Goal: Task Accomplishment & Management: Use online tool/utility

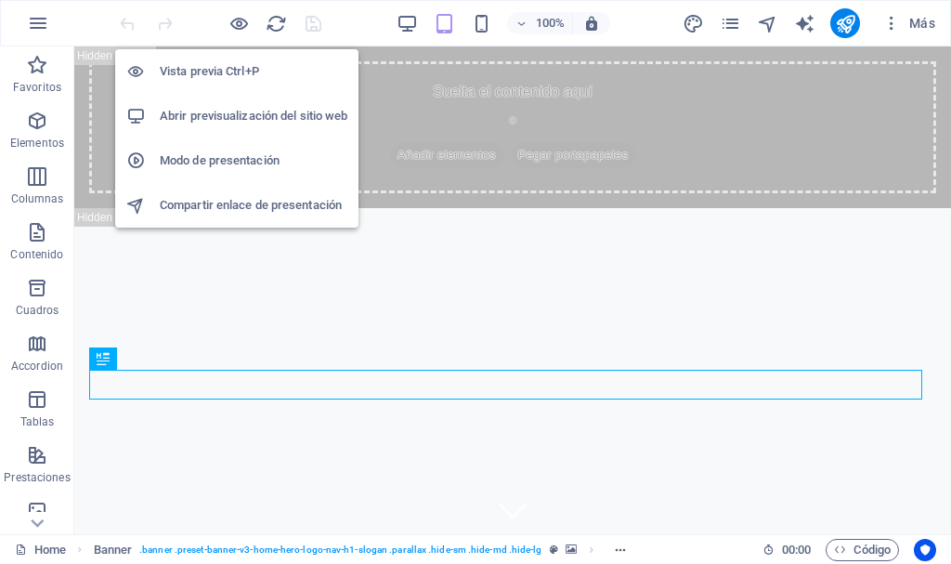
click at [238, 118] on h6 "Abrir previsualización del sitio web" at bounding box center [254, 116] width 188 height 22
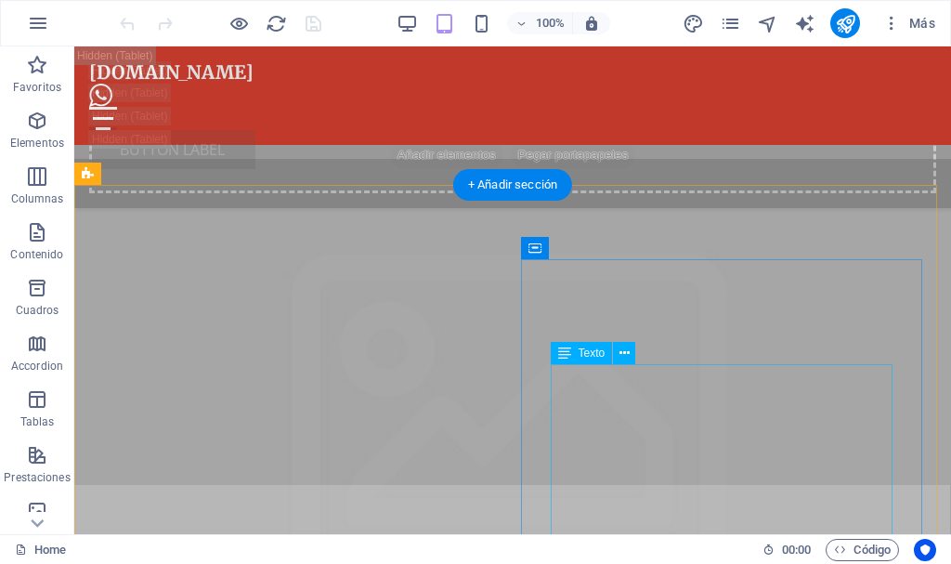
scroll to position [3069, 0]
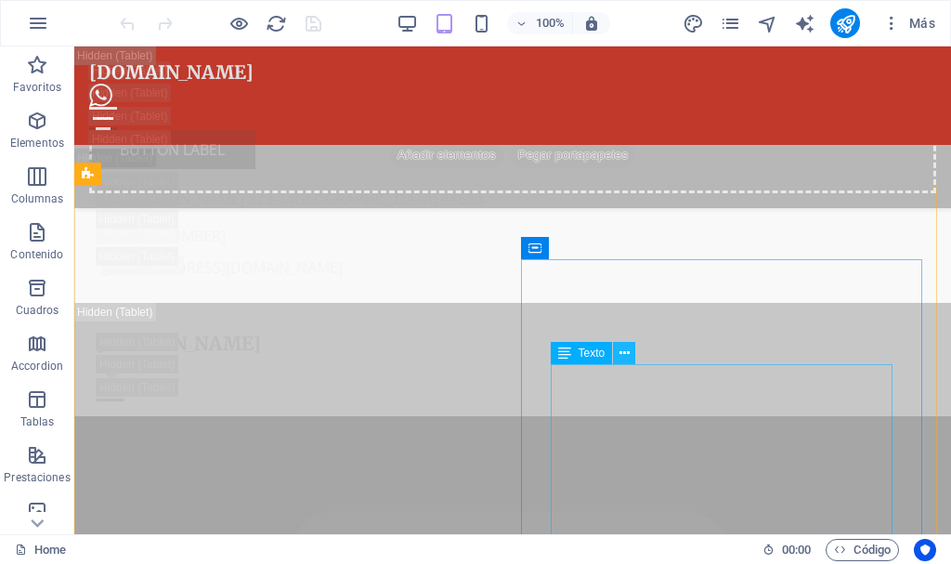
click at [625, 348] on icon at bounding box center [624, 353] width 10 height 19
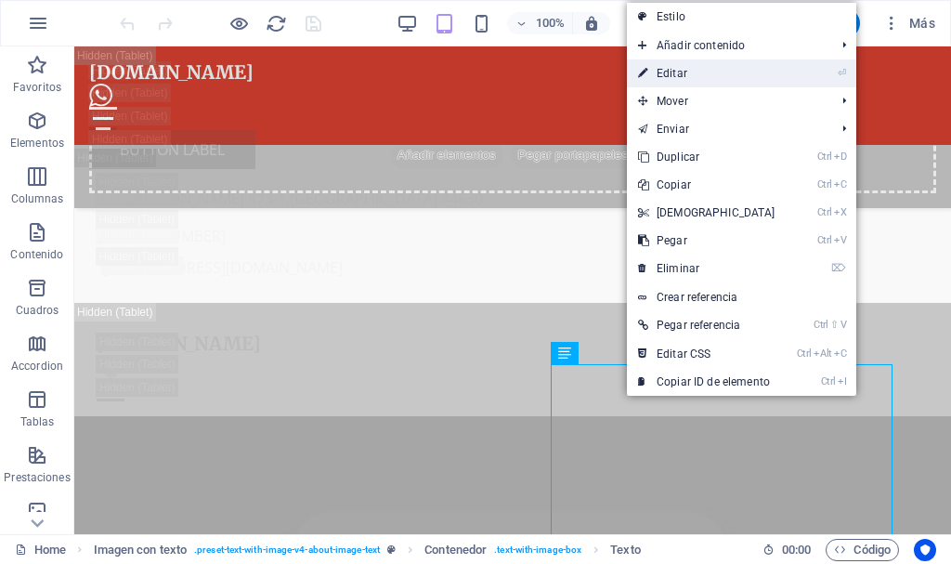
click at [681, 75] on link "⏎ Editar" at bounding box center [707, 73] width 160 height 28
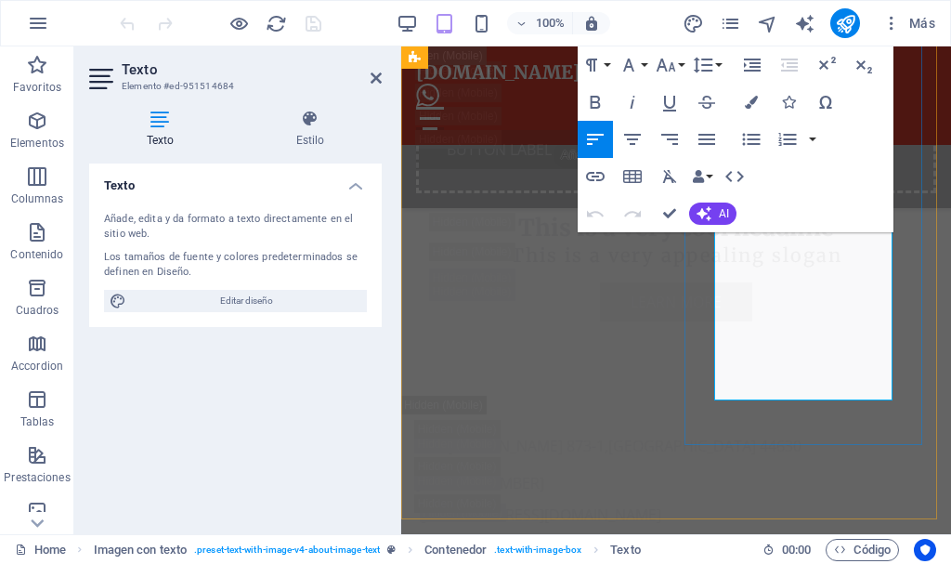
scroll to position [3794, 0]
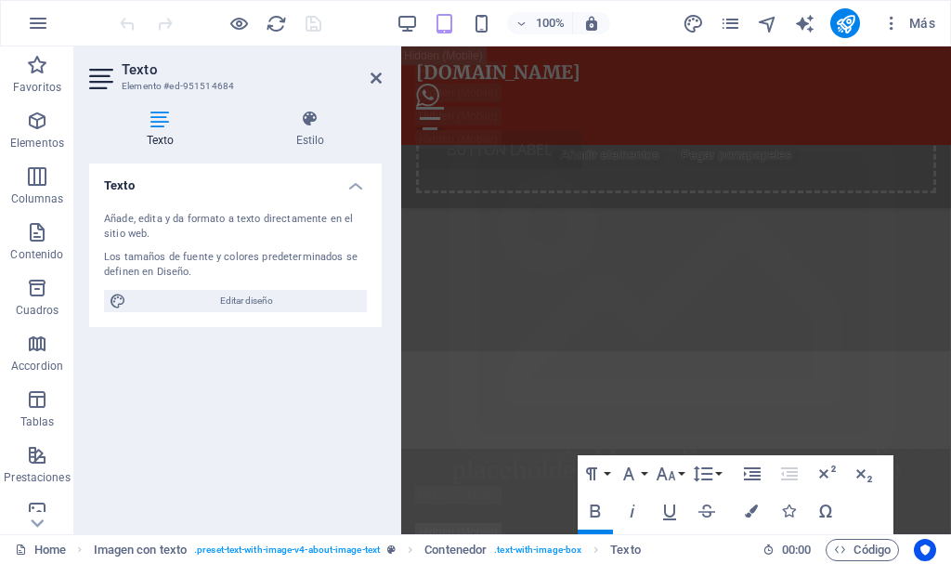
drag, startPoint x: 944, startPoint y: 105, endPoint x: 786, endPoint y: 120, distance: 158.5
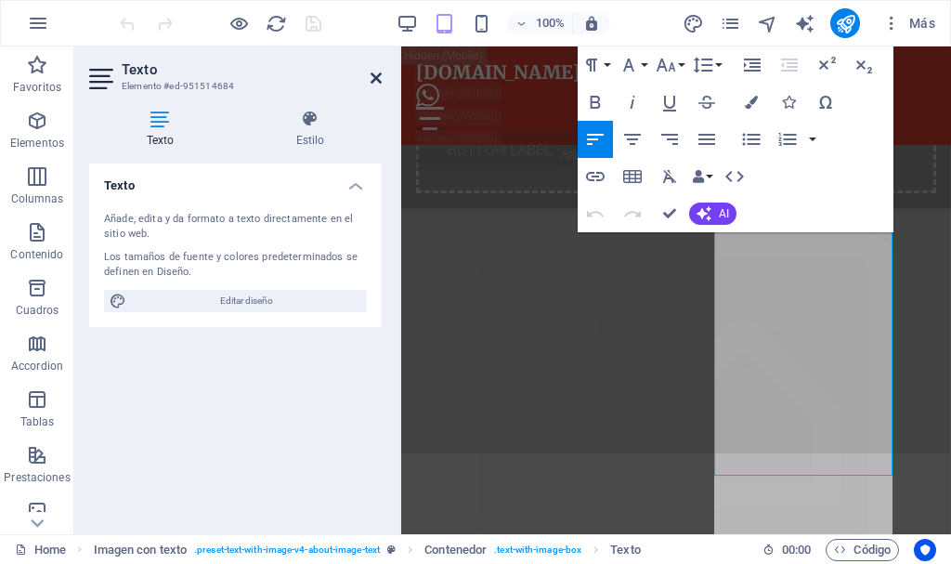
click at [376, 79] on icon at bounding box center [375, 78] width 11 height 15
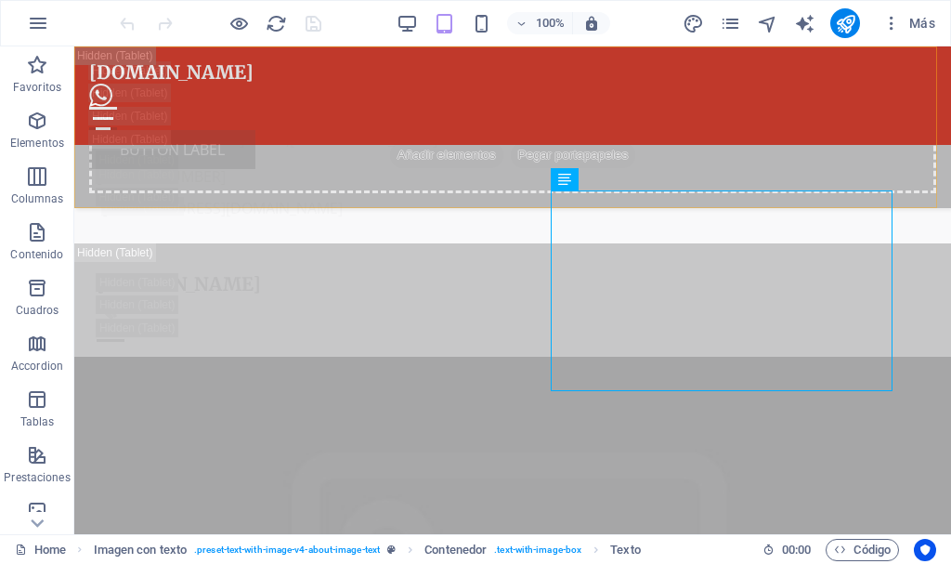
click at [656, 200] on div "Suelta el contenido aquí o Añadir elementos Pegar portapapeles" at bounding box center [512, 127] width 876 height 162
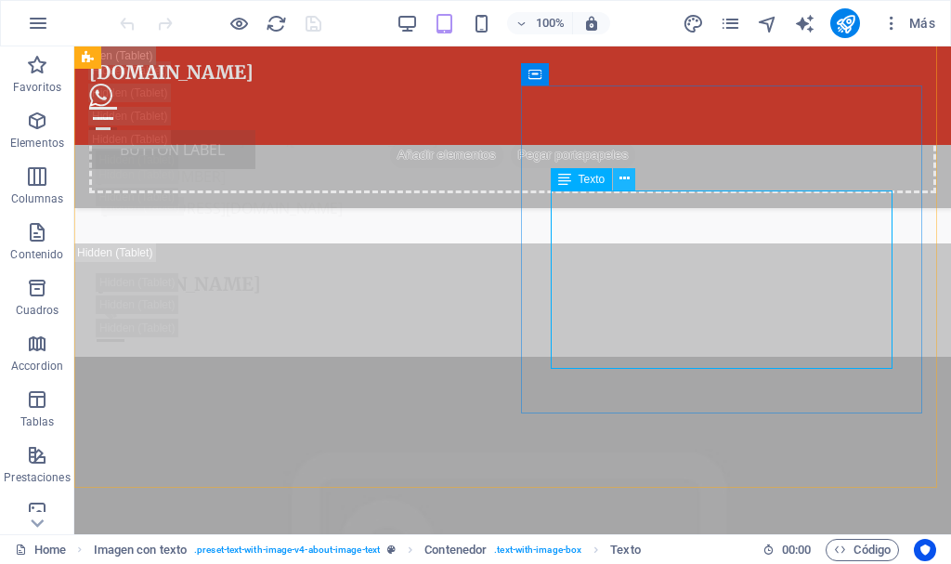
click at [627, 175] on icon at bounding box center [624, 178] width 10 height 19
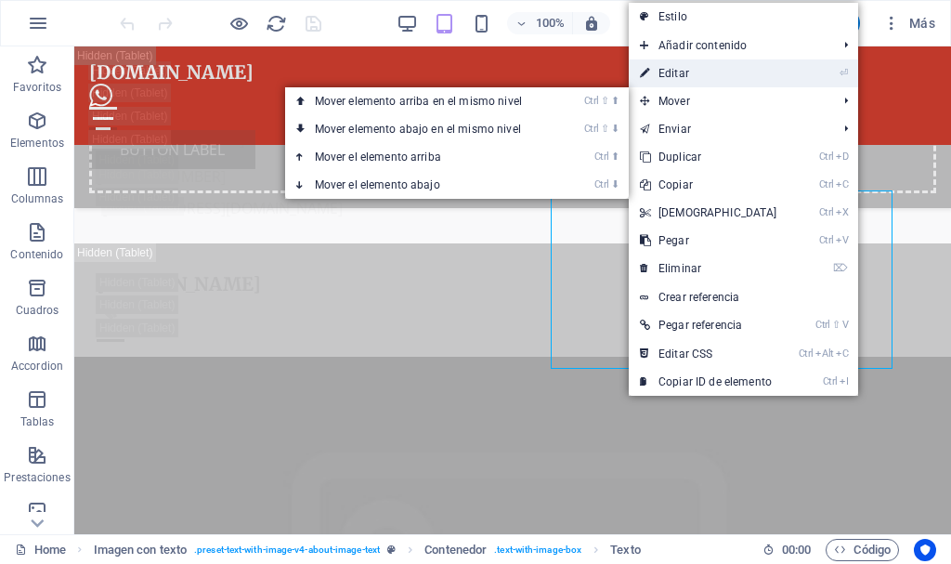
click at [673, 68] on link "⏎ Editar" at bounding box center [709, 73] width 160 height 28
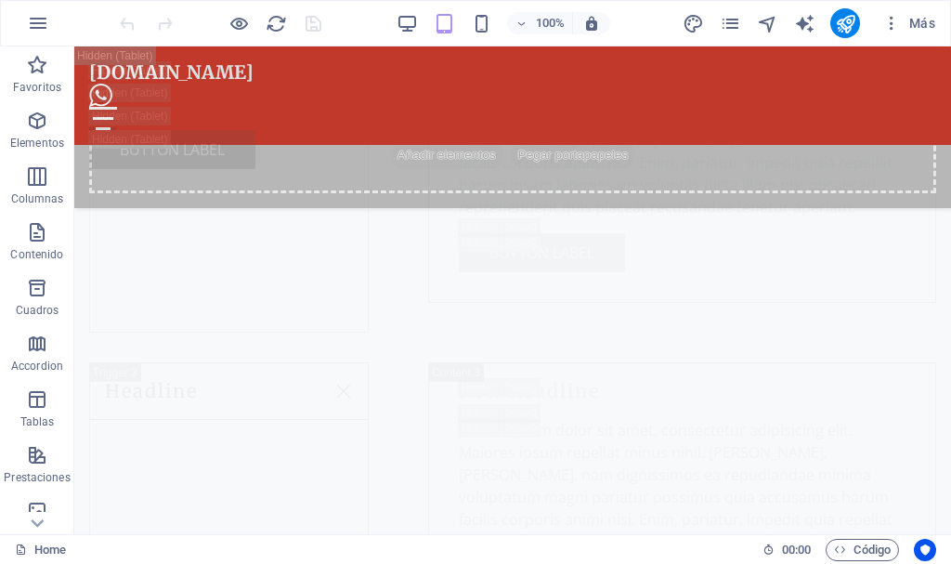
scroll to position [12561, 0]
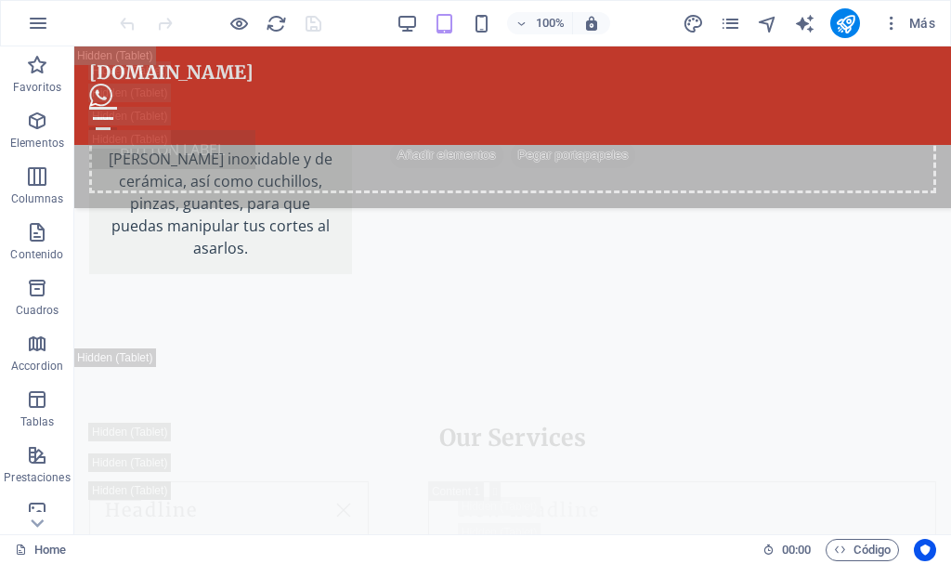
drag, startPoint x: 944, startPoint y: 214, endPoint x: 1019, endPoint y: 92, distance: 143.3
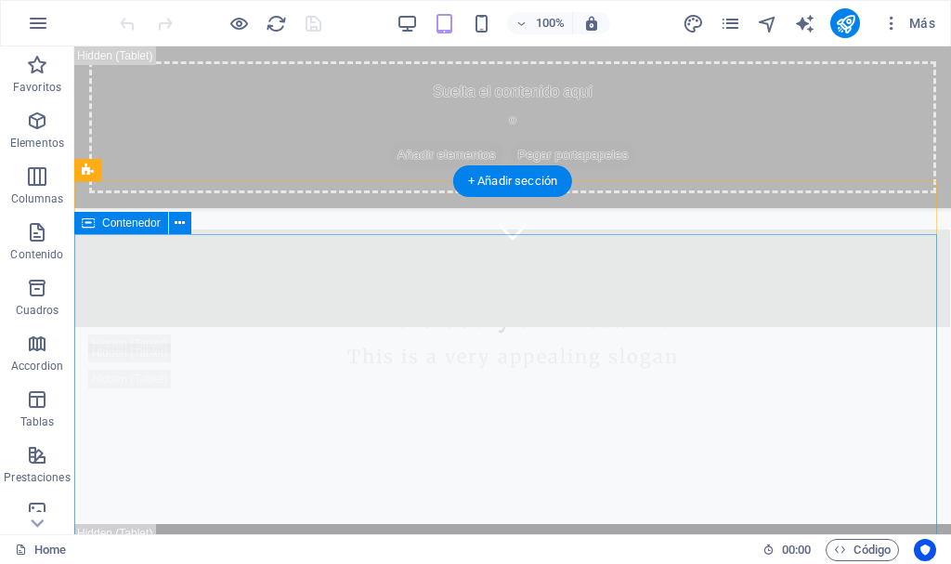
scroll to position [650, 0]
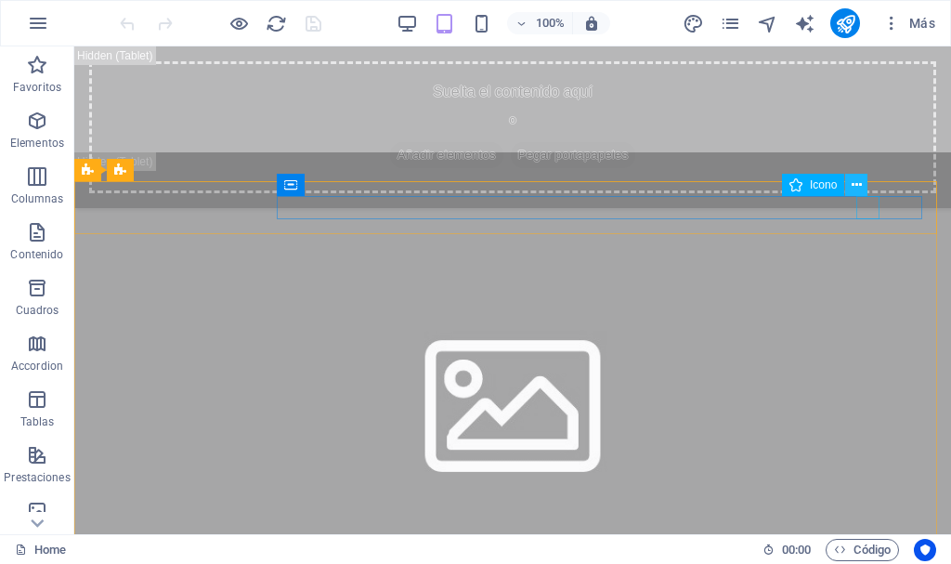
click at [855, 183] on icon at bounding box center [856, 184] width 10 height 19
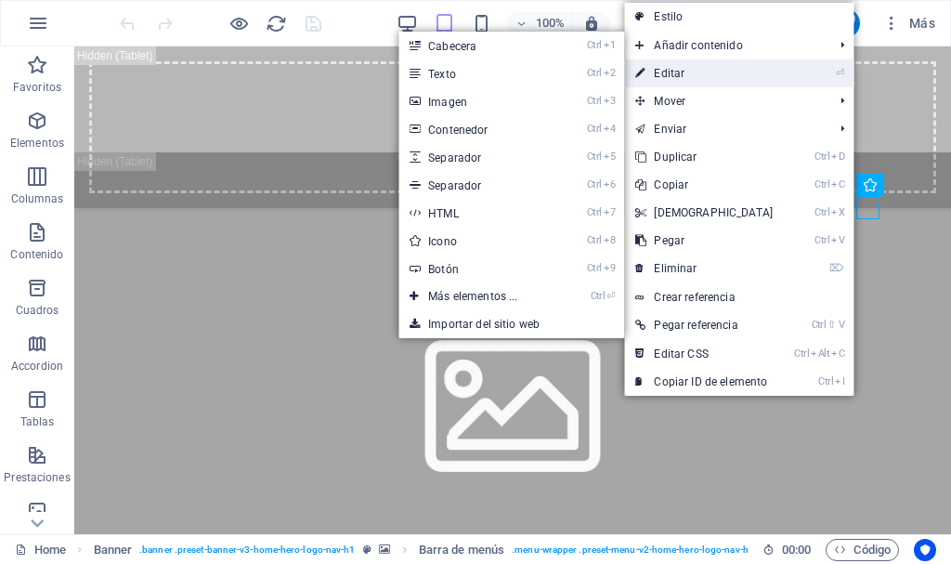
click at [673, 71] on link "⏎ Editar" at bounding box center [704, 73] width 160 height 28
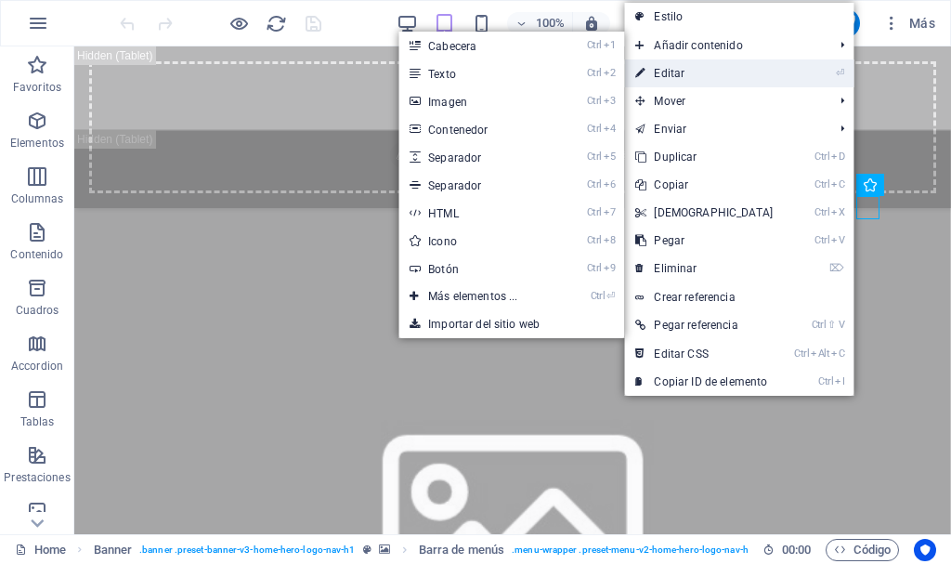
select select "xMidYMid"
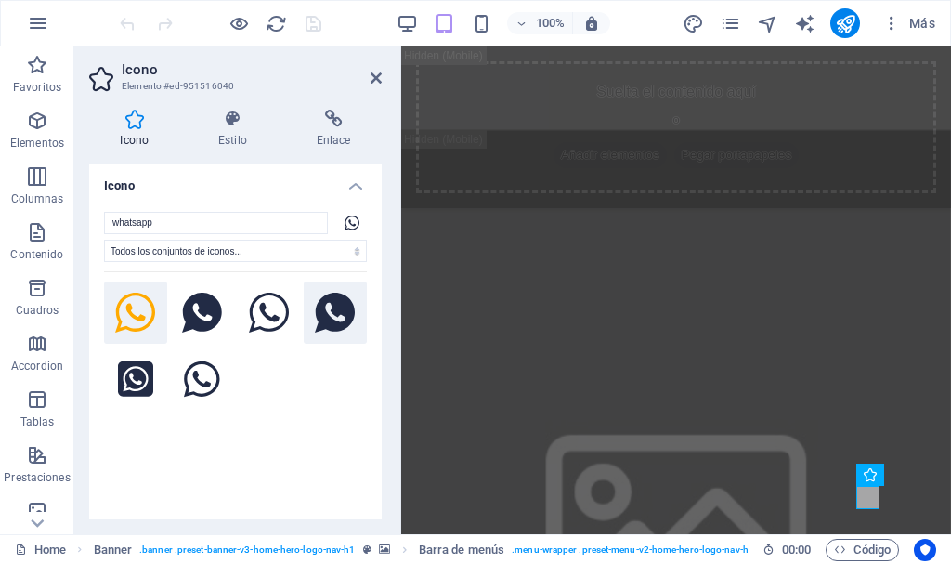
click at [339, 305] on icon at bounding box center [335, 312] width 41 height 41
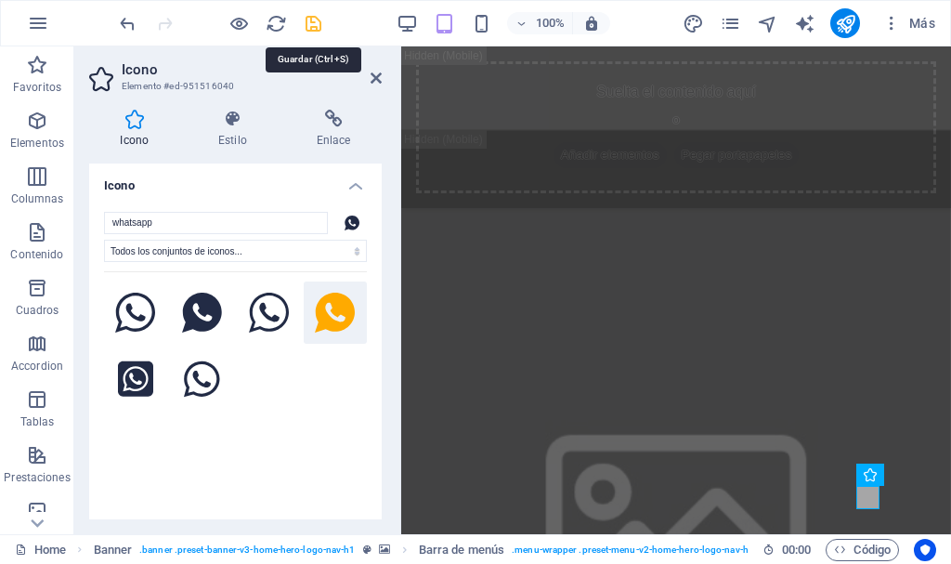
click at [317, 21] on icon "save" at bounding box center [313, 23] width 21 height 21
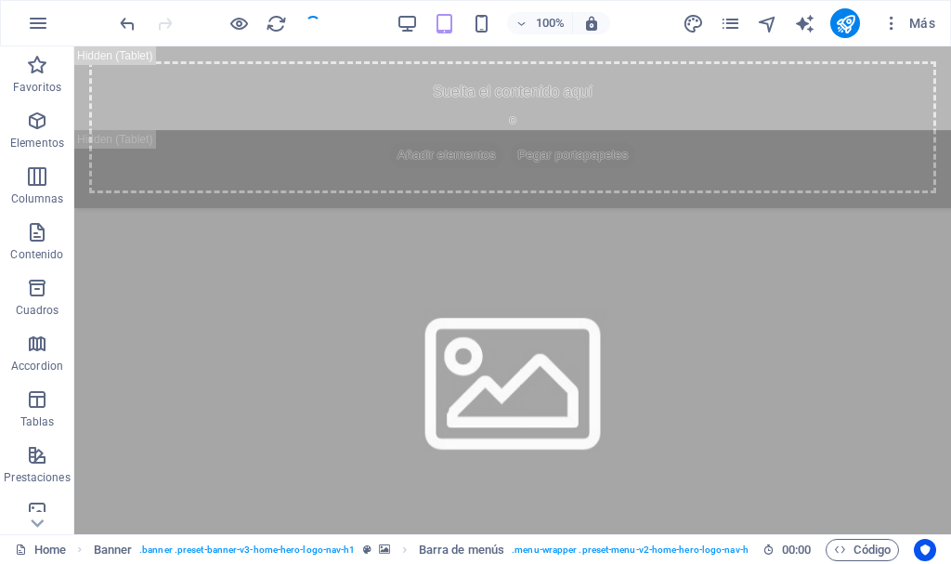
checkbox input "false"
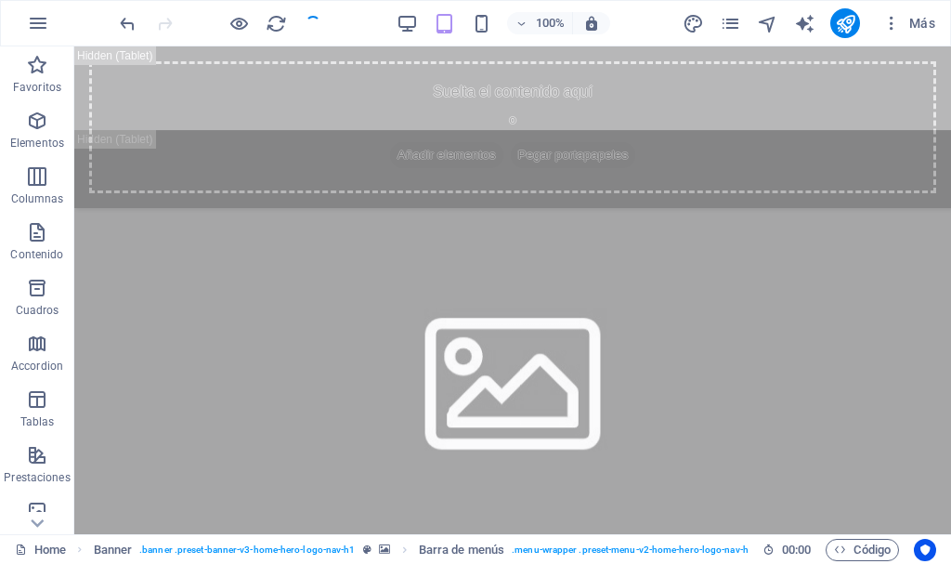
checkbox input "false"
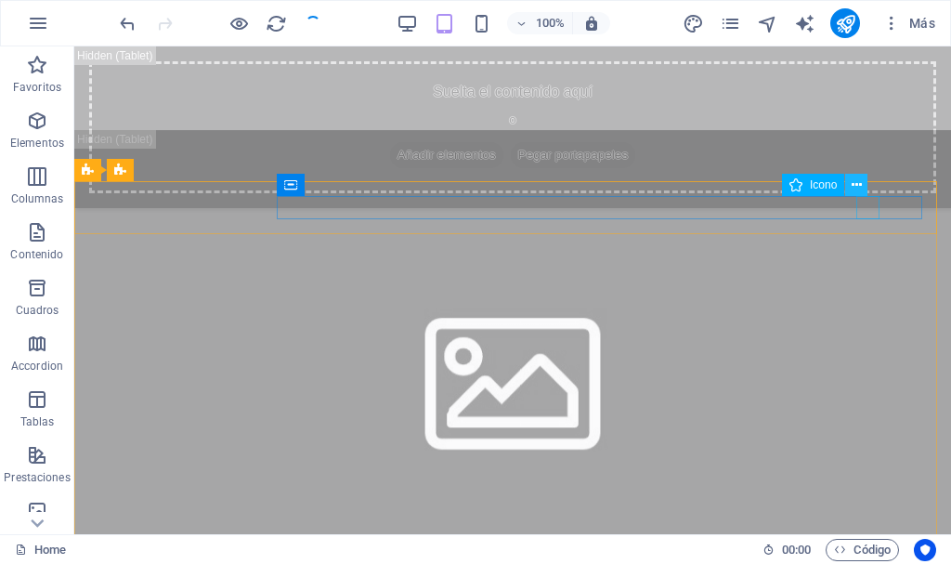
click at [855, 185] on icon at bounding box center [856, 184] width 10 height 19
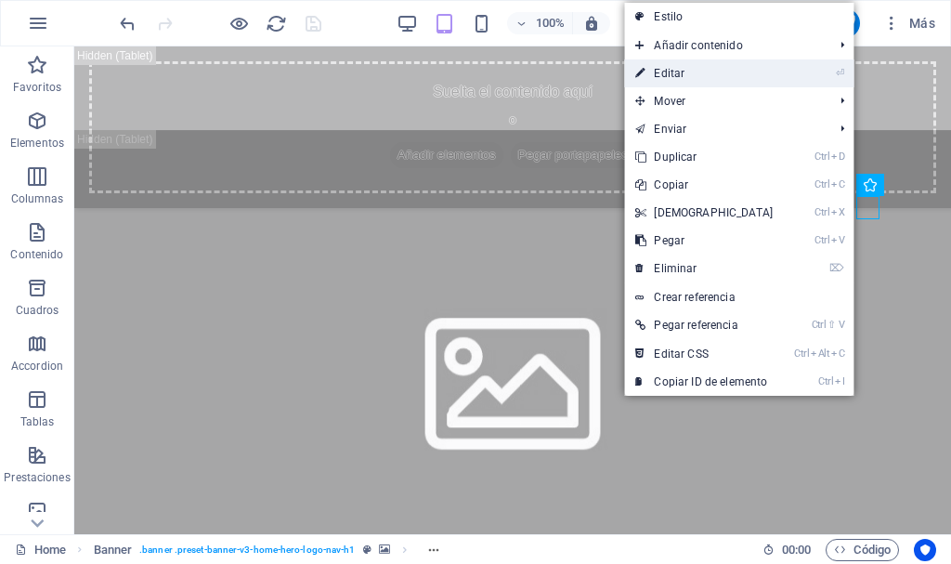
click at [694, 70] on link "⏎ Editar" at bounding box center [704, 73] width 160 height 28
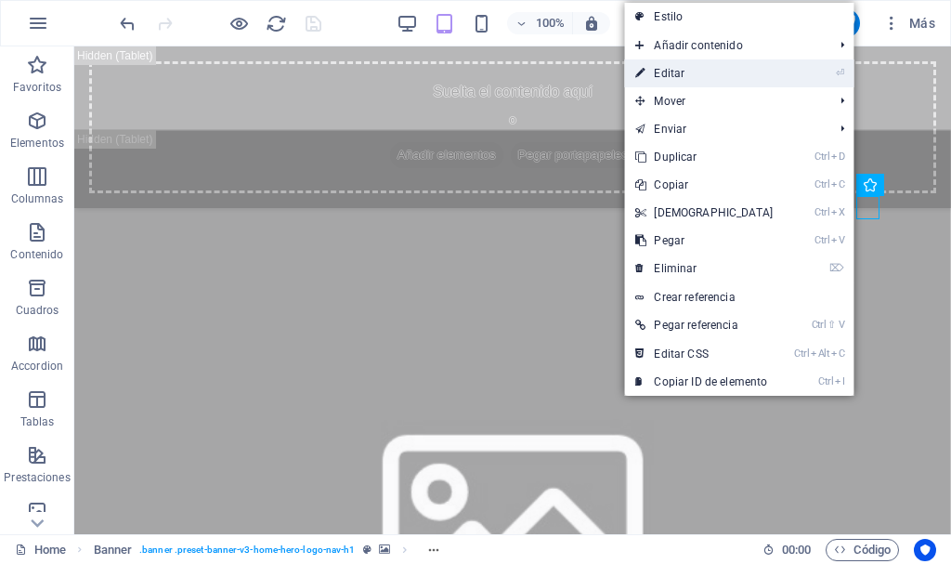
select select "xMidYMid"
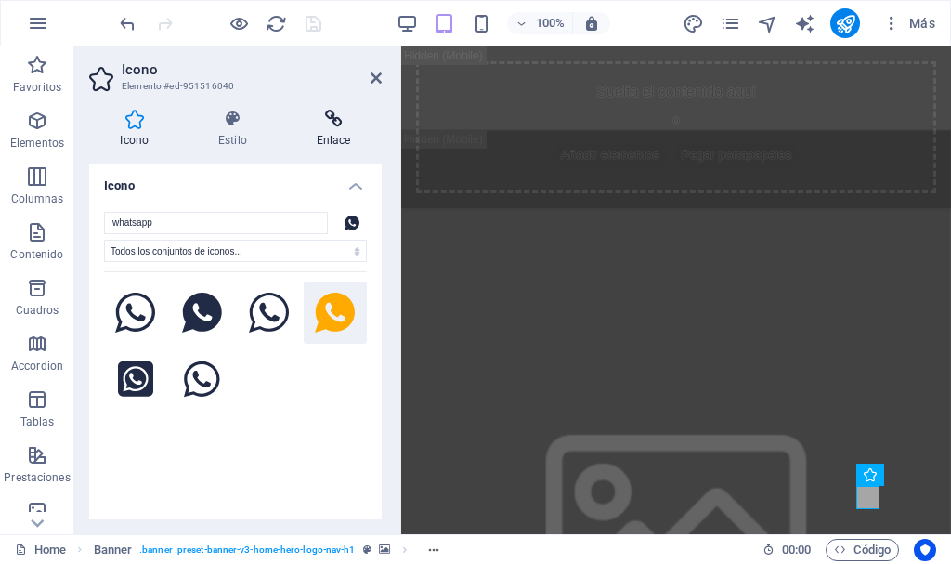
click at [339, 116] on icon at bounding box center [333, 119] width 97 height 19
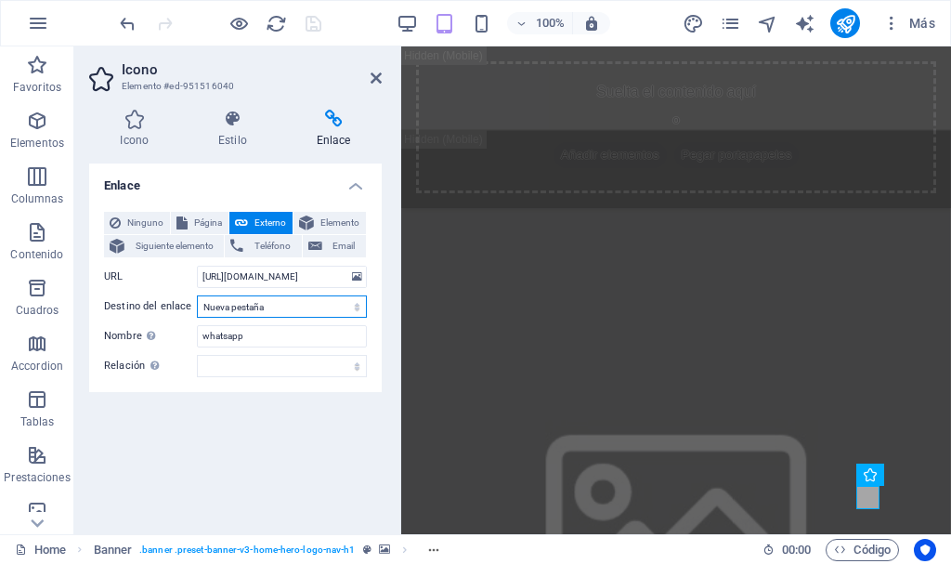
click at [330, 305] on select "Nueva pestaña Misma pestaña Superposición" at bounding box center [282, 306] width 170 height 22
click at [197, 295] on select "Nueva pestaña Misma pestaña Superposición" at bounding box center [282, 306] width 170 height 22
click at [324, 311] on select "Nueva pestaña Misma pestaña Superposición" at bounding box center [282, 306] width 170 height 22
select select "blank"
click at [197, 295] on select "Nueva pestaña Misma pestaña Superposición" at bounding box center [282, 306] width 170 height 22
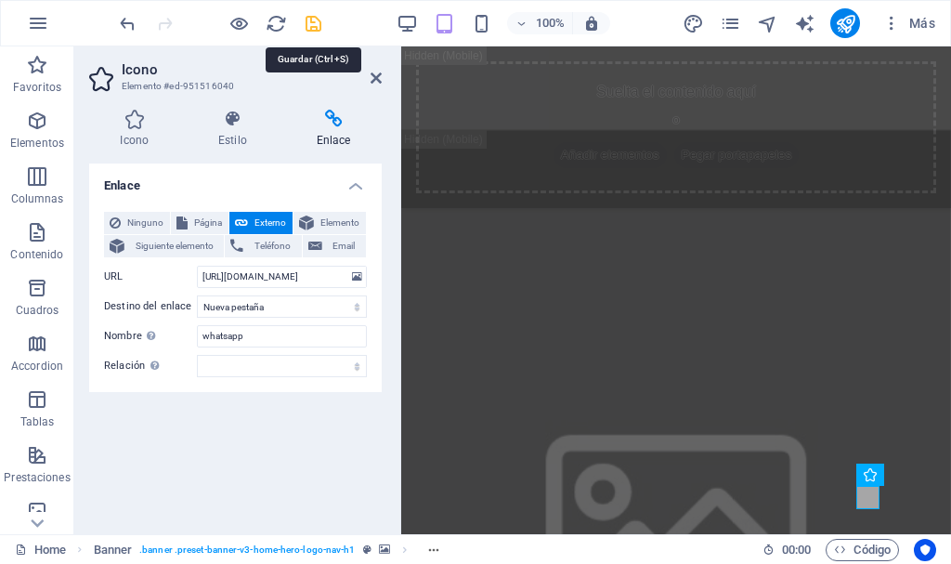
click at [307, 19] on icon "save" at bounding box center [313, 23] width 21 height 21
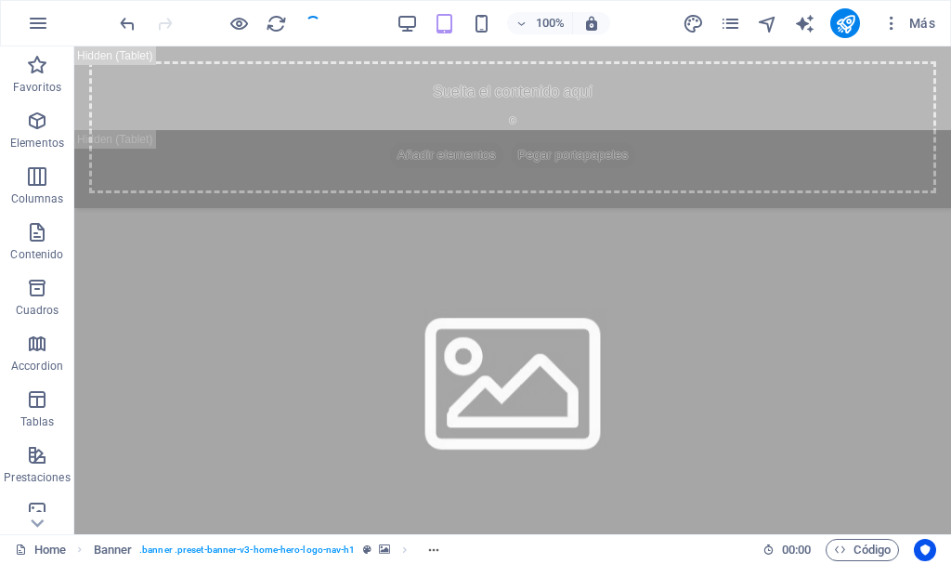
checkbox input "false"
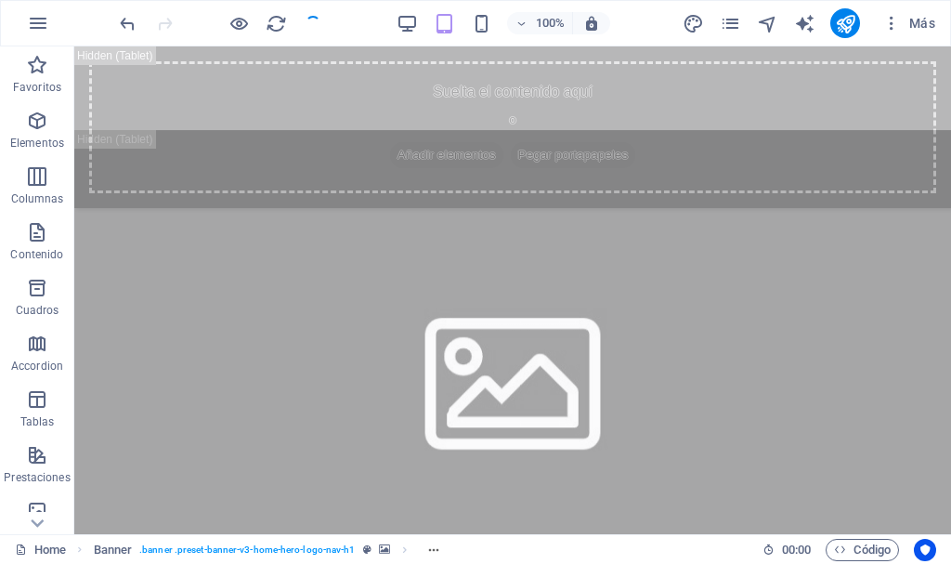
checkbox input "false"
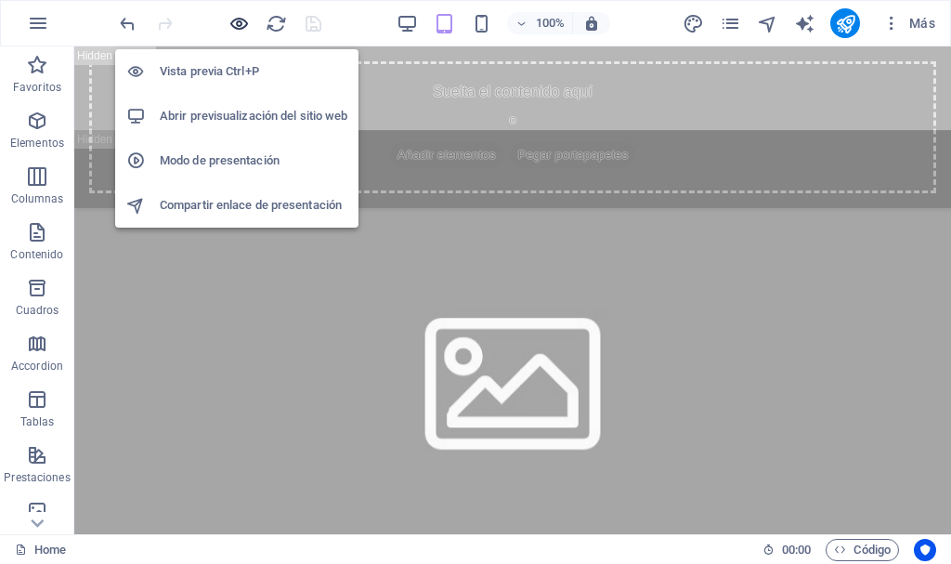
click at [233, 27] on icon "button" at bounding box center [238, 23] width 21 height 21
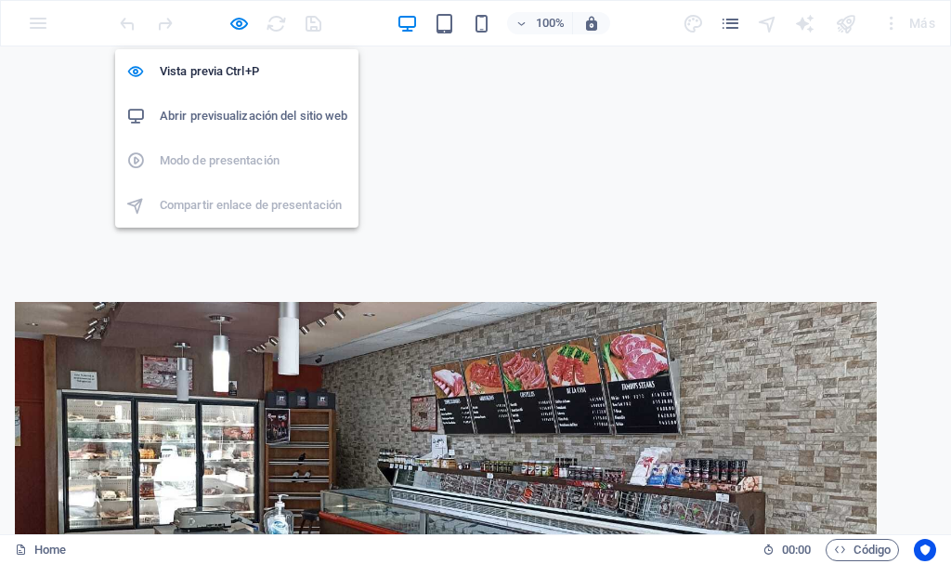
click at [240, 110] on h6 "Abrir previsualización del sitio web" at bounding box center [254, 116] width 188 height 22
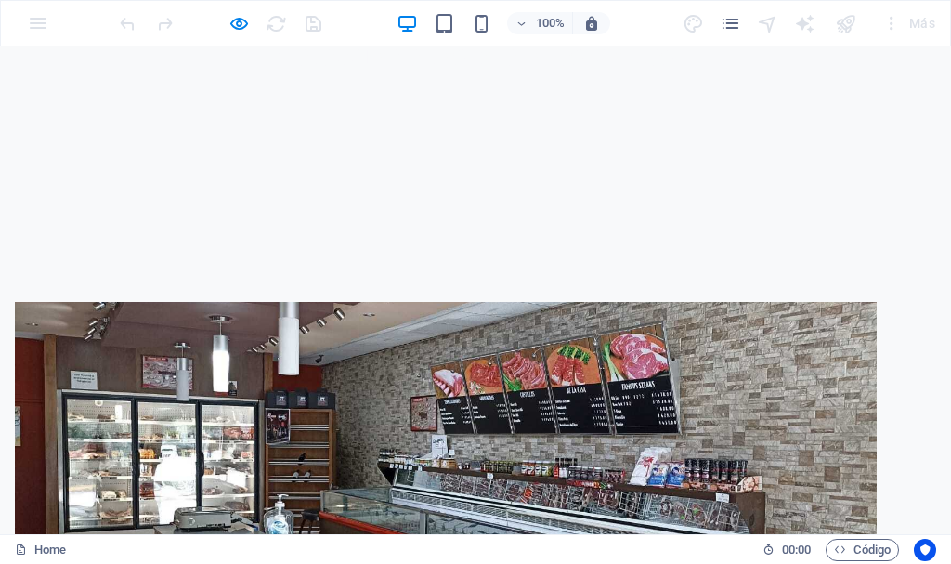
scroll to position [1021, 0]
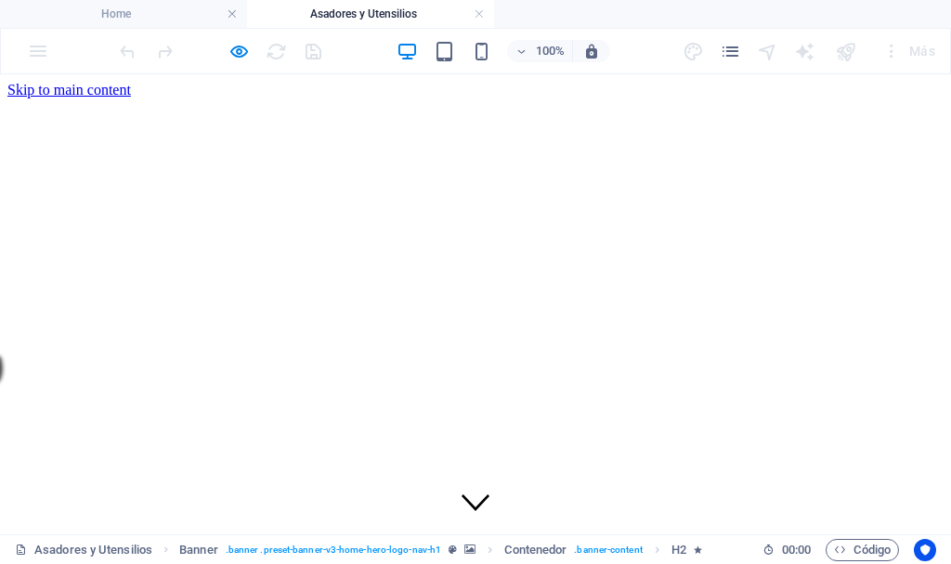
scroll to position [0, 0]
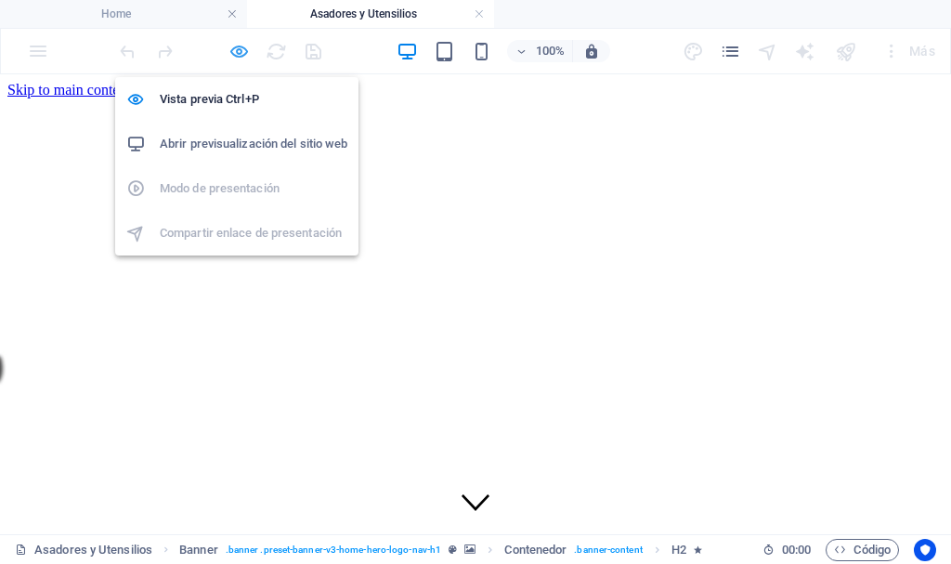
click at [242, 53] on icon "button" at bounding box center [238, 51] width 21 height 21
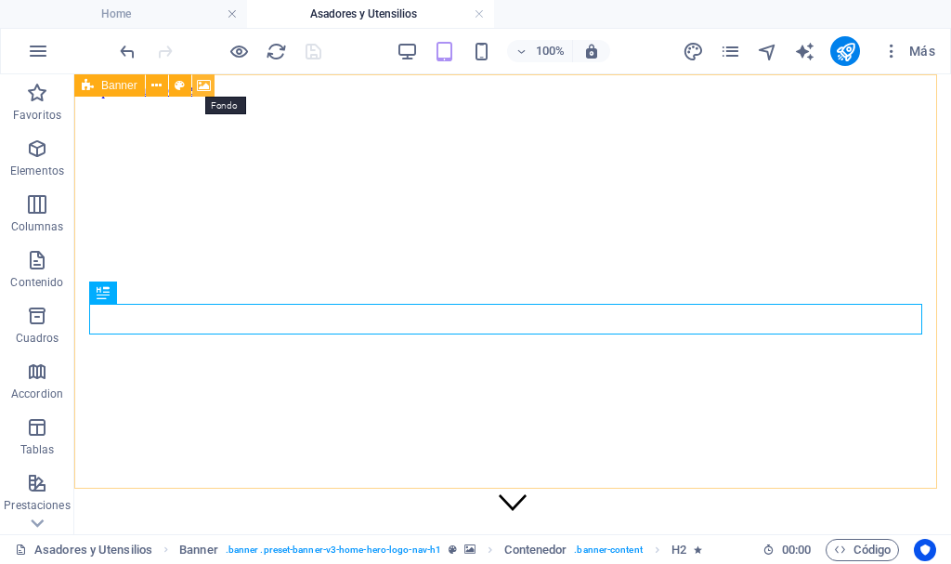
click at [201, 79] on icon at bounding box center [204, 85] width 14 height 19
select select "ms"
select select "s"
select select "progressive"
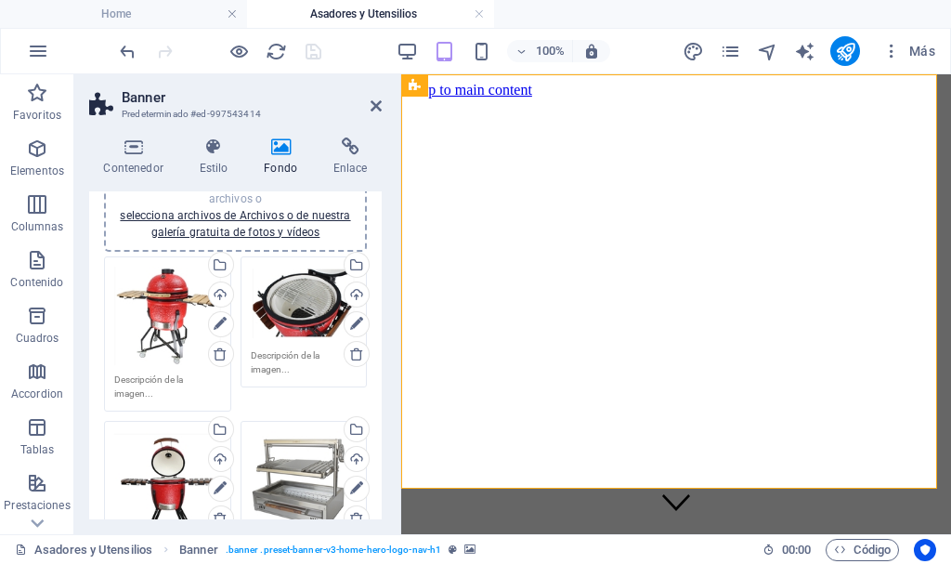
scroll to position [279, 0]
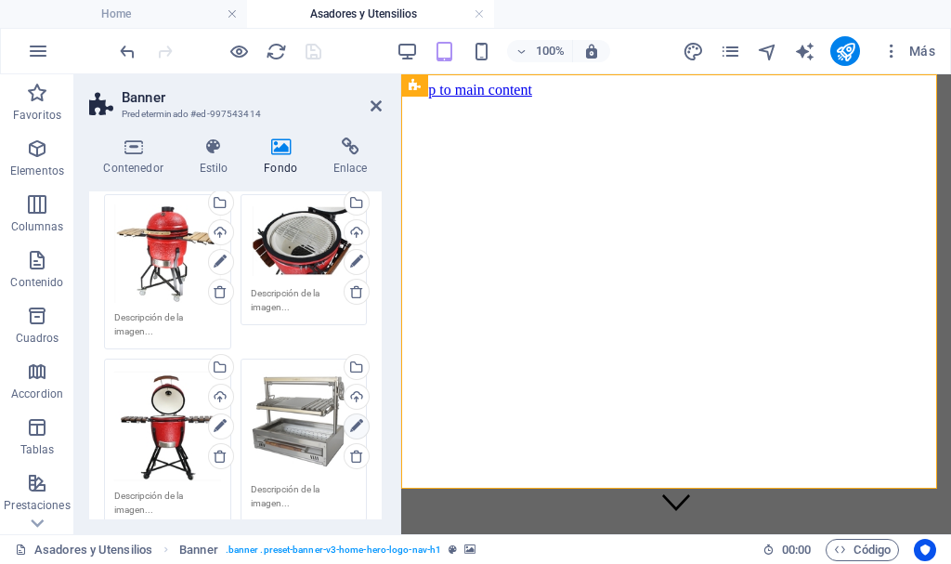
click at [354, 417] on icon at bounding box center [356, 426] width 13 height 22
click at [651, 101] on icon at bounding box center [650, 102] width 9 height 11
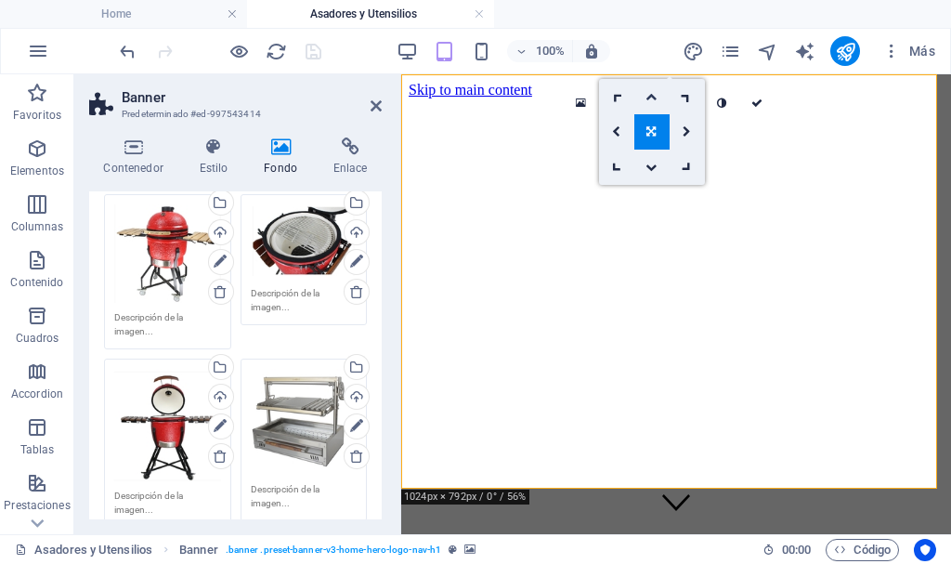
click at [653, 96] on icon at bounding box center [650, 96] width 11 height 11
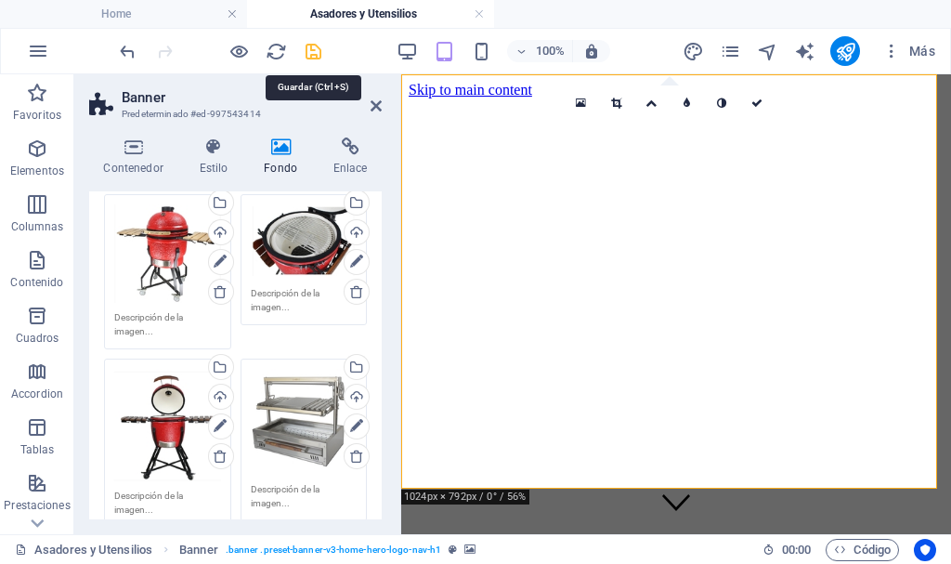
click at [305, 49] on icon "save" at bounding box center [313, 51] width 21 height 21
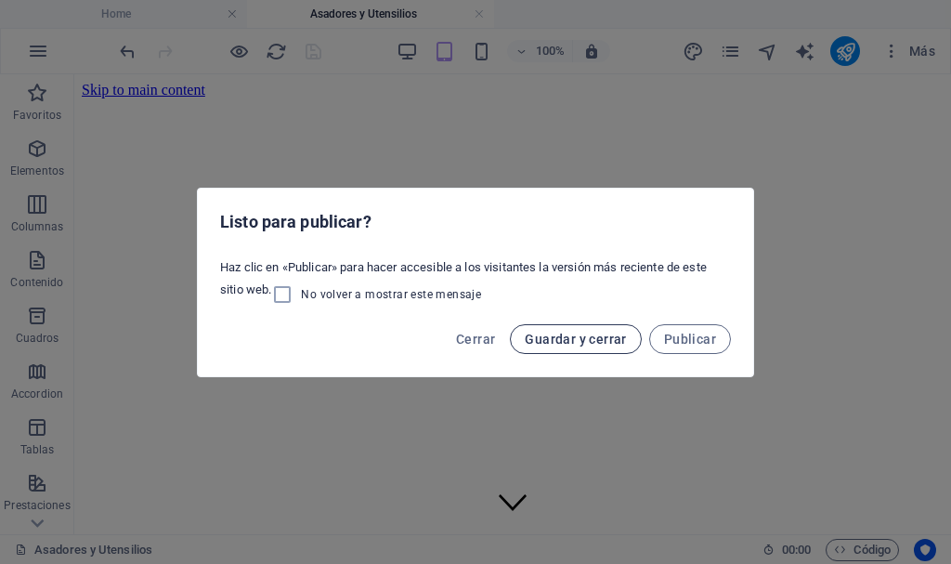
click at [582, 337] on span "Guardar y cerrar" at bounding box center [575, 338] width 101 height 15
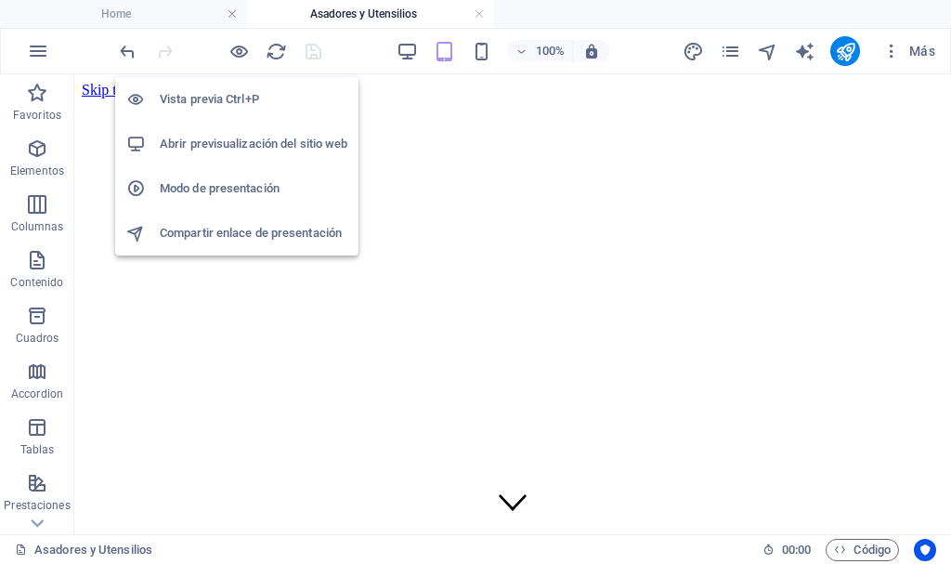
click at [233, 136] on h6 "Abrir previsualización del sitio web" at bounding box center [254, 144] width 188 height 22
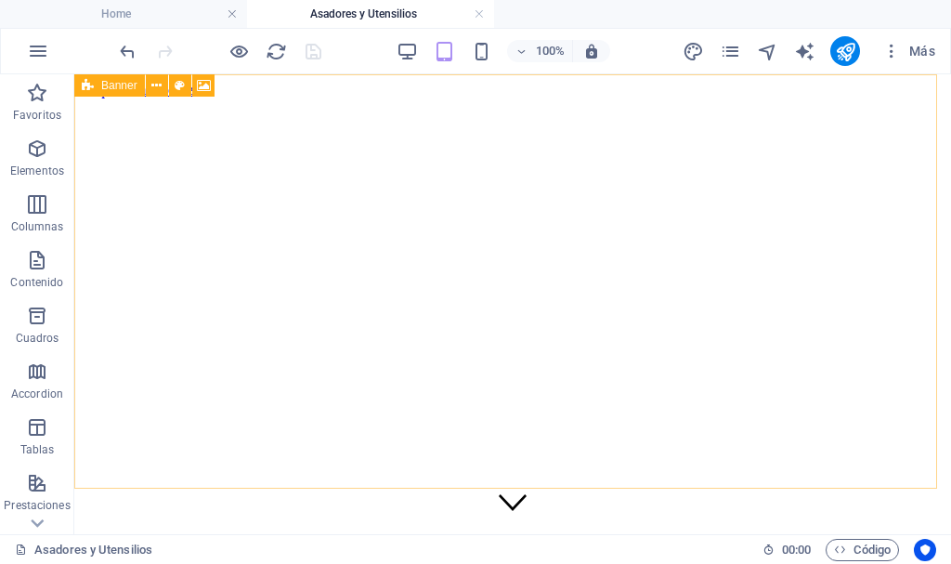
click at [84, 88] on icon at bounding box center [88, 85] width 12 height 22
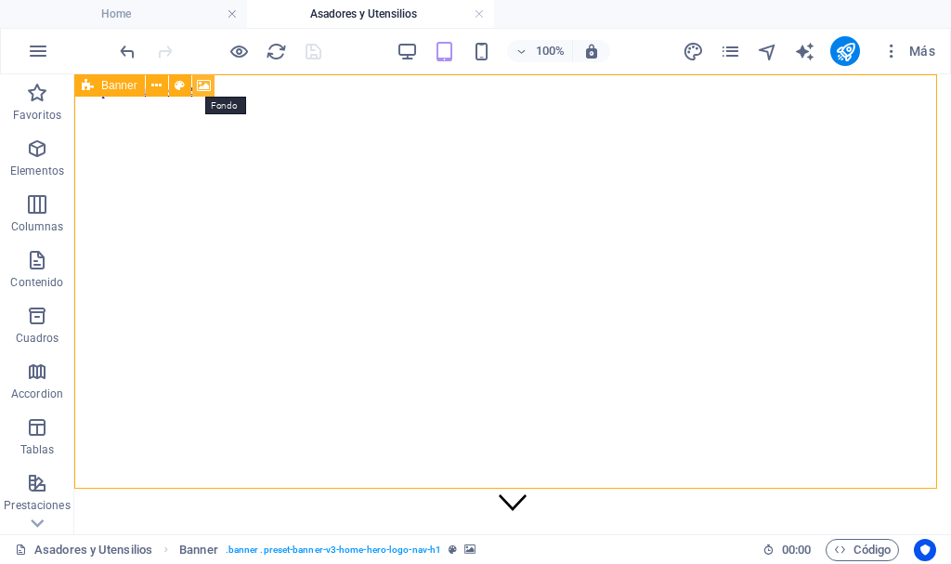
click at [205, 86] on icon at bounding box center [204, 85] width 14 height 19
select select "ms"
select select "s"
select select "progressive"
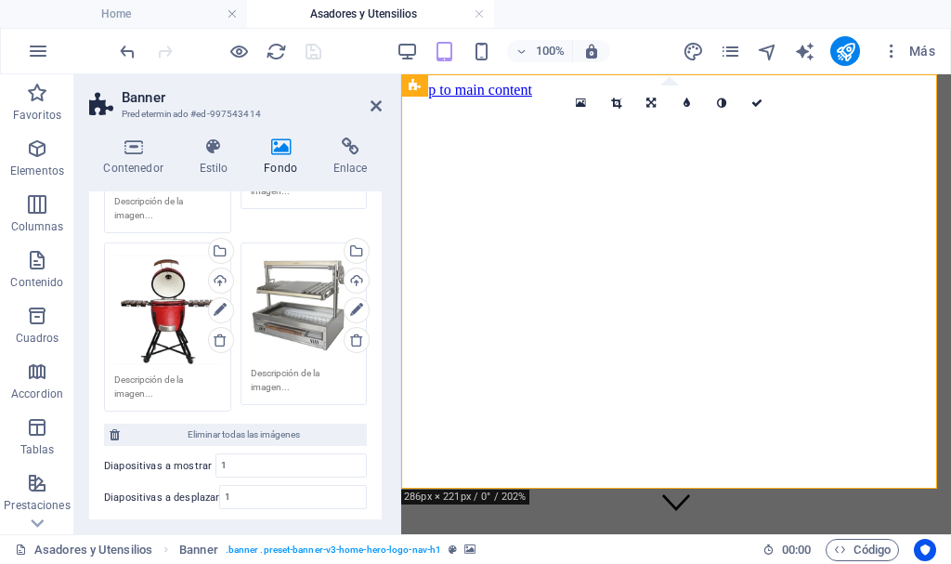
scroll to position [407, 0]
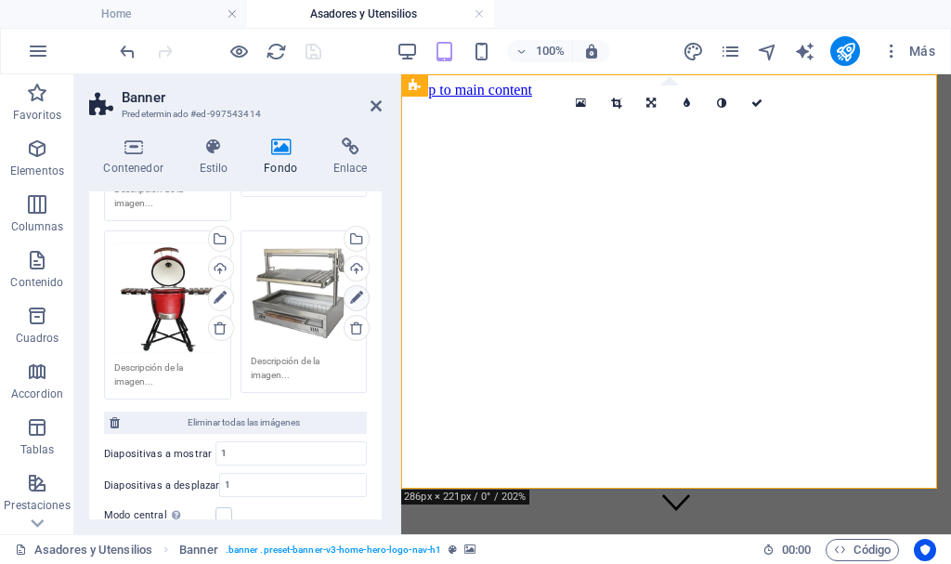
click at [352, 287] on icon at bounding box center [356, 298] width 13 height 22
click at [614, 99] on icon at bounding box center [616, 102] width 10 height 11
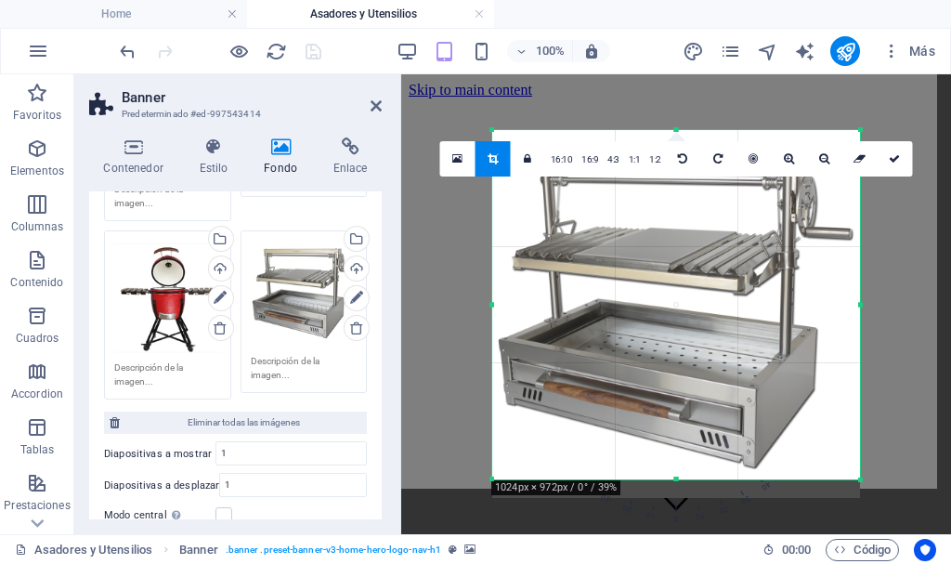
drag, startPoint x: 673, startPoint y: 489, endPoint x: 677, endPoint y: 471, distance: 18.9
click at [677, 471] on div "180 170 160 150 140 130 120 110 100 90 80 70 60 50 40 30 20 10 0 -10 -20 -30 -4…" at bounding box center [676, 304] width 368 height 349
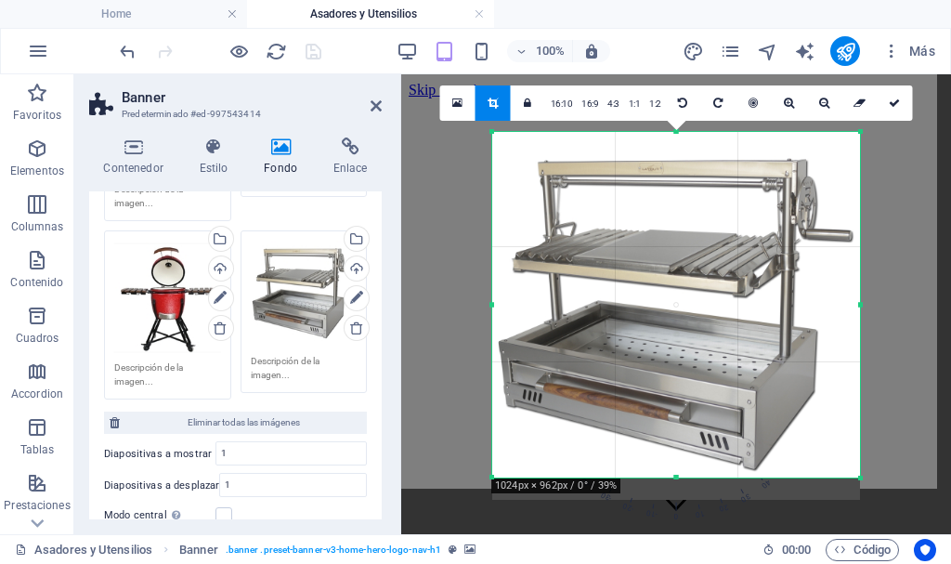
click at [679, 478] on div at bounding box center [676, 477] width 368 height 6
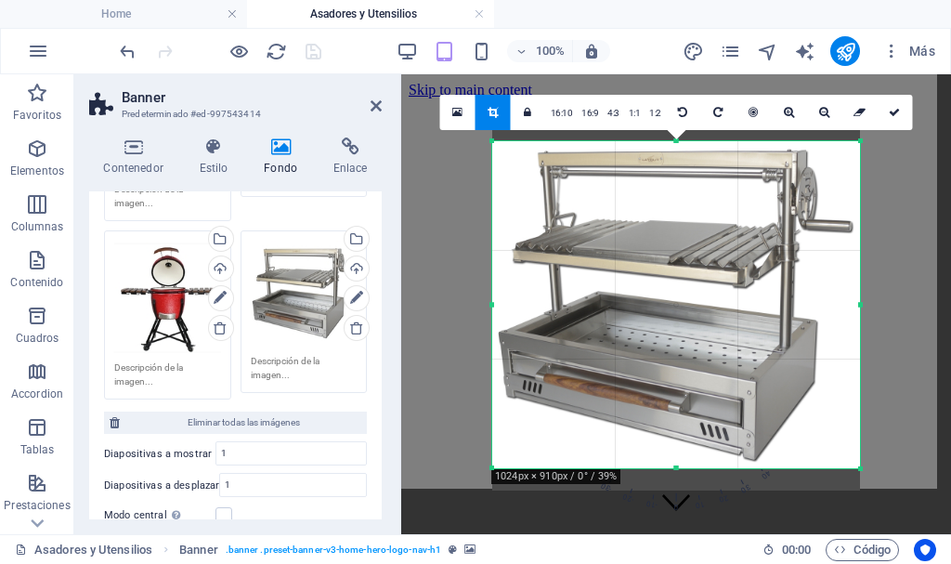
drag, startPoint x: 679, startPoint y: 131, endPoint x: 679, endPoint y: 149, distance: 18.6
click at [679, 149] on div "180 170 160 150 140 130 120 110 100 90 80 70 60 50 40 30 20 10 0 -10 -20 -30 -4…" at bounding box center [676, 304] width 368 height 327
click at [890, 114] on icon at bounding box center [894, 112] width 11 height 11
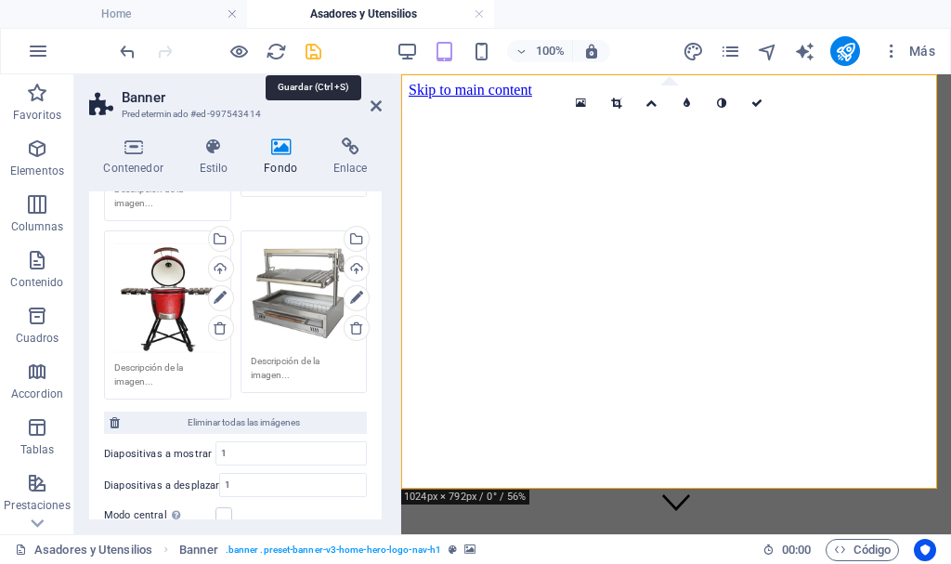
click at [313, 53] on icon "save" at bounding box center [313, 51] width 21 height 21
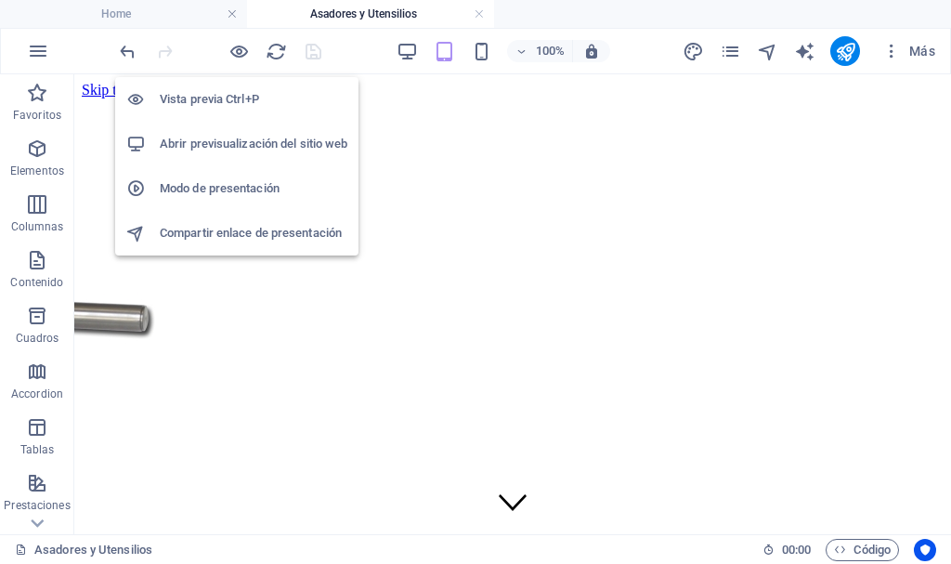
click at [237, 144] on h6 "Abrir previsualización del sitio web" at bounding box center [254, 144] width 188 height 22
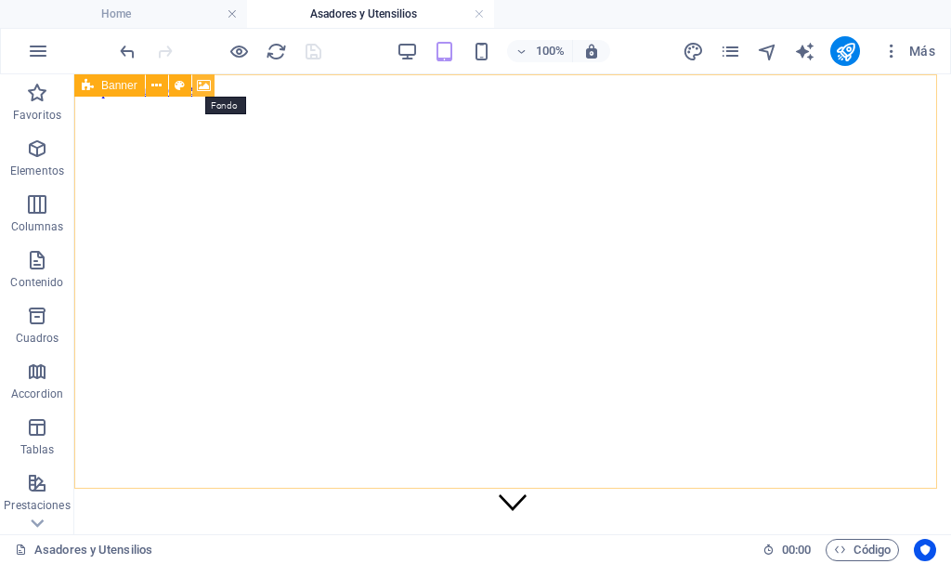
click at [200, 81] on icon at bounding box center [204, 85] width 14 height 19
select select "ms"
select select "s"
select select "progressive"
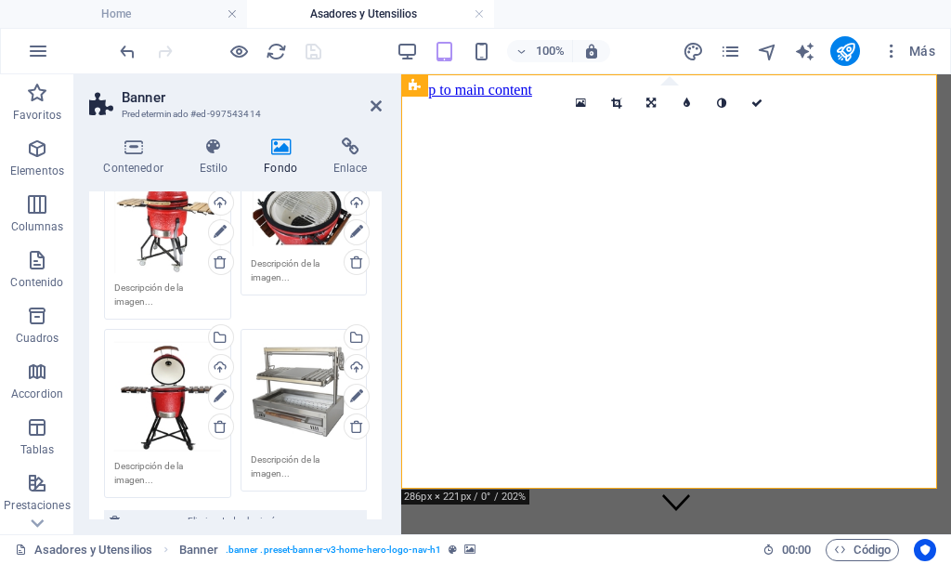
scroll to position [343, 0]
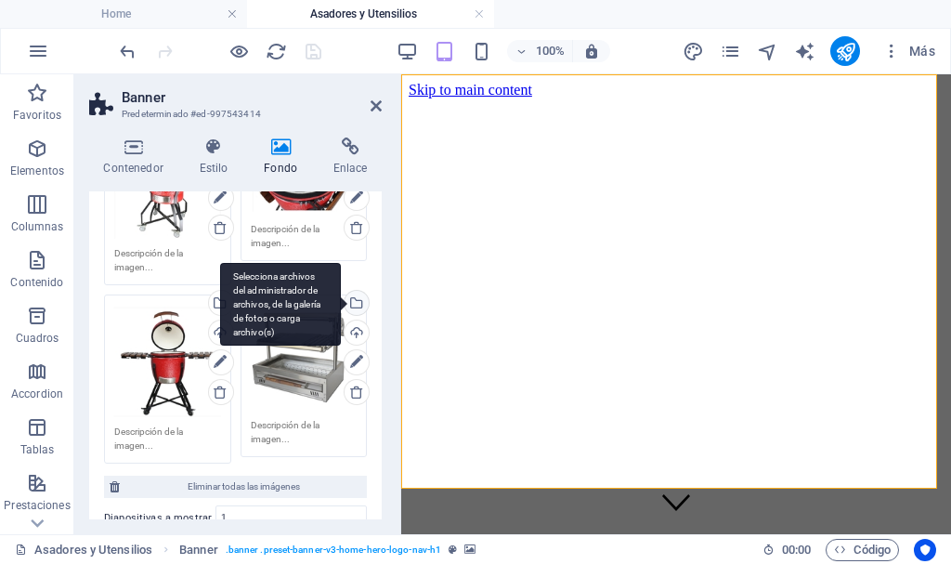
click at [354, 301] on div "Selecciona archivos del administrador de archivos, de la galería de fotos o car…" at bounding box center [355, 305] width 28 height 28
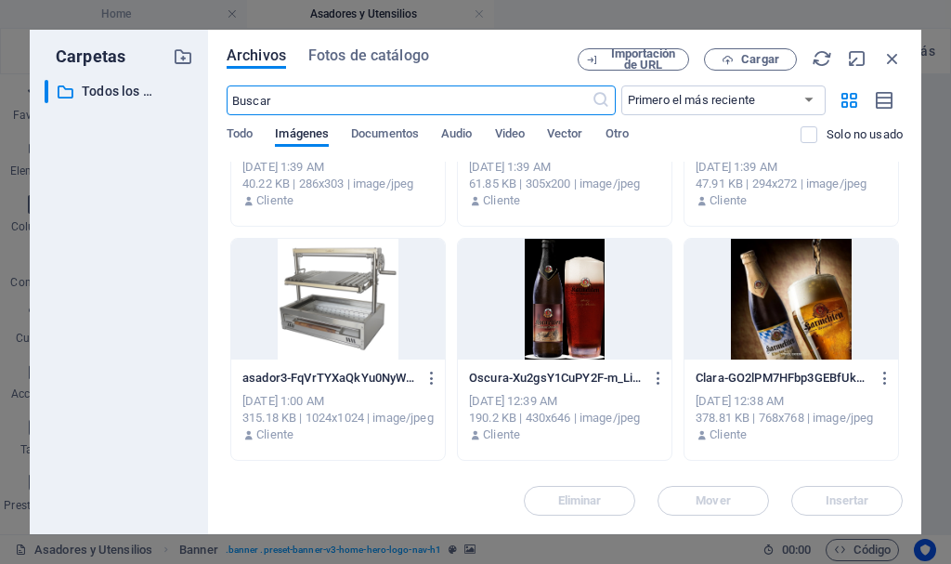
scroll to position [186, 0]
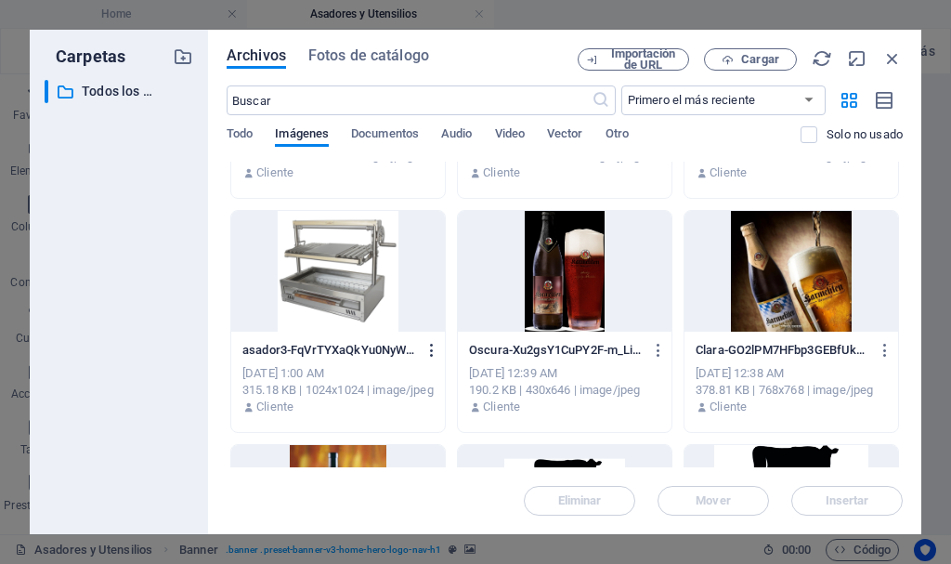
click at [434, 351] on icon "button" at bounding box center [432, 350] width 18 height 17
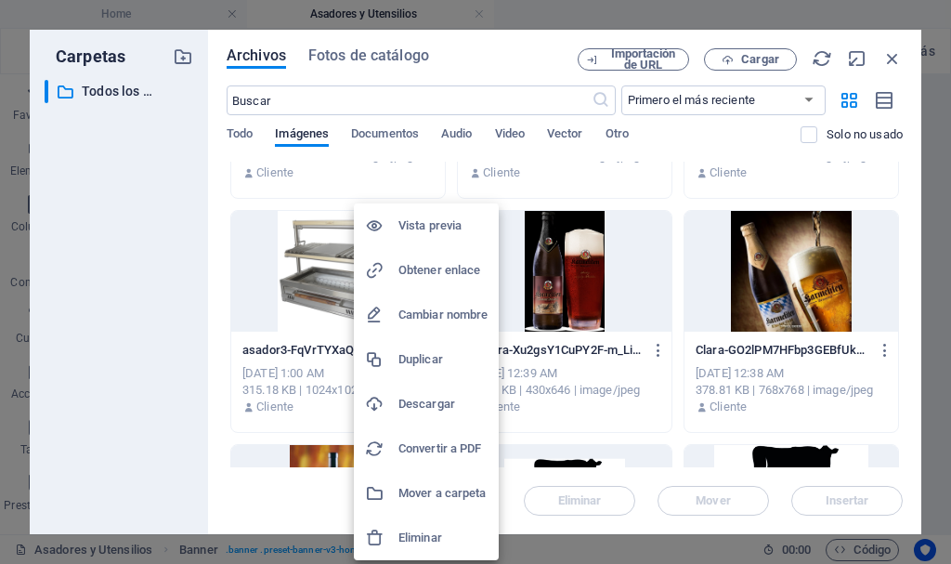
click at [422, 531] on h6 "Eliminar" at bounding box center [442, 537] width 89 height 22
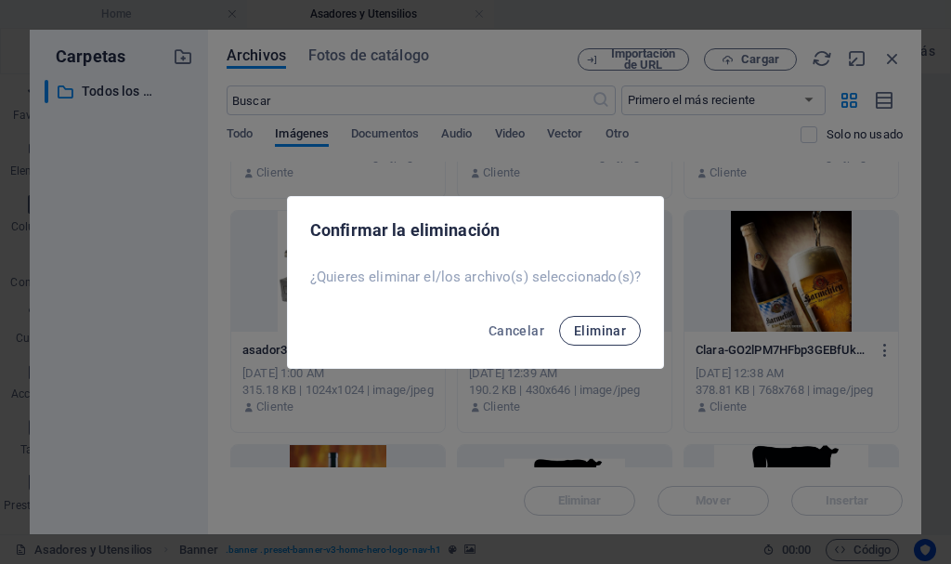
click at [599, 327] on span "Eliminar" at bounding box center [600, 330] width 52 height 15
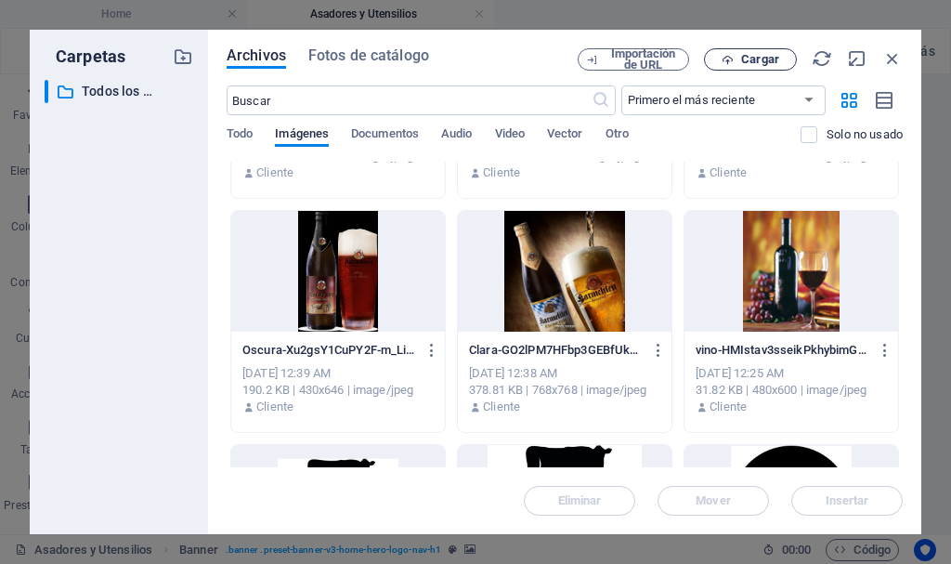
click at [751, 58] on span "Cargar" at bounding box center [760, 59] width 38 height 11
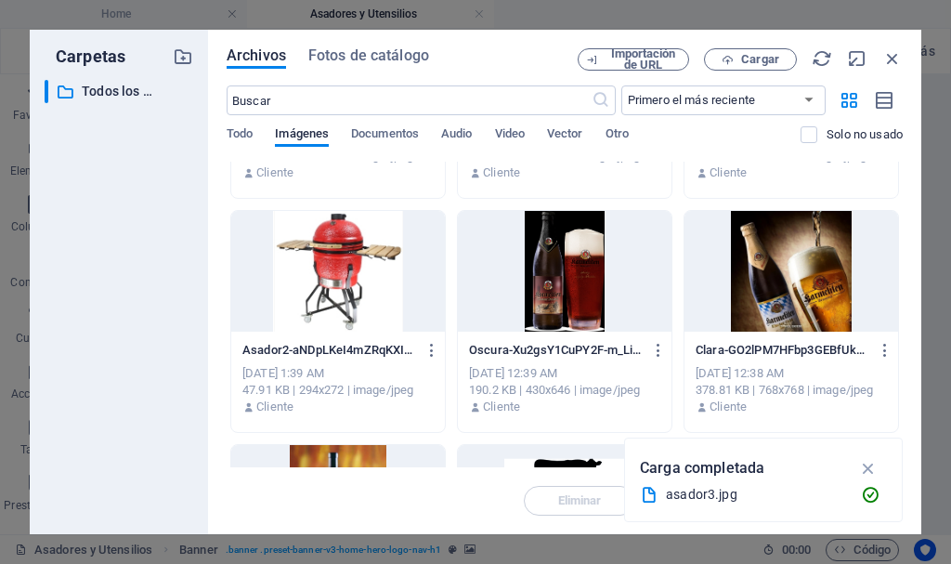
scroll to position [0, 0]
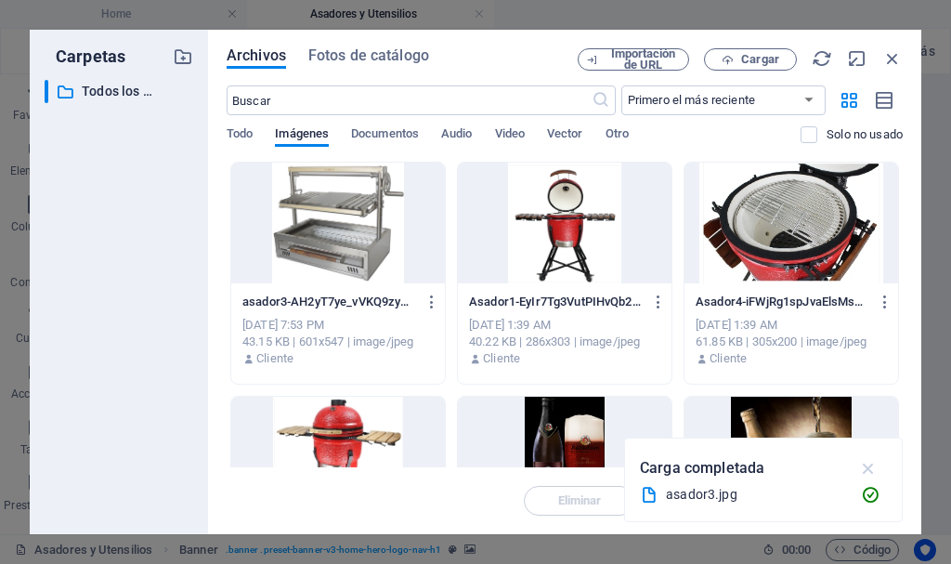
click at [870, 472] on icon "button" at bounding box center [868, 468] width 21 height 20
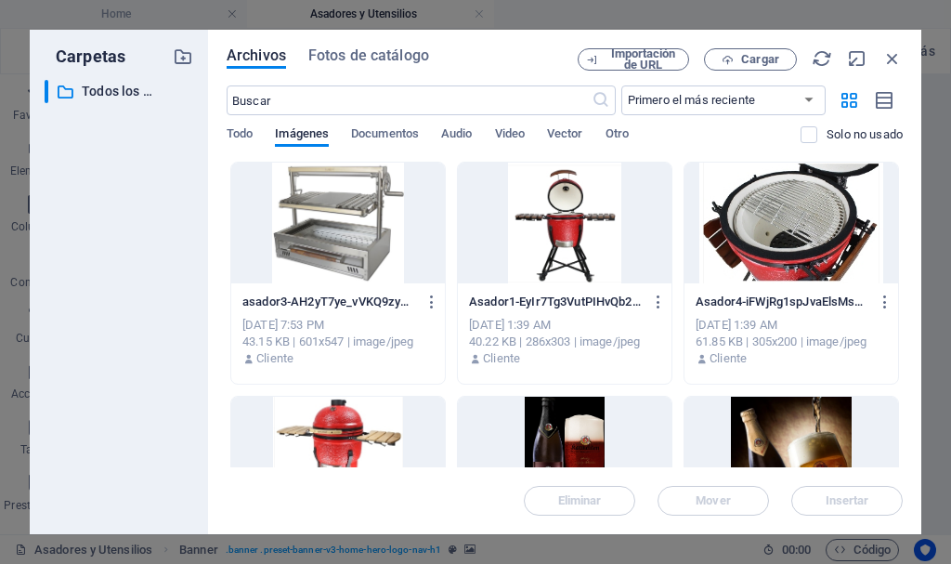
click at [336, 262] on div at bounding box center [338, 222] width 214 height 121
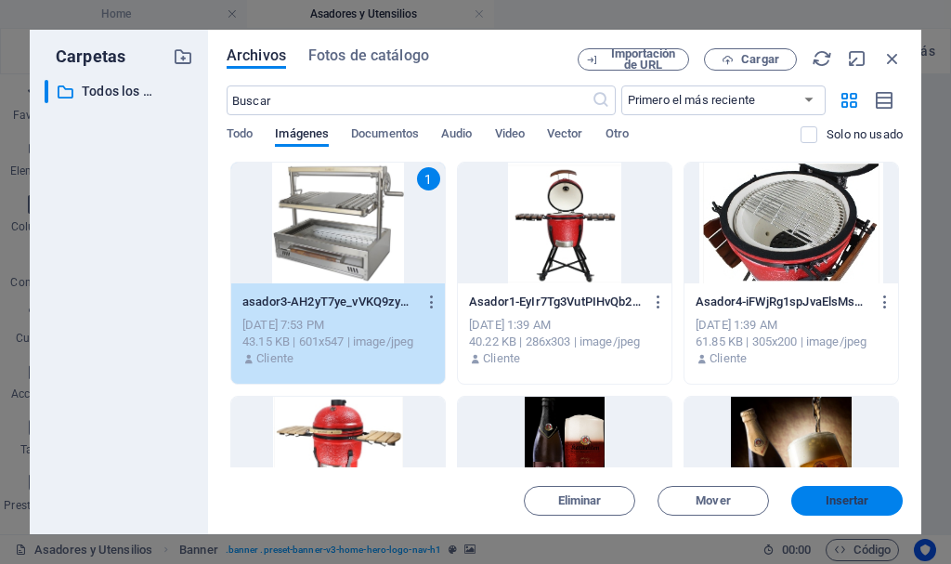
click at [855, 498] on span "Insertar" at bounding box center [847, 500] width 44 height 11
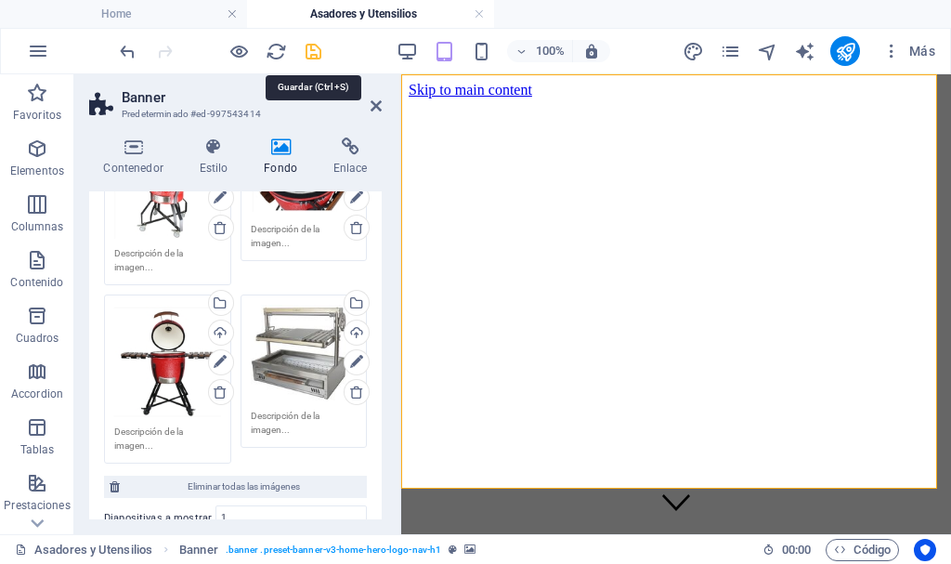
click at [311, 58] on icon "save" at bounding box center [313, 51] width 21 height 21
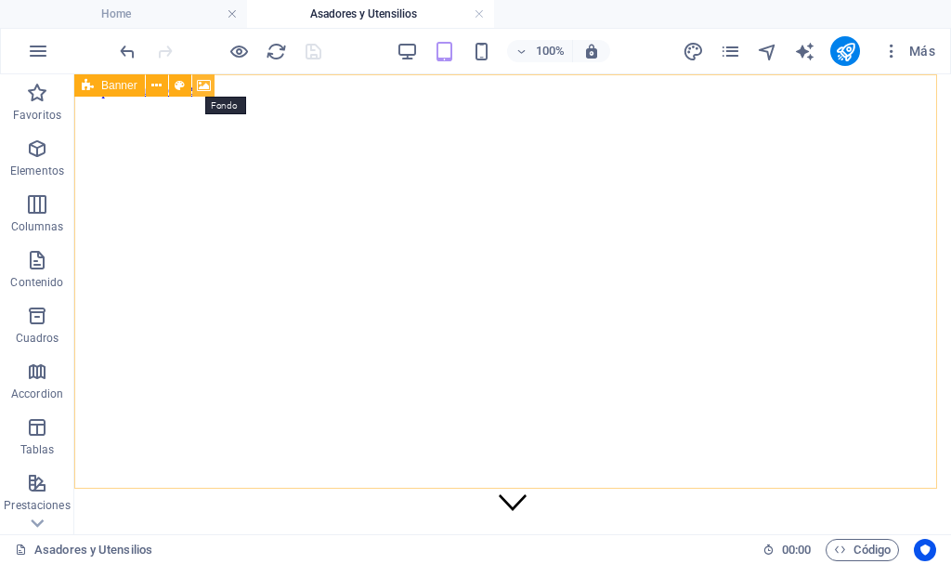
click at [207, 91] on icon at bounding box center [204, 85] width 14 height 19
select select "ms"
select select "s"
select select "progressive"
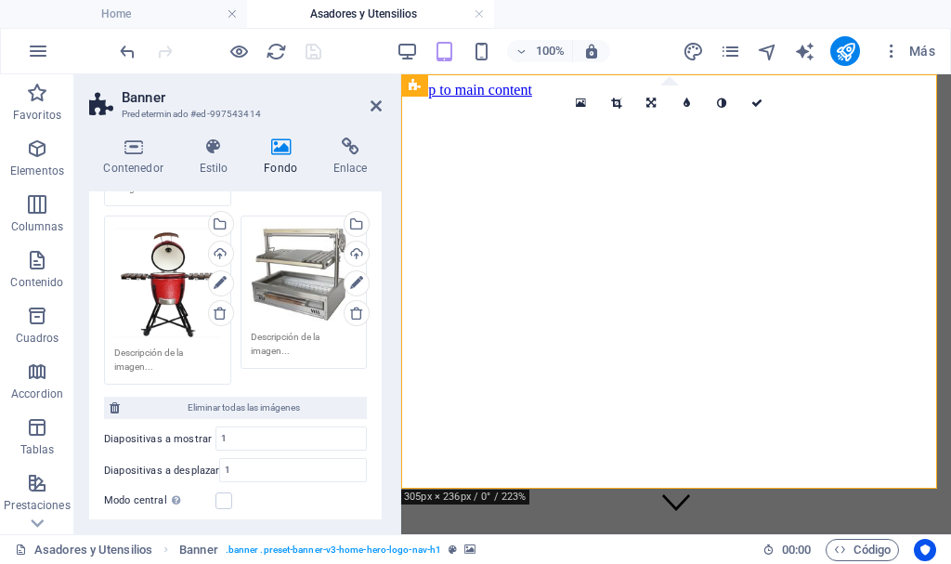
scroll to position [464, 0]
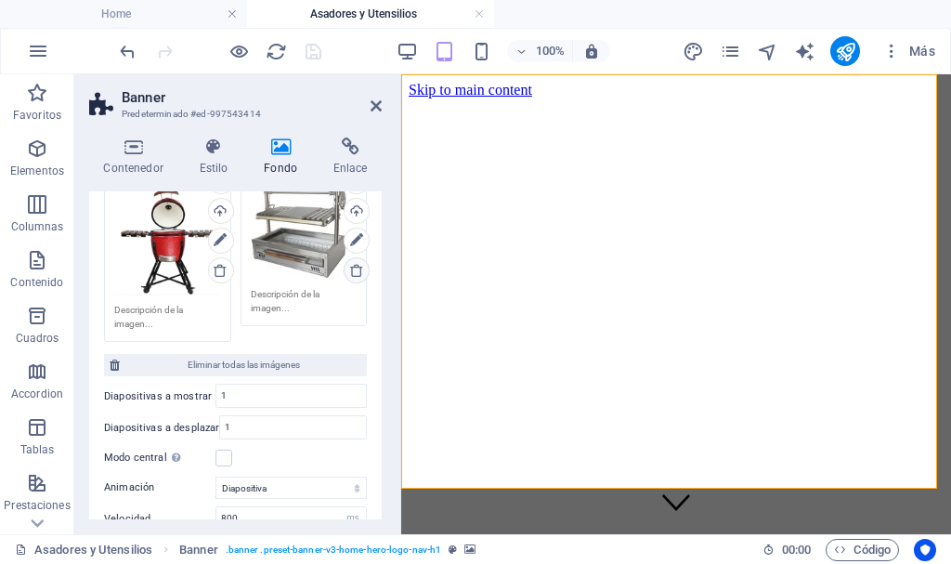
click at [354, 271] on icon at bounding box center [356, 270] width 15 height 15
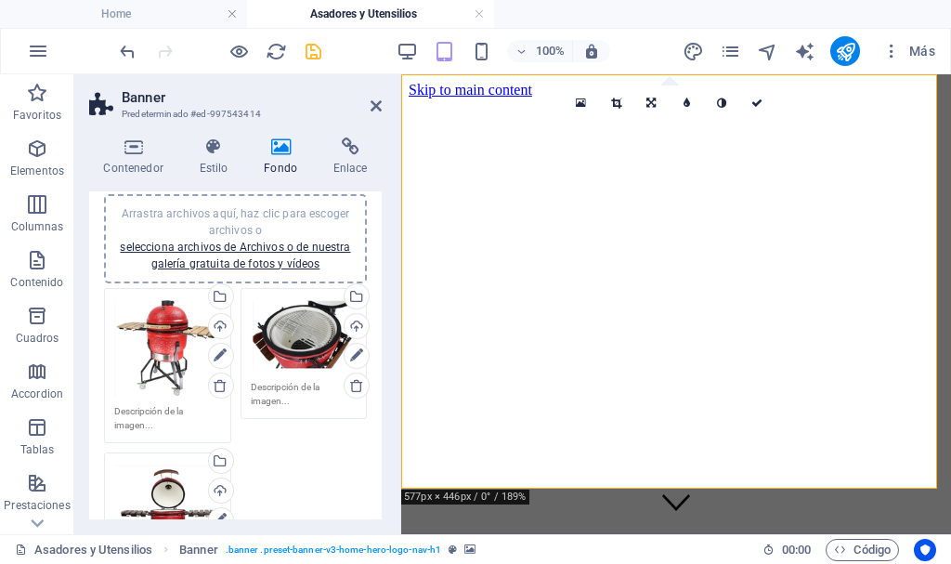
scroll to position [93, 0]
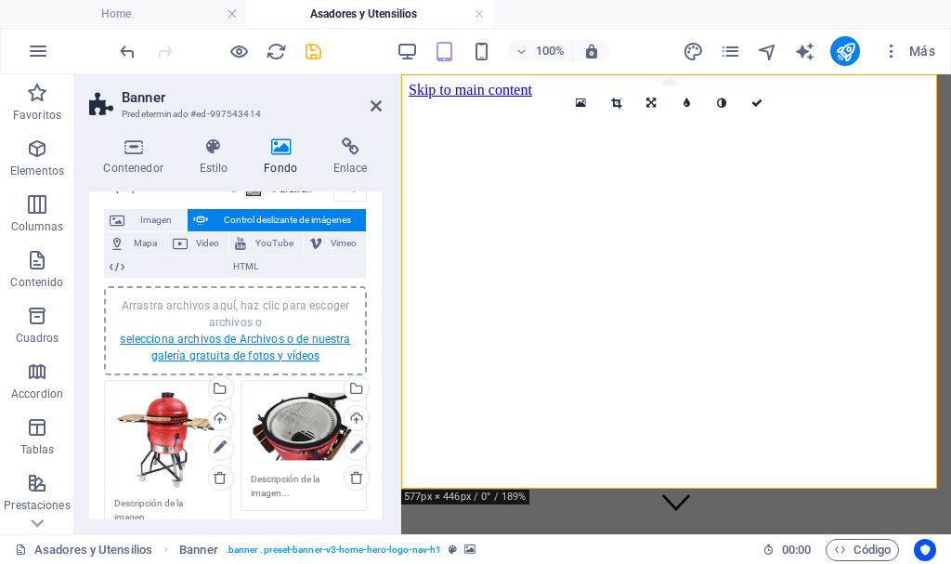
click at [300, 342] on link "selecciona archivos de Archivos o de nuestra galería gratuita de fotos y vídeos" at bounding box center [235, 347] width 230 height 30
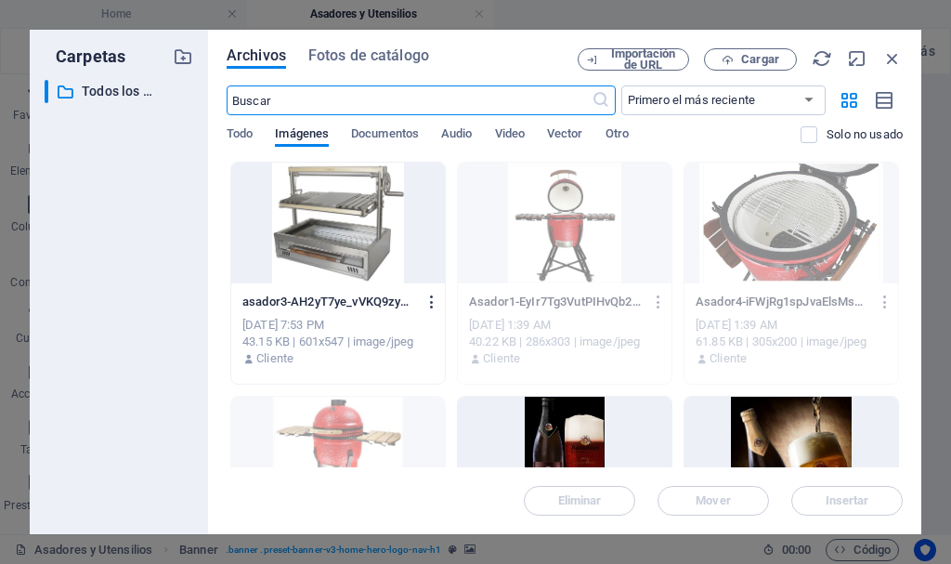
click at [435, 303] on icon "button" at bounding box center [432, 301] width 18 height 17
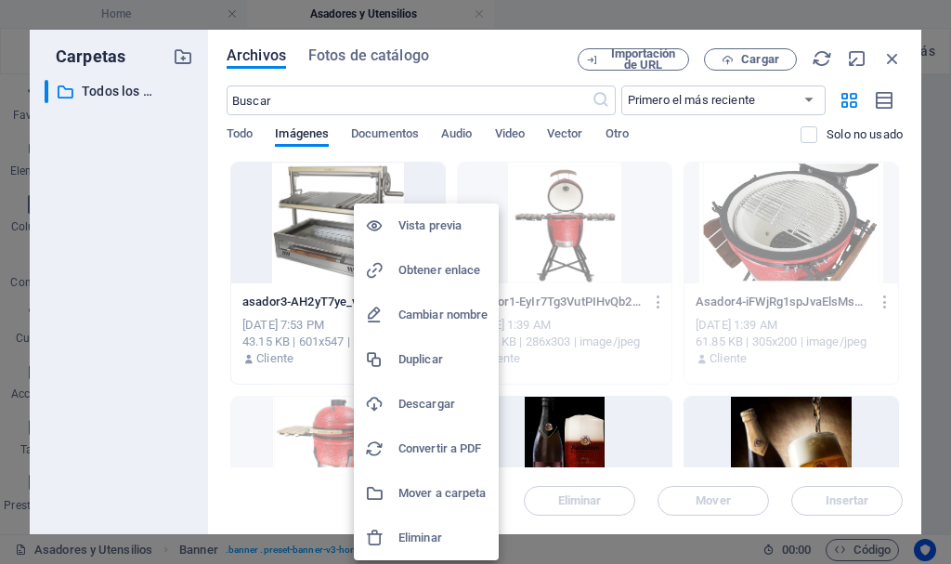
click at [448, 535] on h6 "Eliminar" at bounding box center [442, 537] width 89 height 22
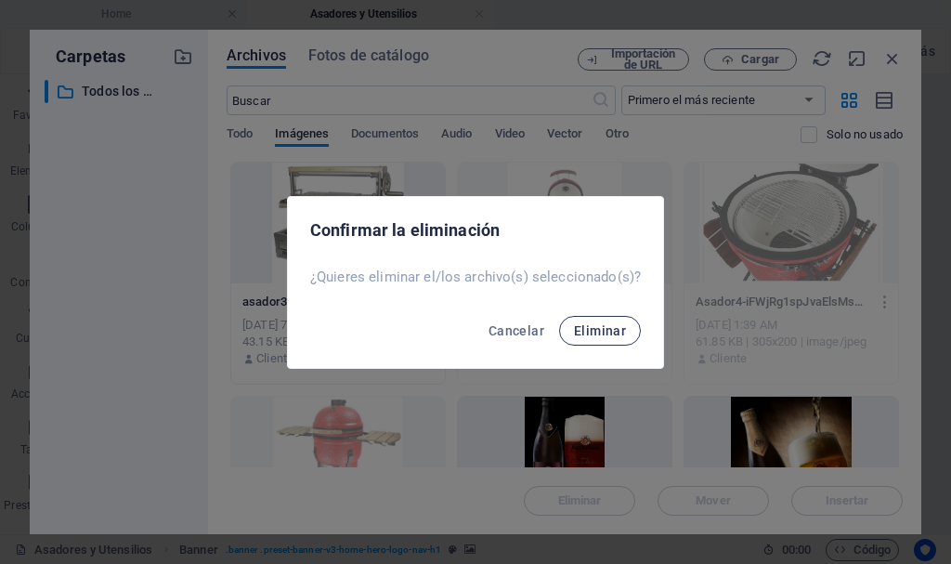
click at [595, 334] on span "Eliminar" at bounding box center [600, 330] width 52 height 15
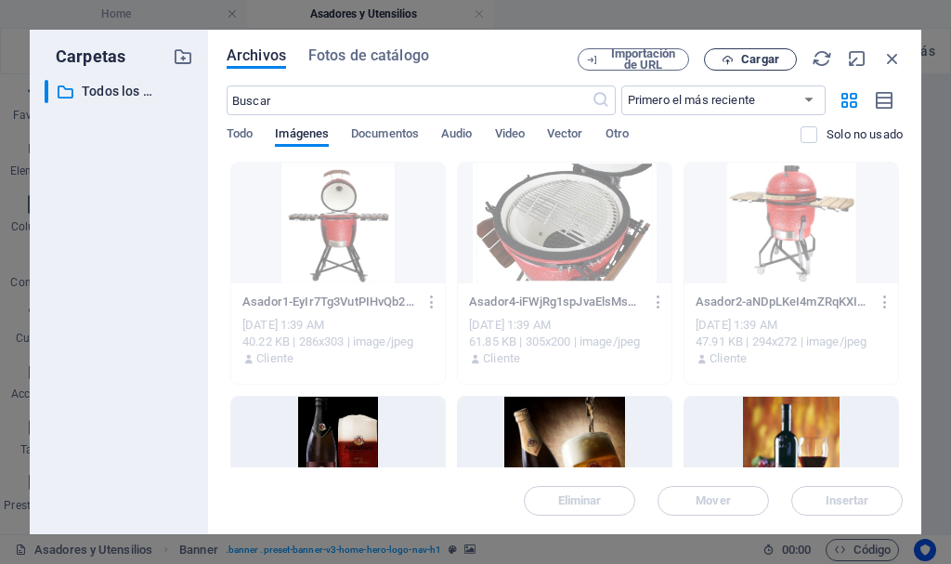
click at [764, 61] on span "Cargar" at bounding box center [760, 59] width 38 height 11
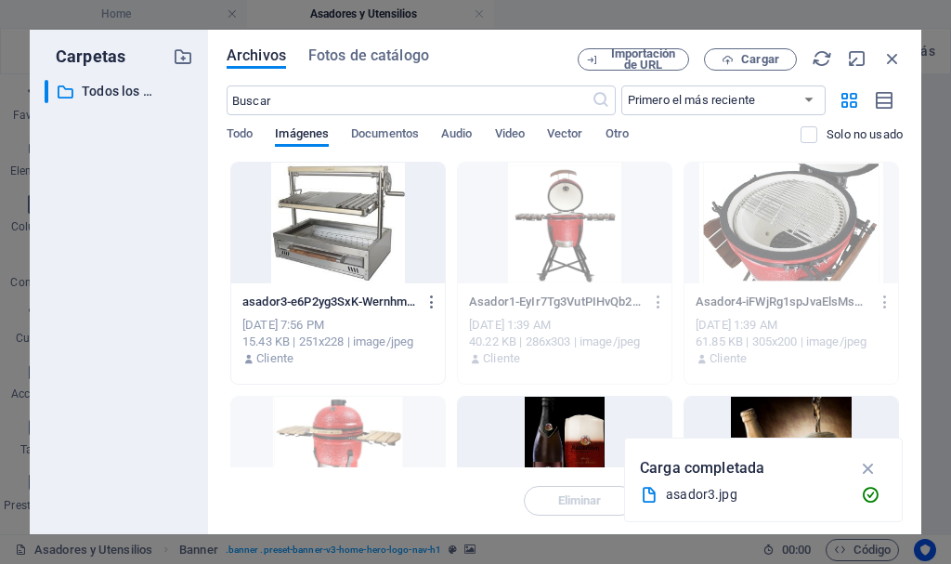
click at [354, 230] on div at bounding box center [338, 222] width 214 height 121
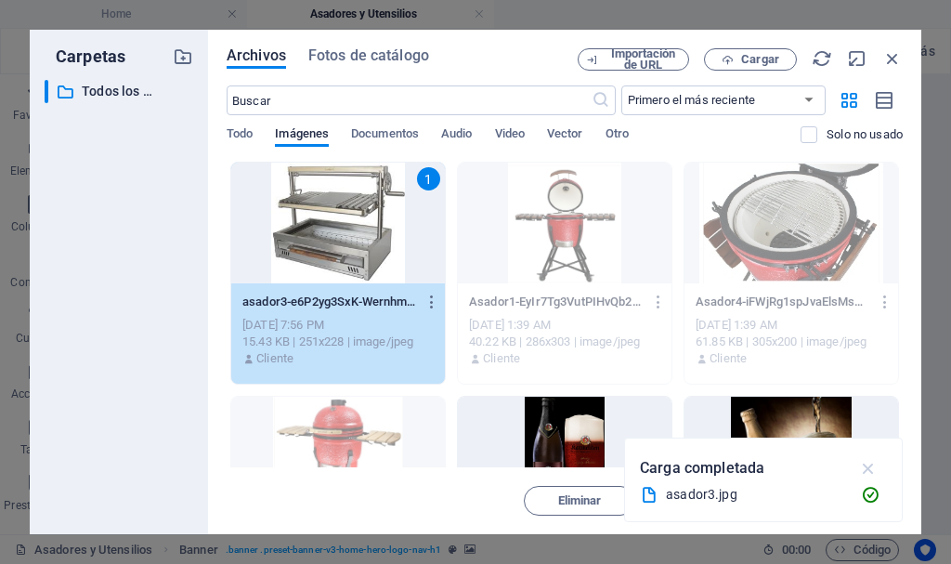
click at [870, 468] on icon "button" at bounding box center [868, 468] width 21 height 20
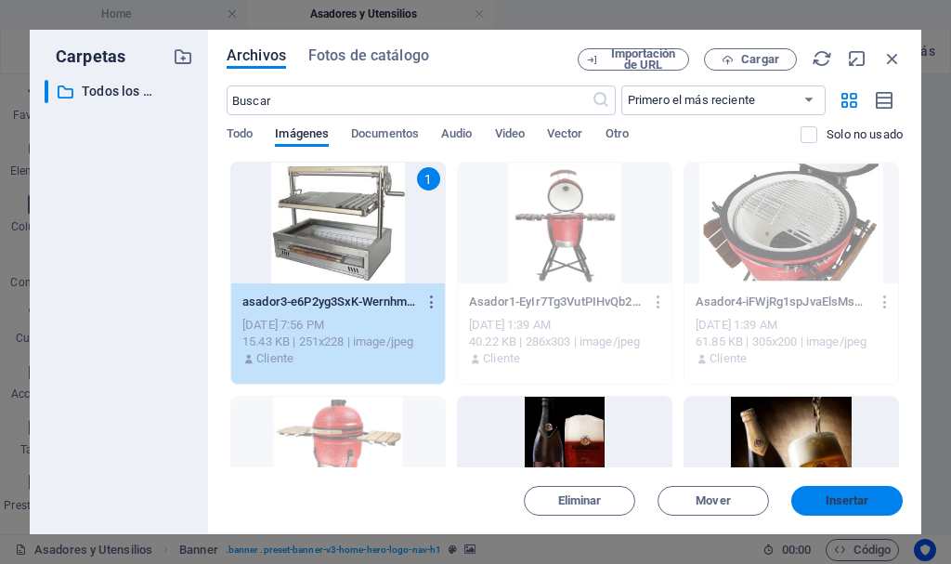
click at [827, 500] on span "Insertar" at bounding box center [847, 500] width 44 height 11
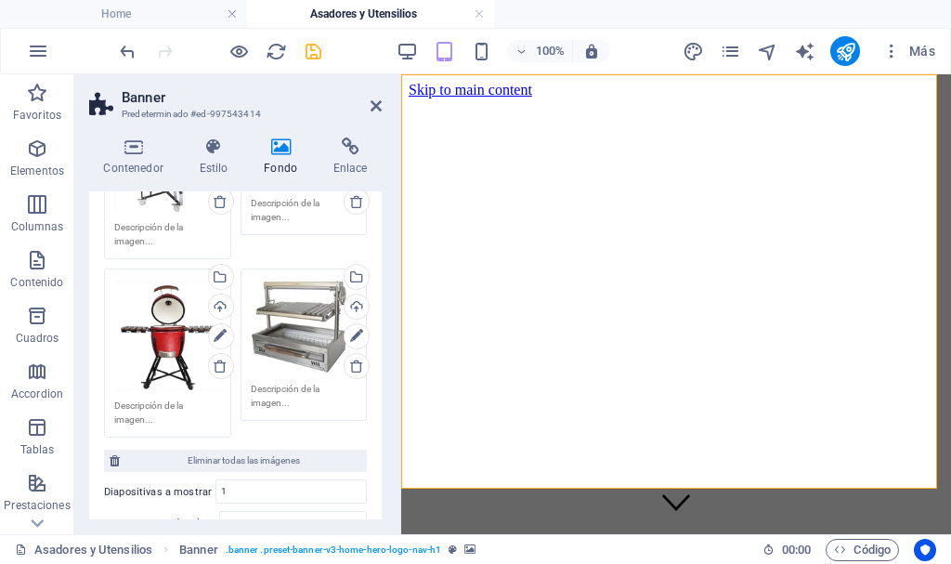
scroll to position [371, 0]
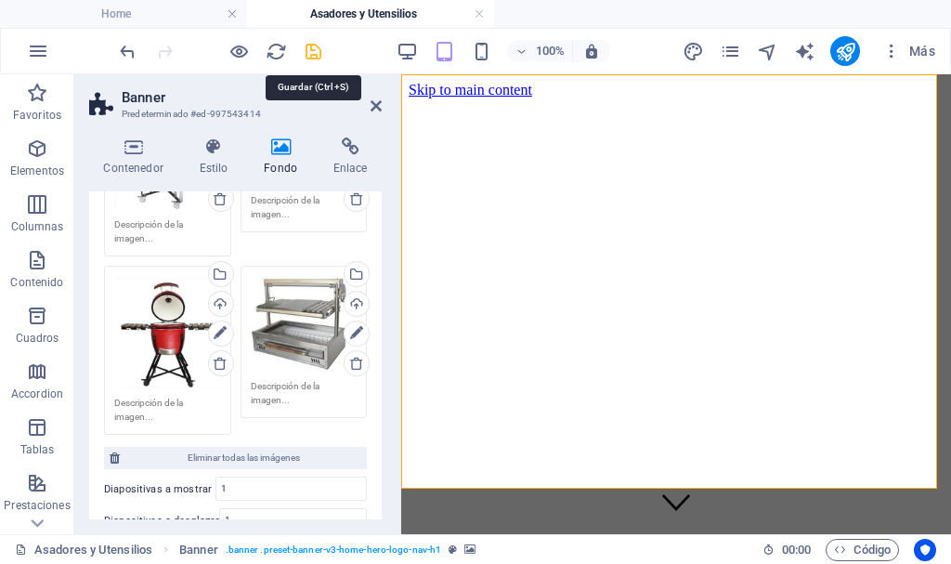
click at [318, 52] on icon "save" at bounding box center [313, 51] width 21 height 21
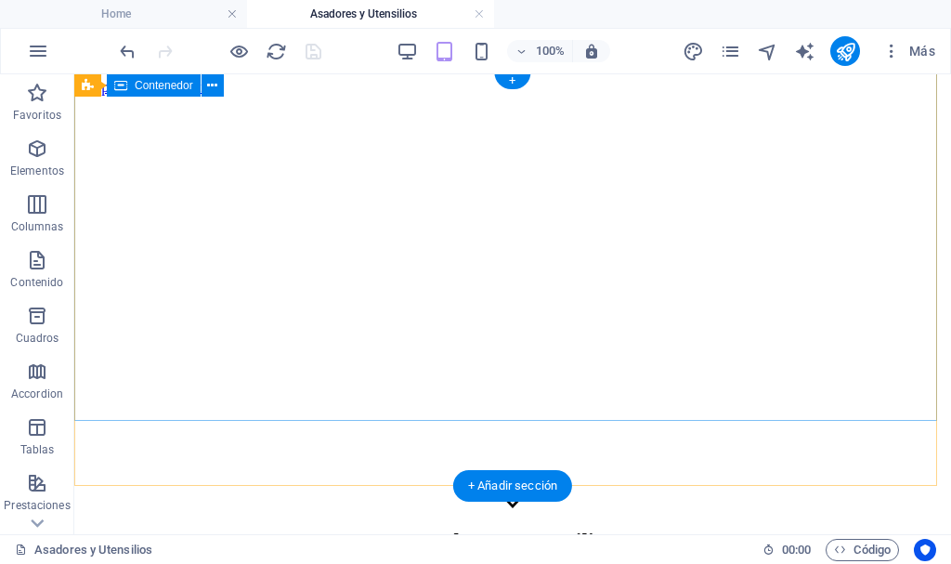
scroll to position [0, 0]
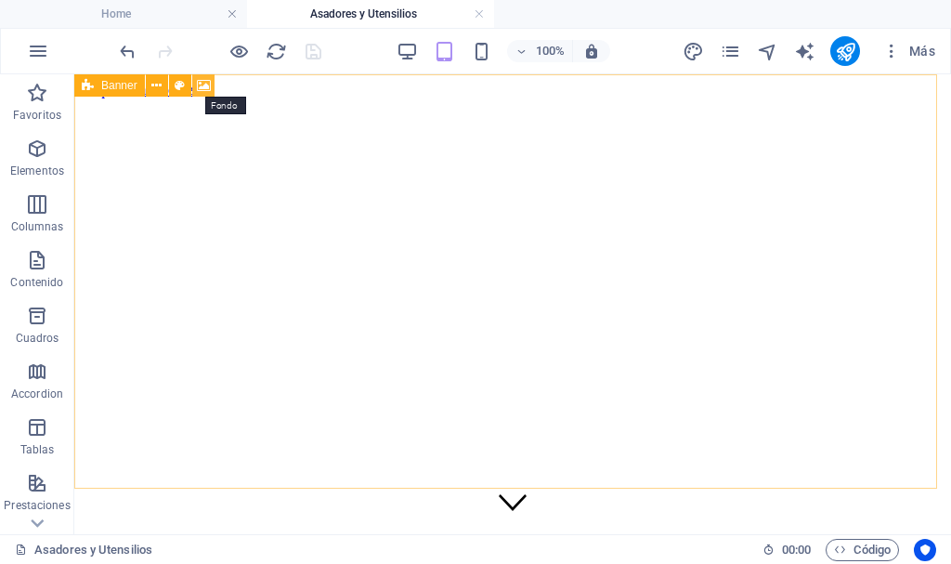
click at [209, 81] on icon at bounding box center [204, 85] width 14 height 19
select select "ms"
select select "s"
select select "progressive"
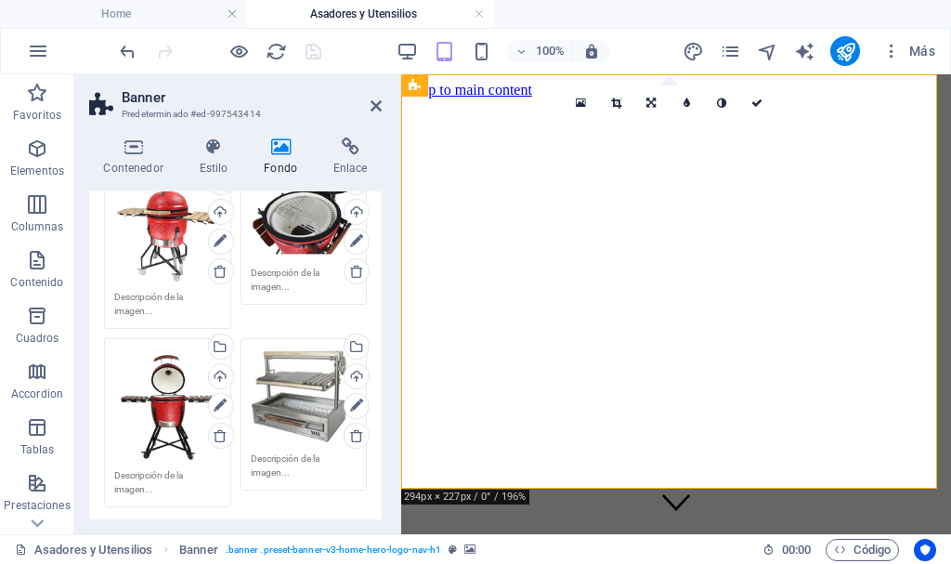
scroll to position [371, 0]
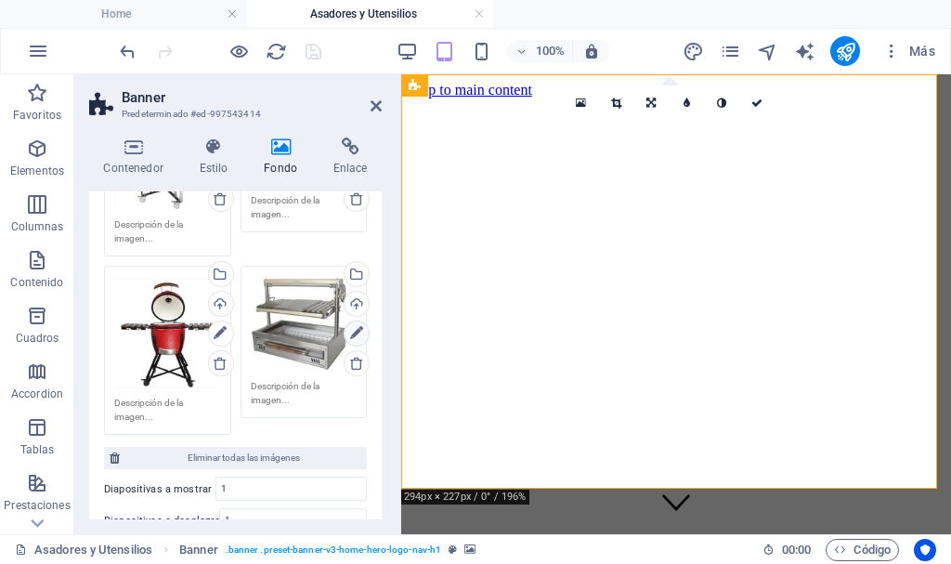
click at [352, 328] on icon at bounding box center [356, 333] width 13 height 22
click at [649, 101] on icon at bounding box center [650, 102] width 9 height 11
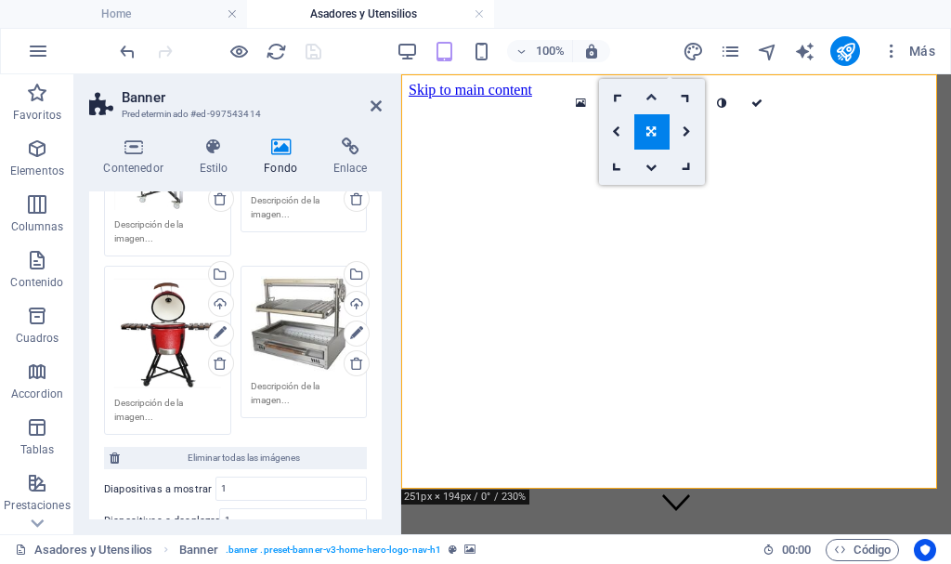
click at [651, 96] on icon at bounding box center [650, 96] width 11 height 11
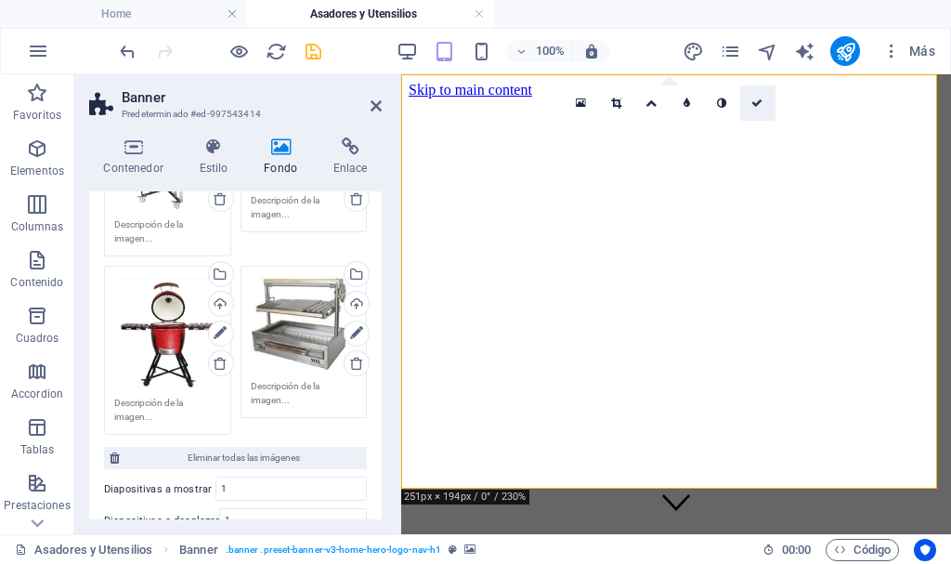
click at [762, 101] on icon at bounding box center [756, 102] width 11 height 11
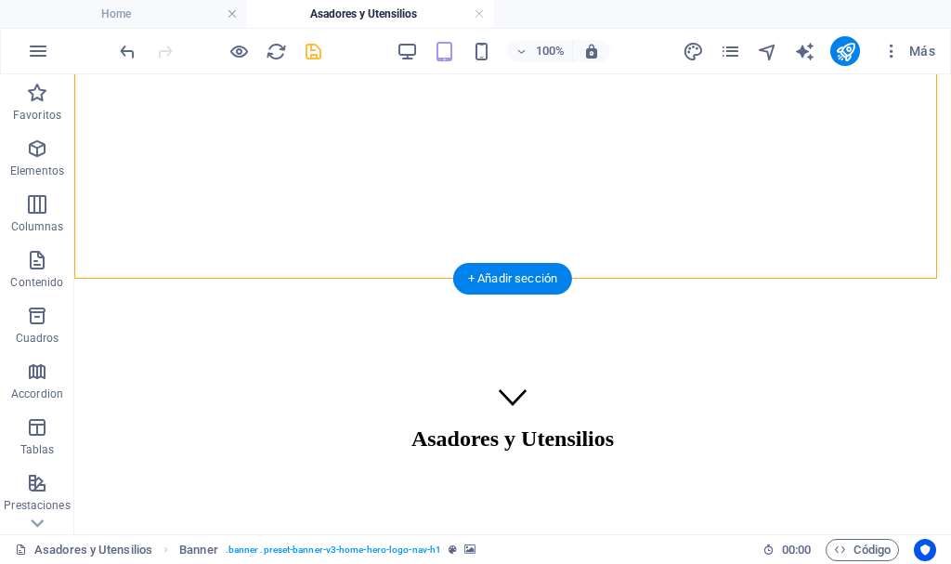
scroll to position [0, 0]
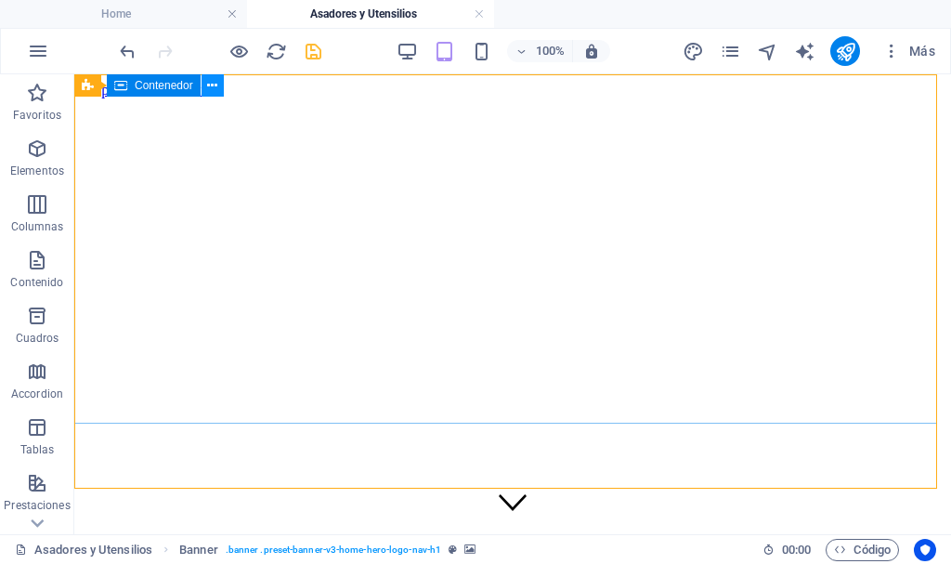
click at [220, 84] on button at bounding box center [212, 85] width 22 height 22
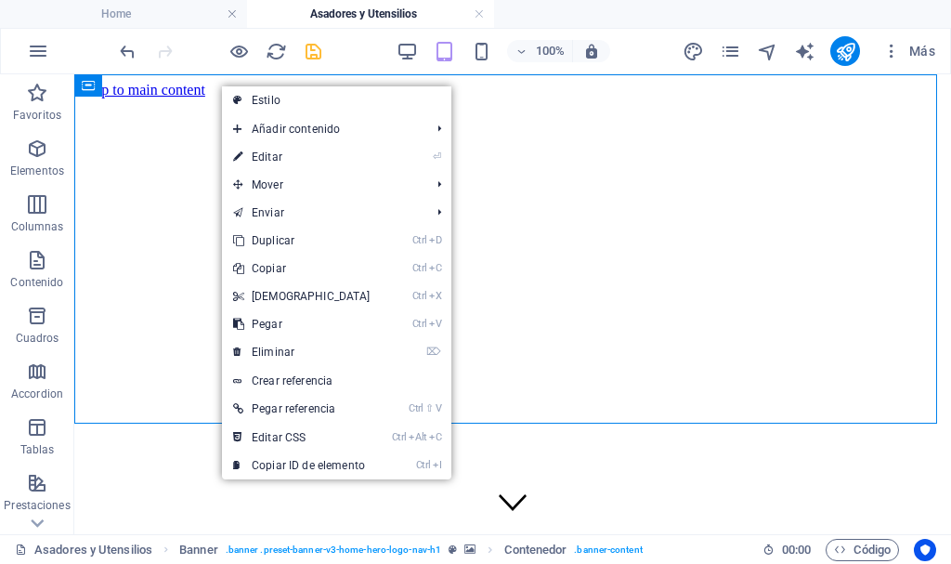
click at [274, 151] on link "⏎ Editar" at bounding box center [302, 157] width 160 height 28
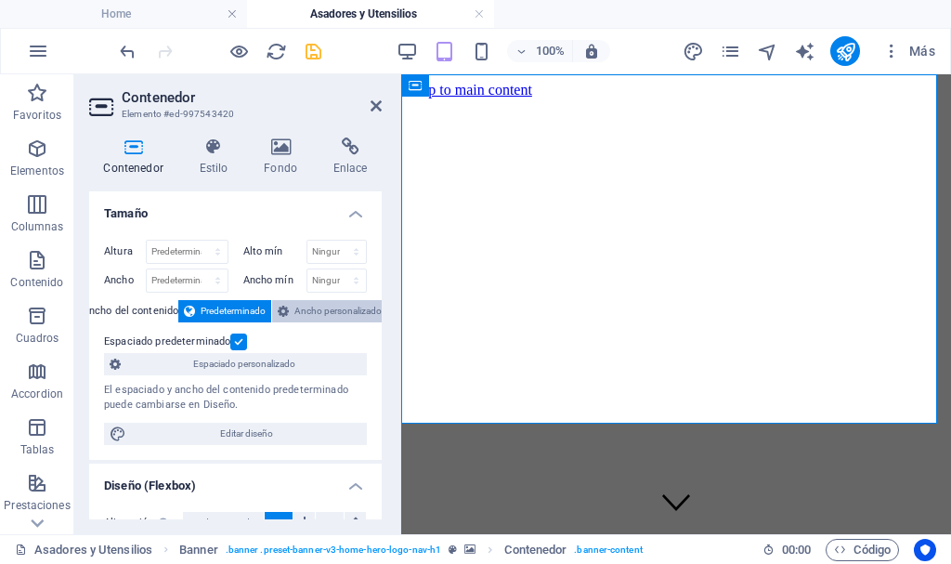
click at [311, 311] on span "Ancho personalizado" at bounding box center [337, 311] width 87 height 22
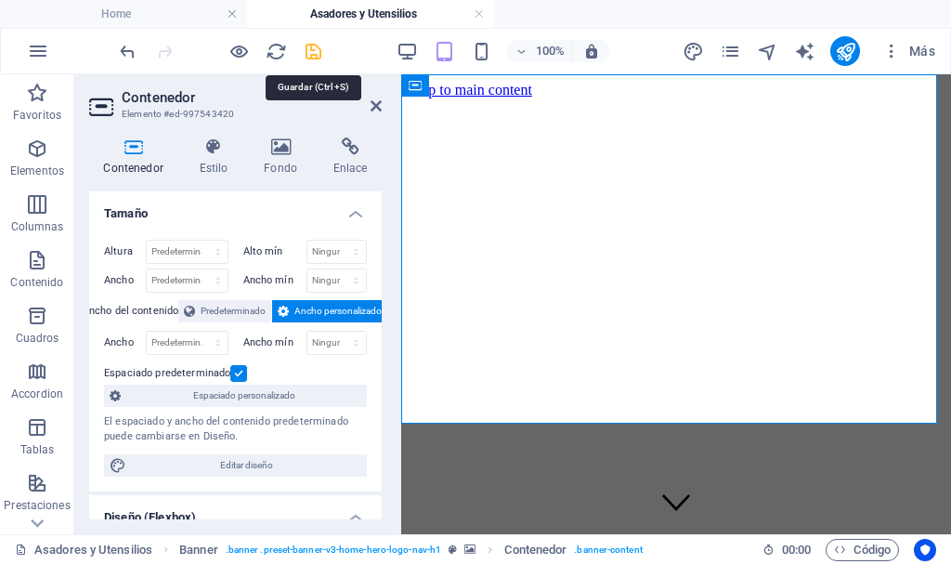
click at [311, 49] on icon "save" at bounding box center [313, 51] width 21 height 21
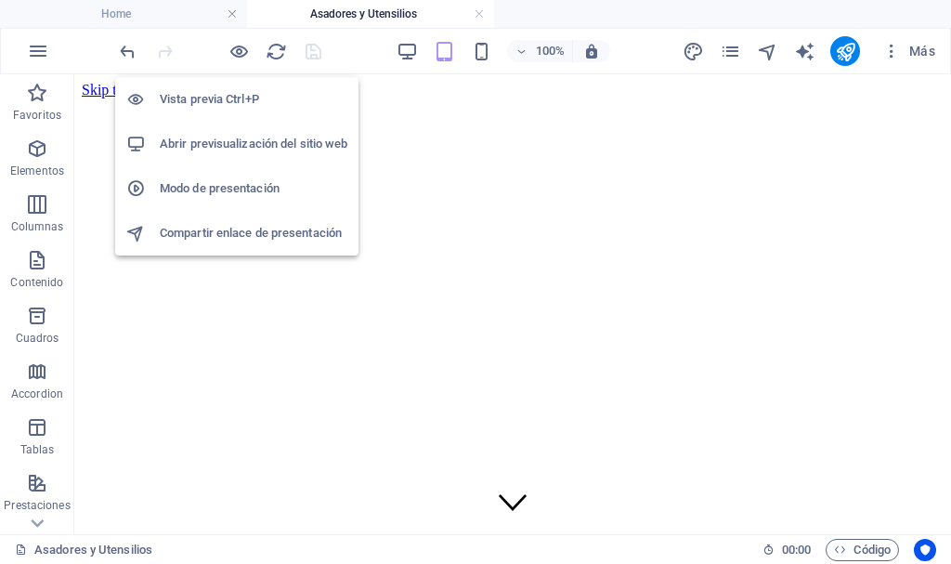
click at [239, 142] on h6 "Abrir previsualización del sitio web" at bounding box center [254, 144] width 188 height 22
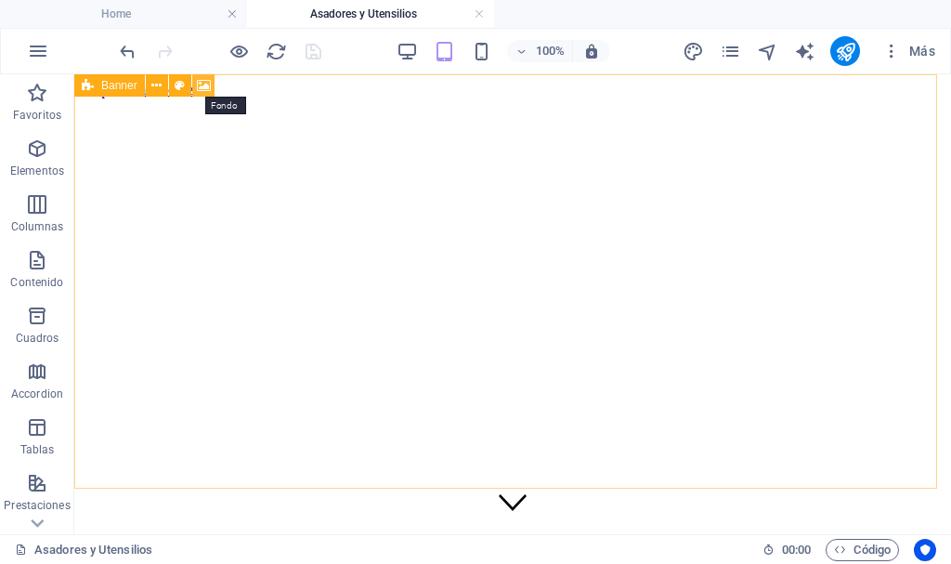
click at [207, 83] on icon at bounding box center [204, 85] width 14 height 19
select select "ms"
select select "s"
select select "progressive"
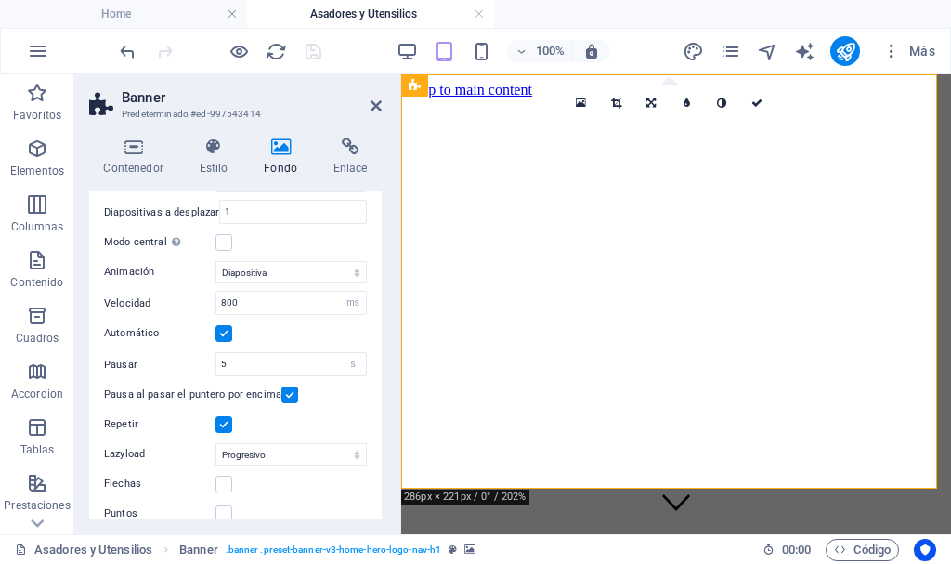
scroll to position [696, 0]
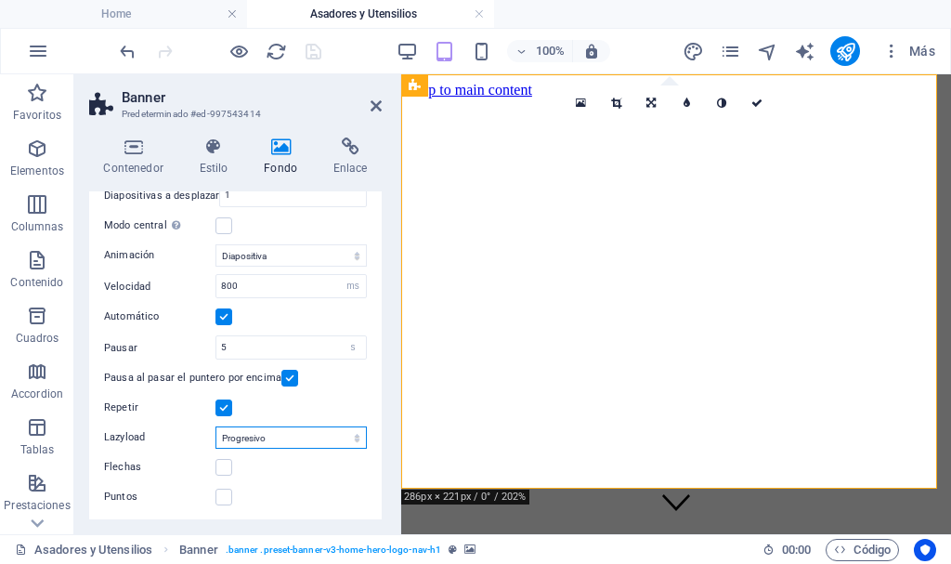
click at [298, 437] on select "Deshabilitado Bajo demanda Progresivo" at bounding box center [290, 437] width 151 height 22
click at [302, 437] on select "Deshabilitado Bajo demanda Progresivo" at bounding box center [290, 437] width 151 height 22
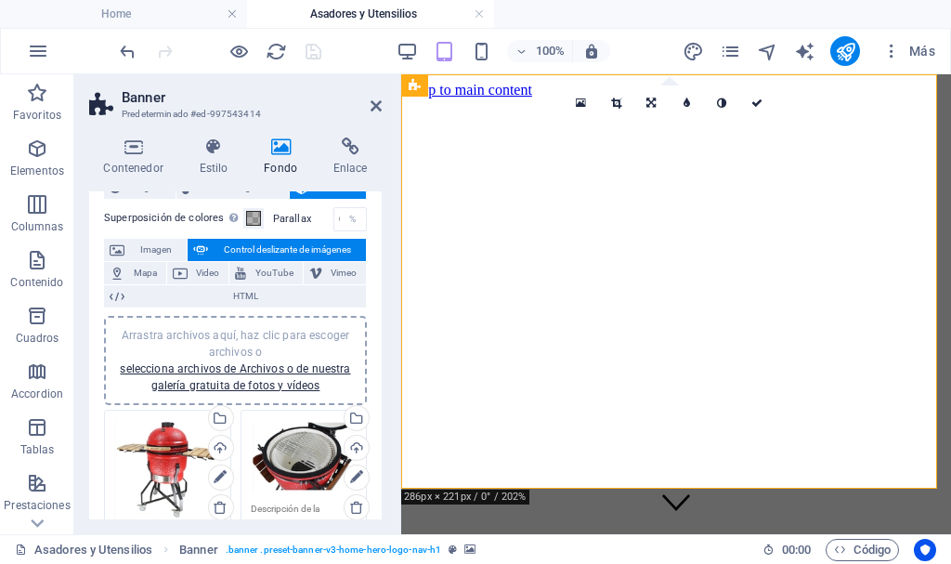
scroll to position [0, 0]
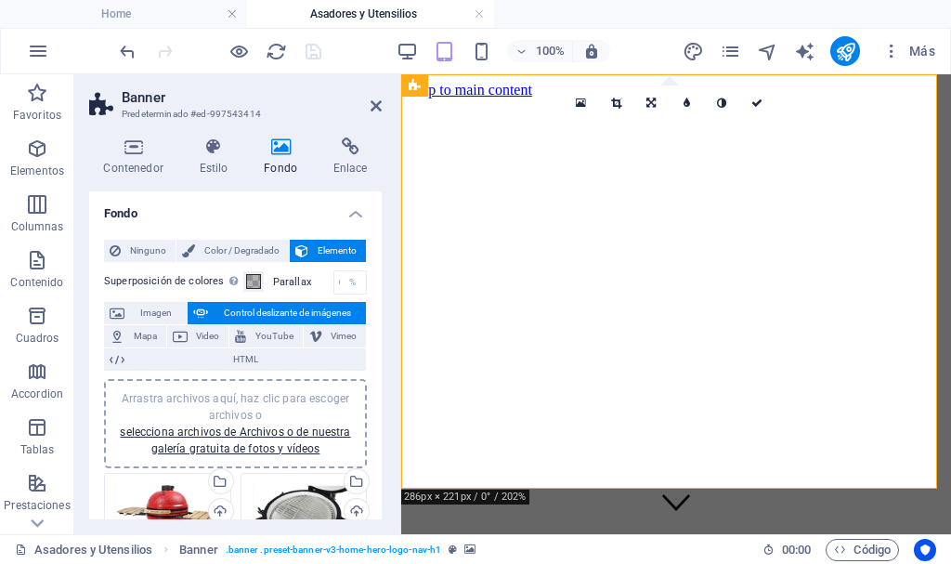
click at [298, 307] on span "Control deslizante de imágenes" at bounding box center [287, 313] width 147 height 22
click at [352, 149] on icon at bounding box center [349, 146] width 63 height 19
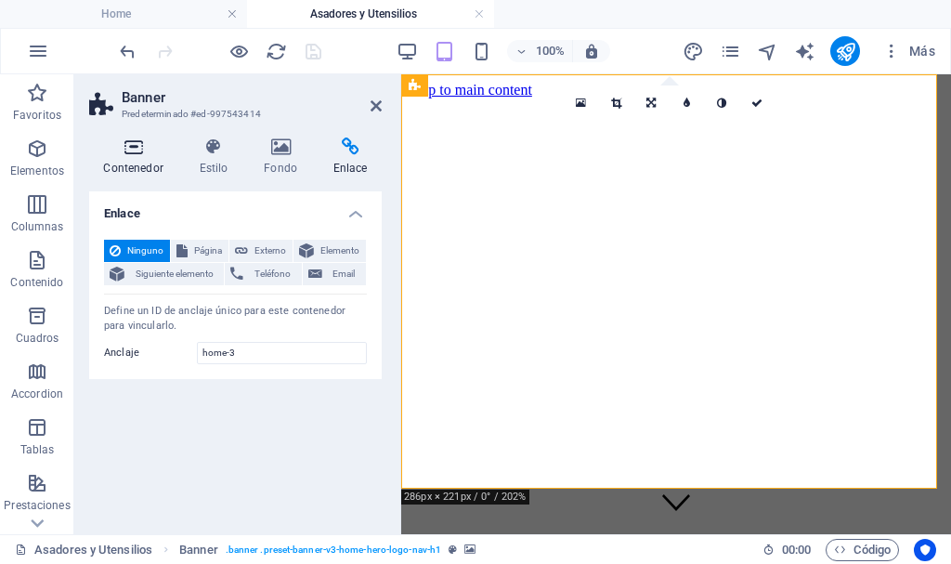
click at [151, 153] on icon at bounding box center [133, 146] width 88 height 19
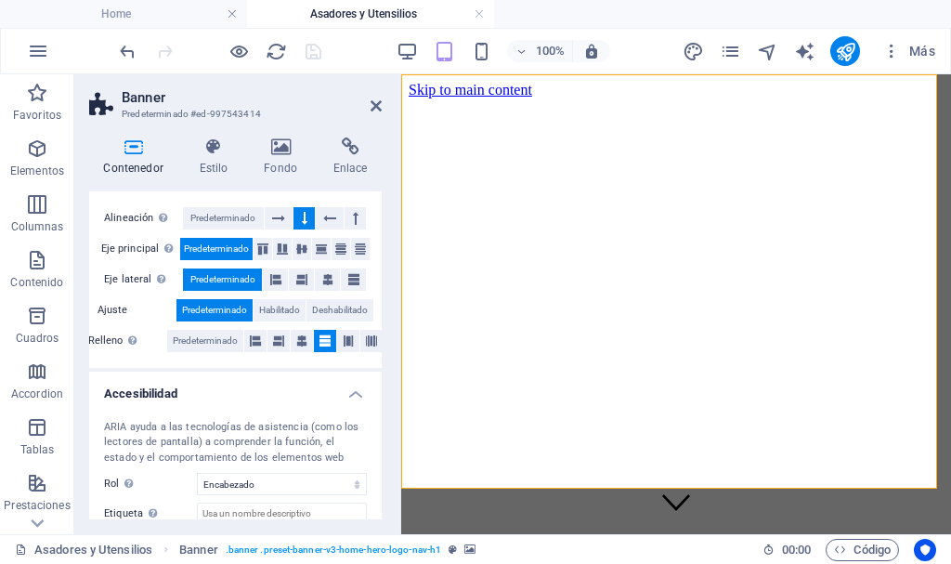
scroll to position [446, 0]
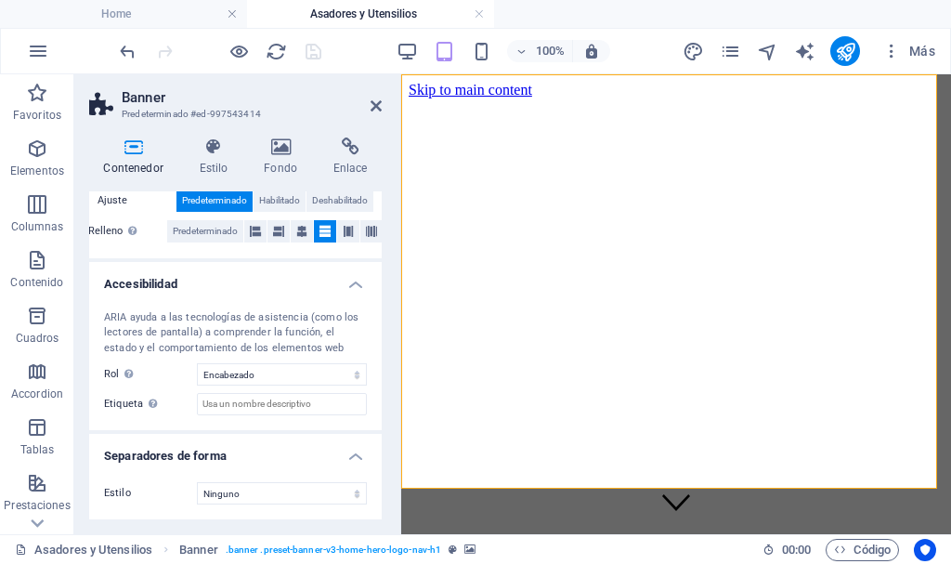
click at [275, 137] on icon at bounding box center [281, 146] width 62 height 19
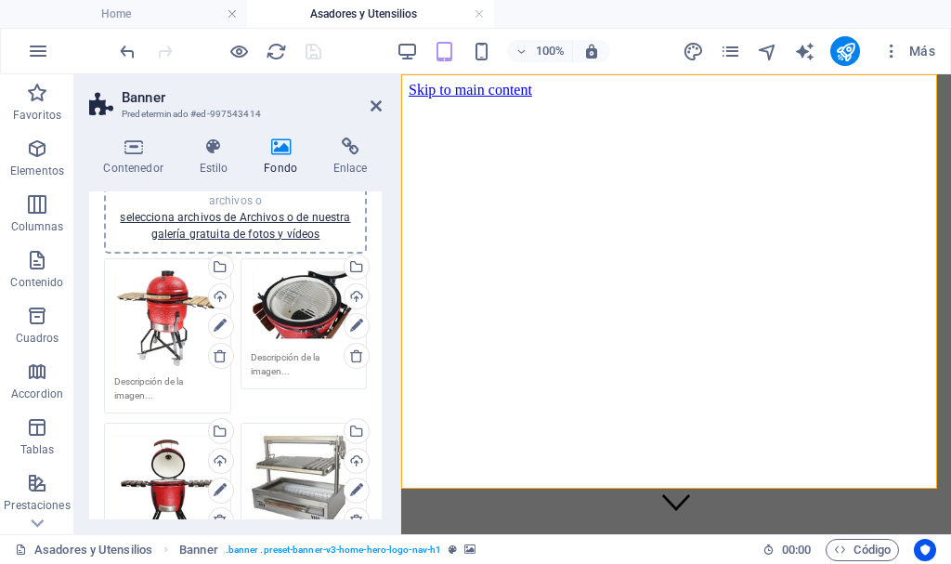
scroll to position [279, 0]
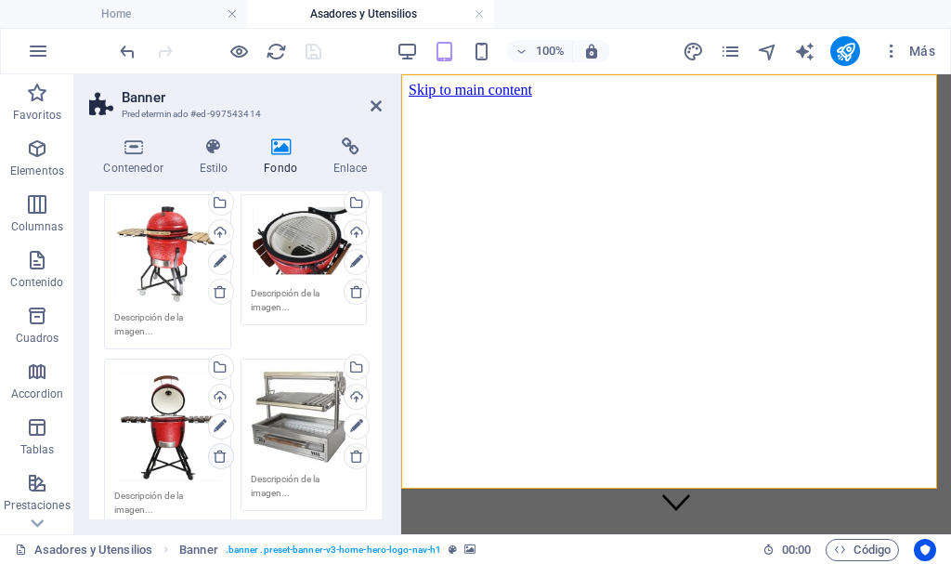
click at [214, 459] on icon at bounding box center [220, 455] width 15 height 15
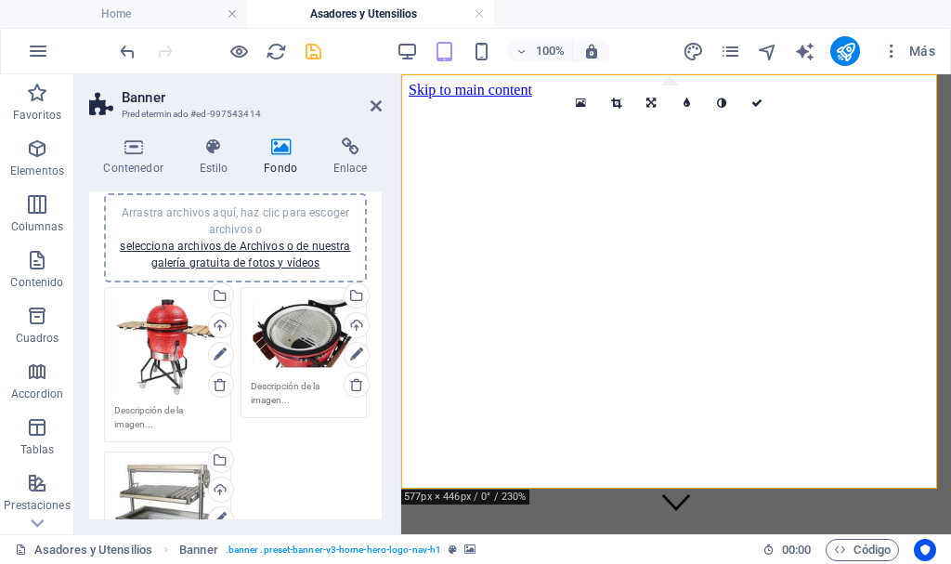
scroll to position [93, 0]
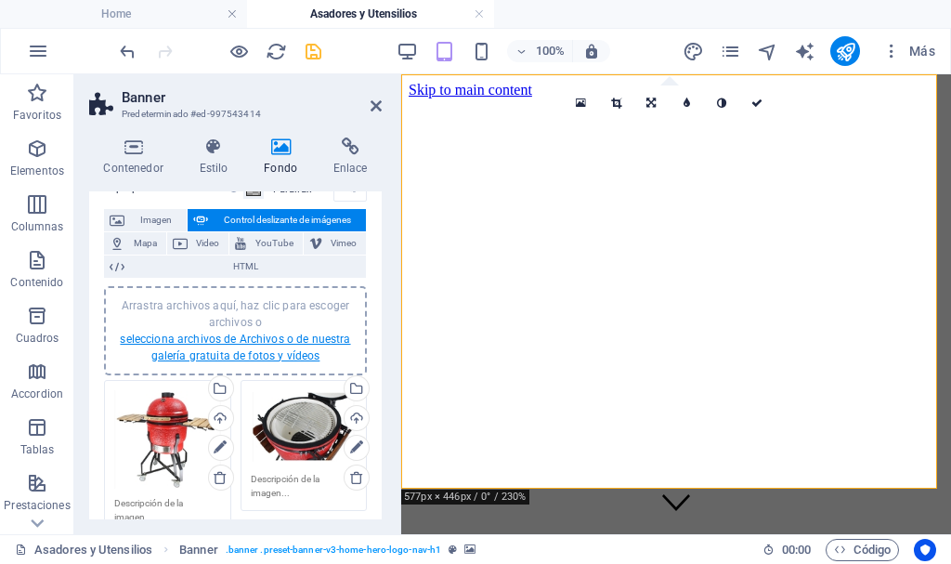
click at [253, 340] on link "selecciona archivos de Archivos o de nuestra galería gratuita de fotos y vídeos" at bounding box center [235, 347] width 230 height 30
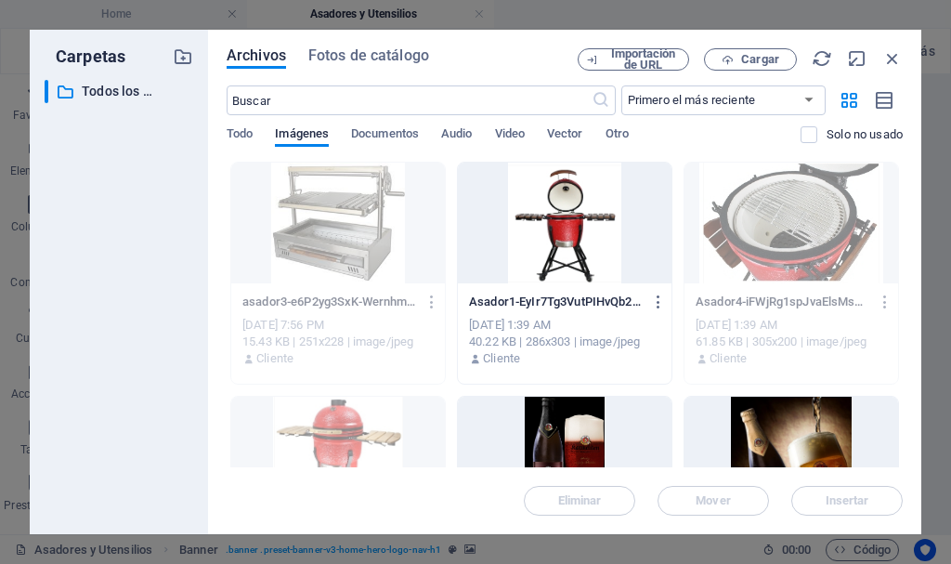
click at [589, 210] on div at bounding box center [565, 222] width 214 height 121
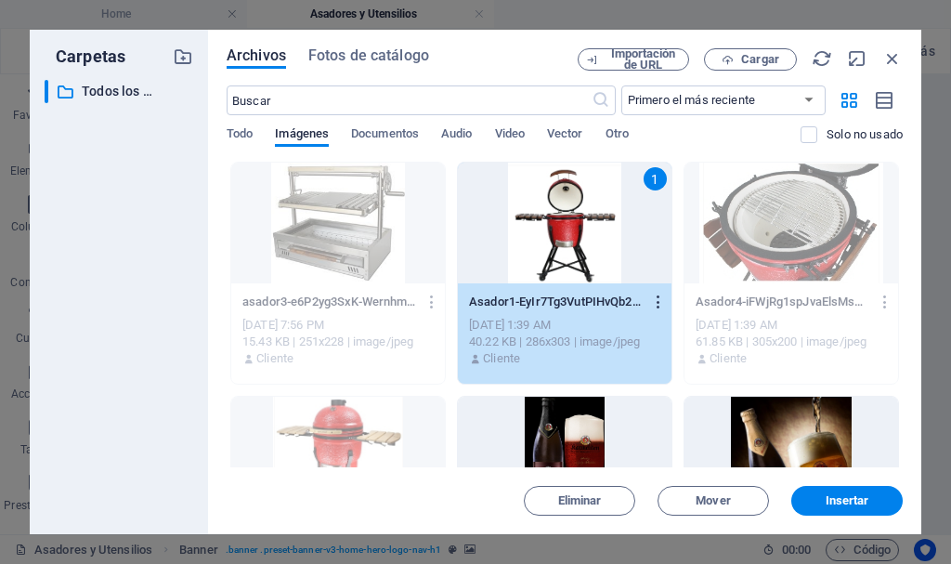
click at [654, 293] on icon "button" at bounding box center [659, 301] width 18 height 17
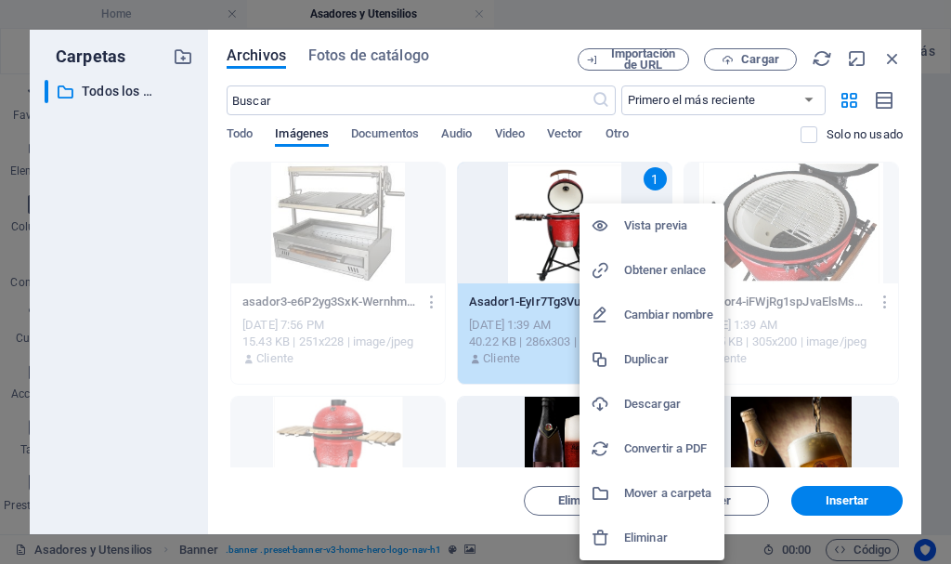
click at [630, 537] on h6 "Eliminar" at bounding box center [668, 537] width 89 height 22
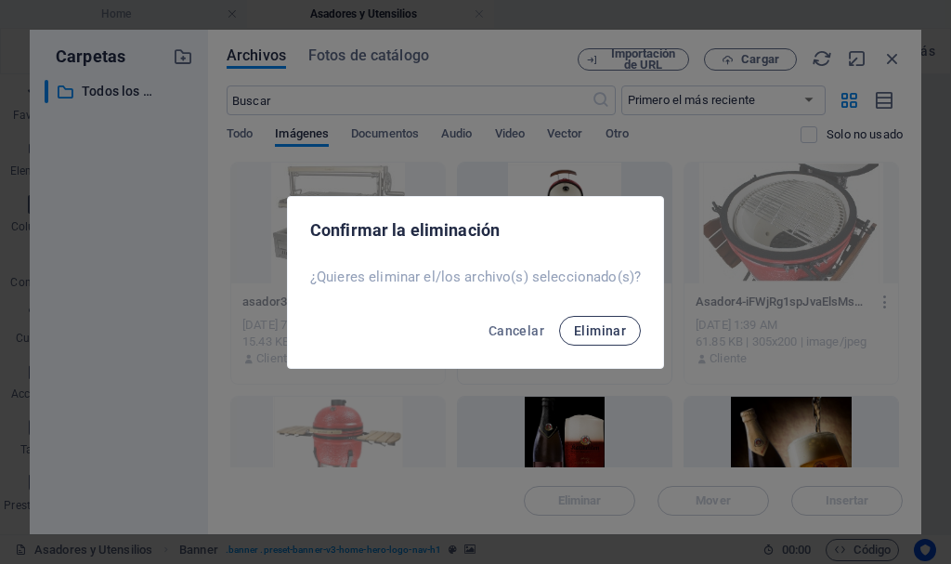
click at [591, 338] on button "Eliminar" at bounding box center [600, 331] width 82 height 30
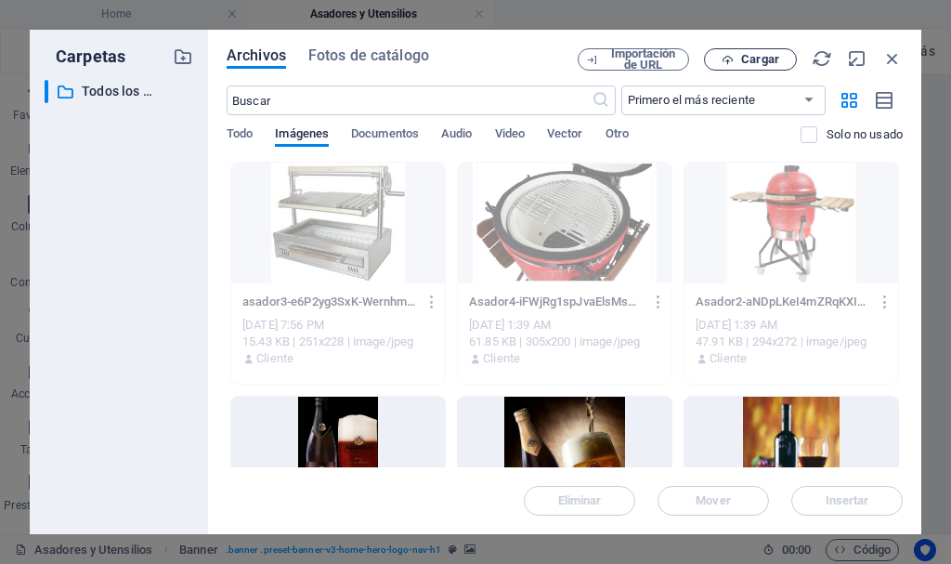
click at [761, 61] on span "Cargar" at bounding box center [760, 59] width 38 height 11
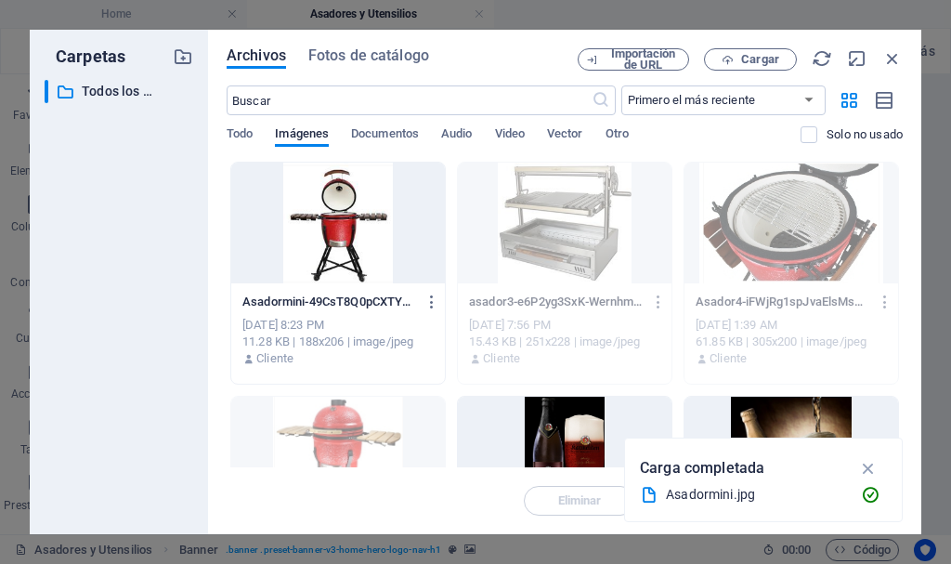
click at [340, 232] on div at bounding box center [338, 222] width 214 height 121
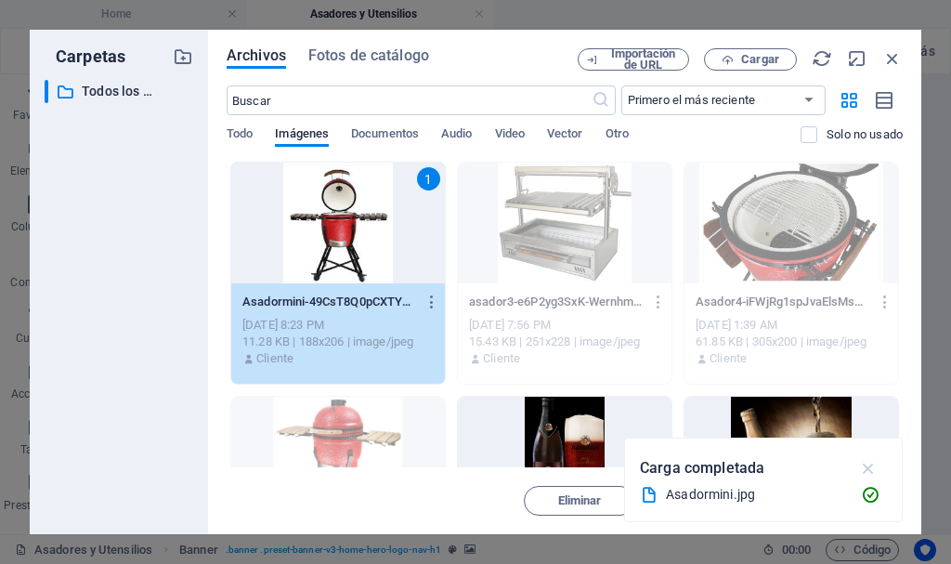
click at [865, 462] on icon "button" at bounding box center [868, 468] width 21 height 20
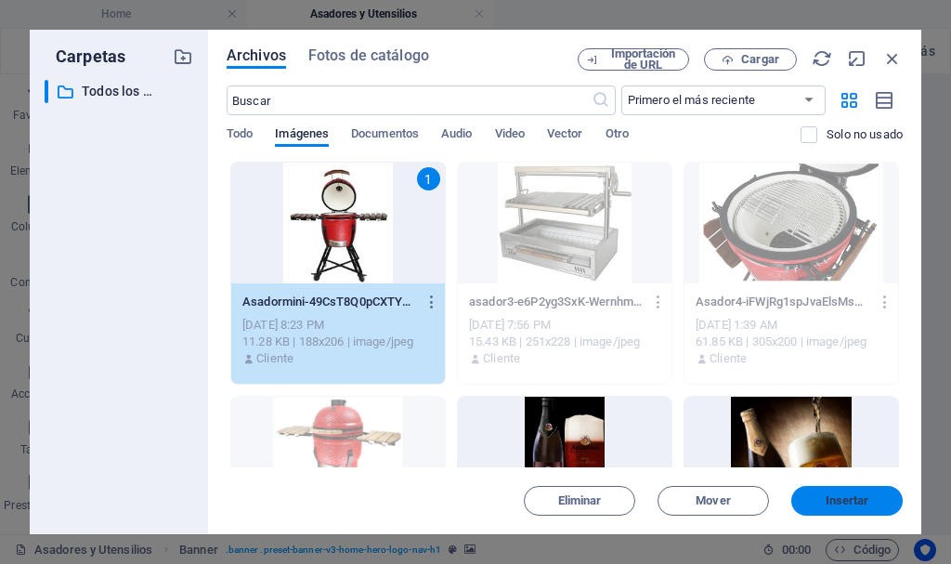
click at [832, 498] on span "Insertar" at bounding box center [847, 500] width 44 height 11
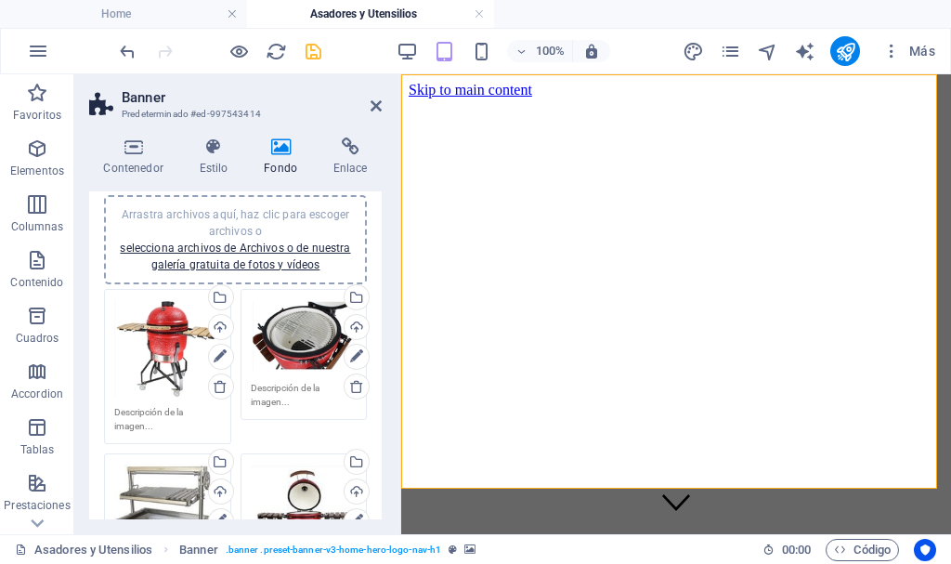
scroll to position [253, 0]
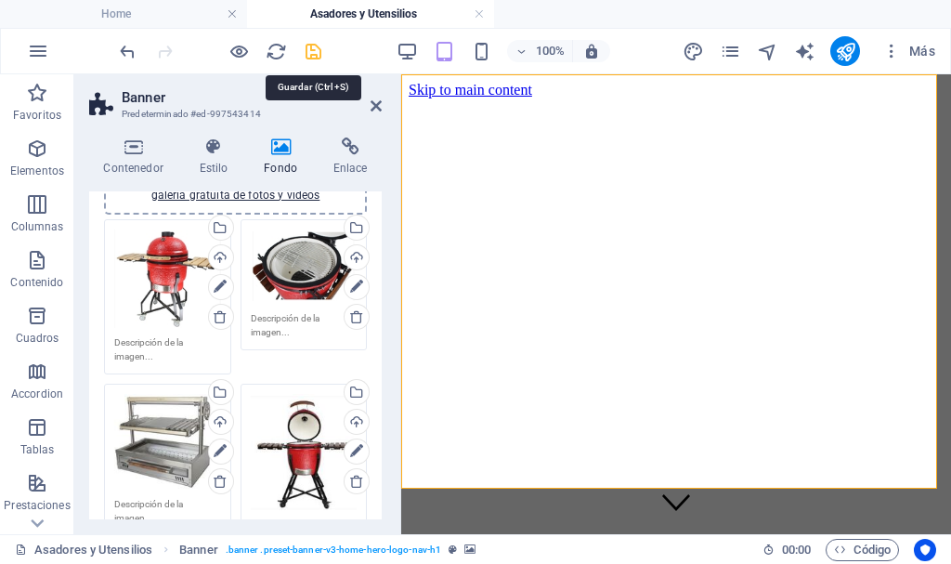
click at [314, 54] on icon "save" at bounding box center [313, 51] width 21 height 21
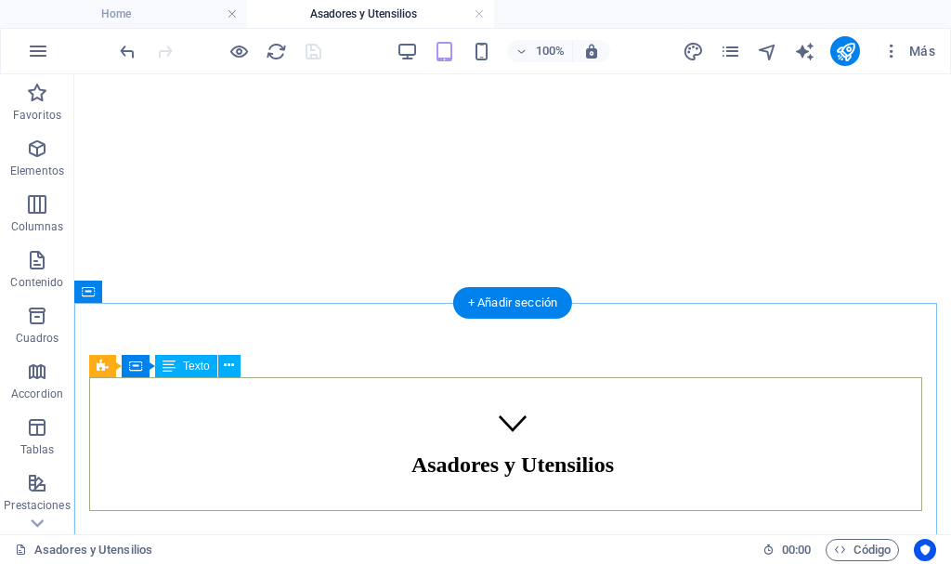
scroll to position [0, 0]
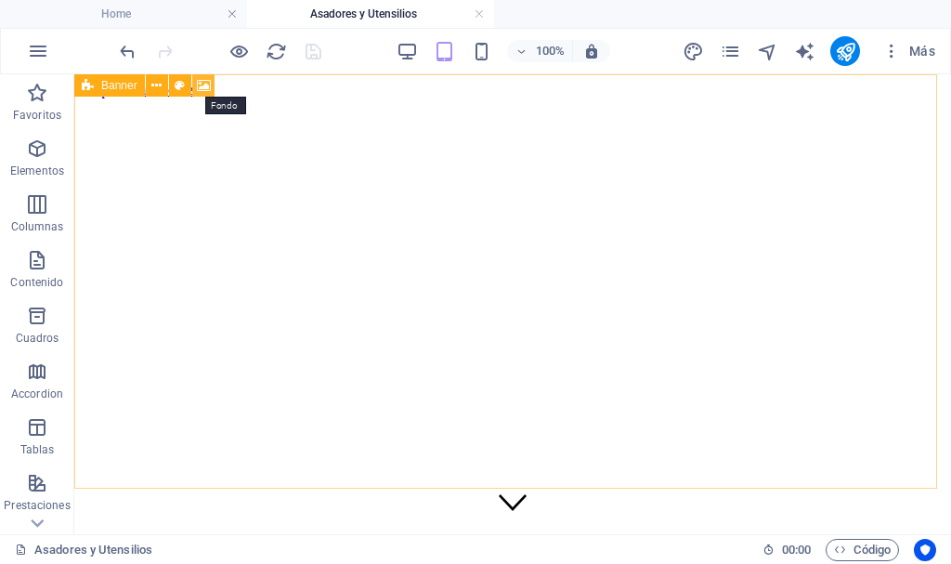
click at [202, 79] on icon at bounding box center [204, 85] width 14 height 19
select select "ms"
select select "s"
select select "progressive"
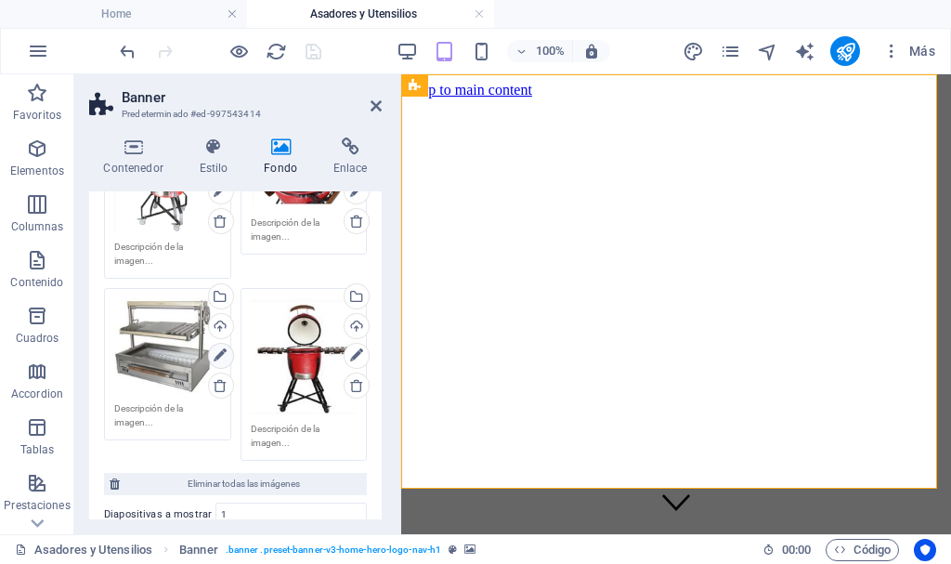
scroll to position [371, 0]
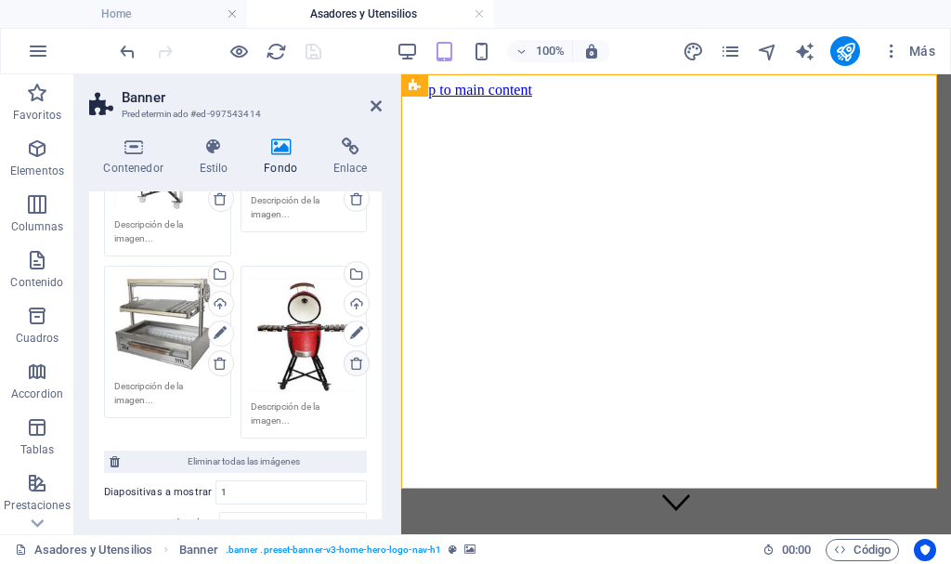
click at [349, 359] on icon at bounding box center [356, 363] width 15 height 15
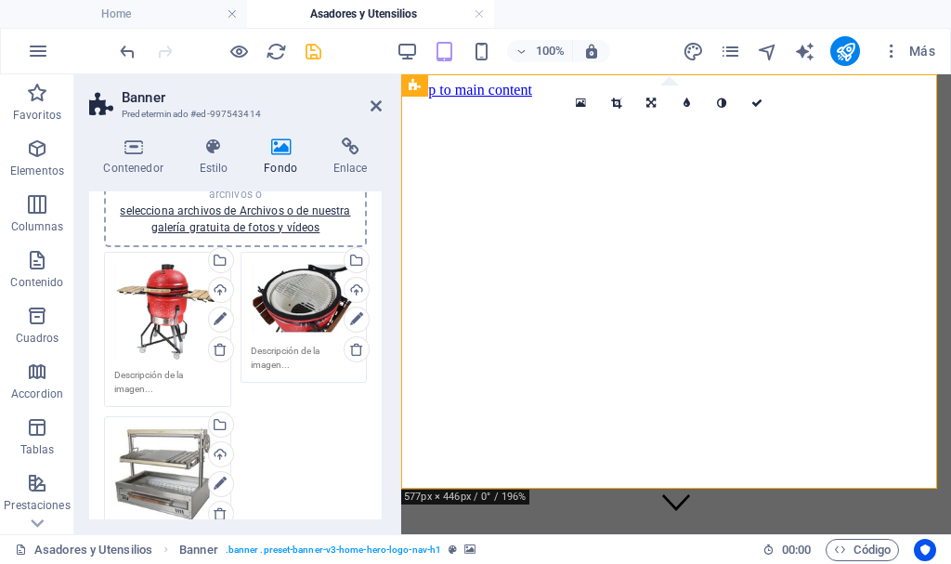
scroll to position [186, 0]
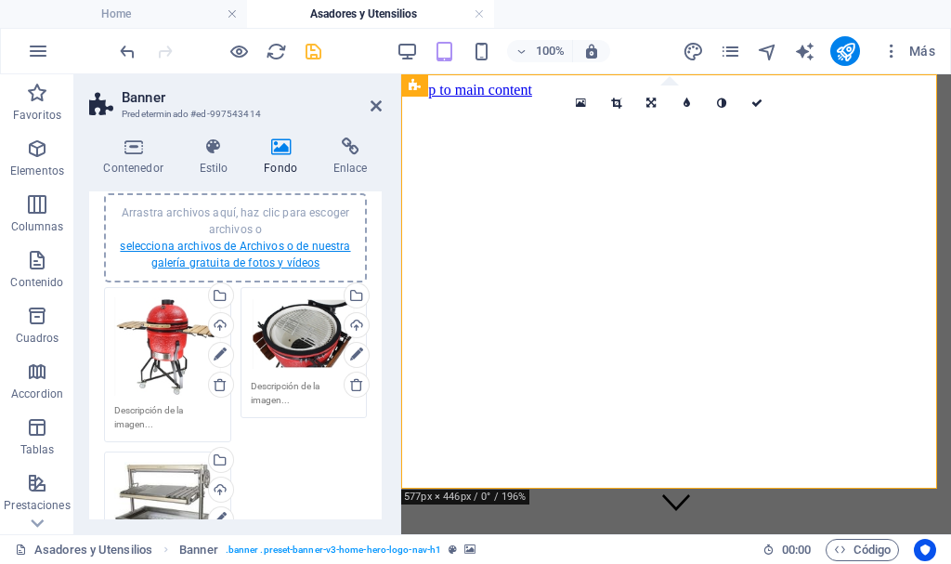
click at [295, 246] on link "selecciona archivos de Archivos o de nuestra galería gratuita de fotos y vídeos" at bounding box center [235, 255] width 230 height 30
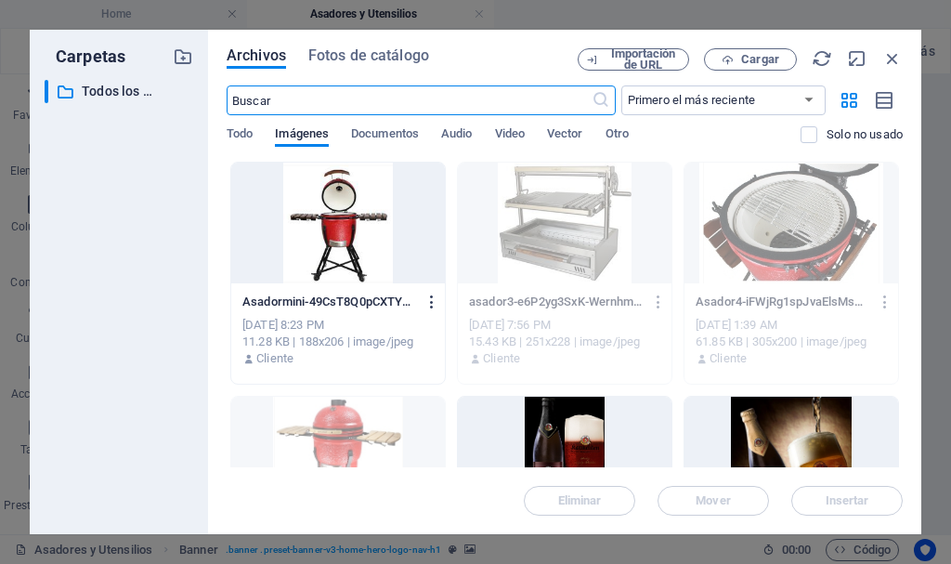
click at [433, 296] on icon "button" at bounding box center [432, 301] width 18 height 17
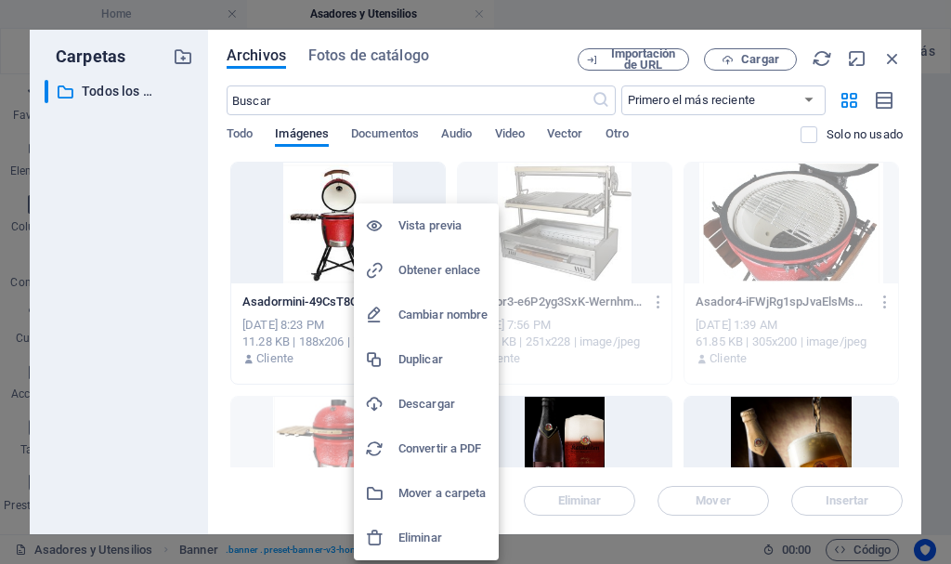
click at [423, 539] on h6 "Eliminar" at bounding box center [442, 537] width 89 height 22
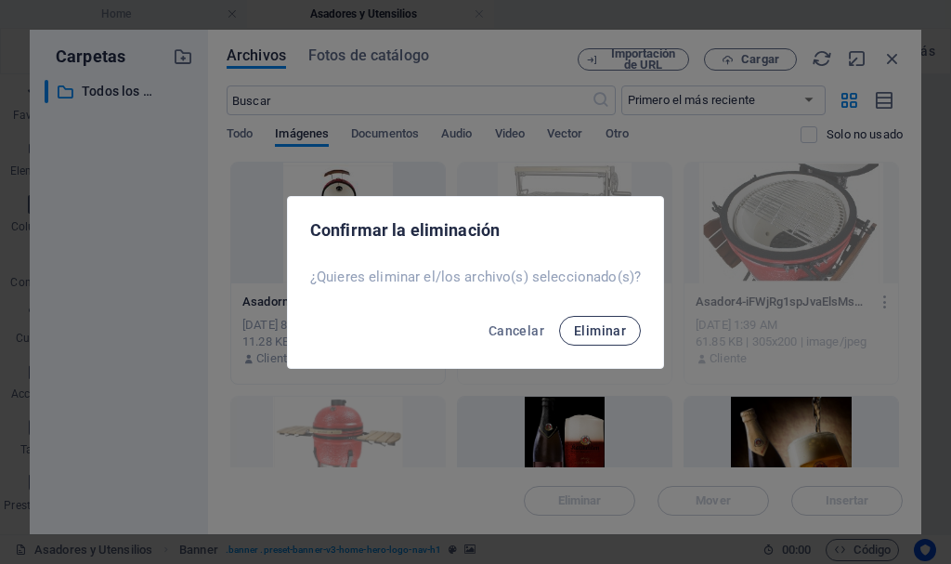
click at [594, 344] on button "Eliminar" at bounding box center [600, 331] width 82 height 30
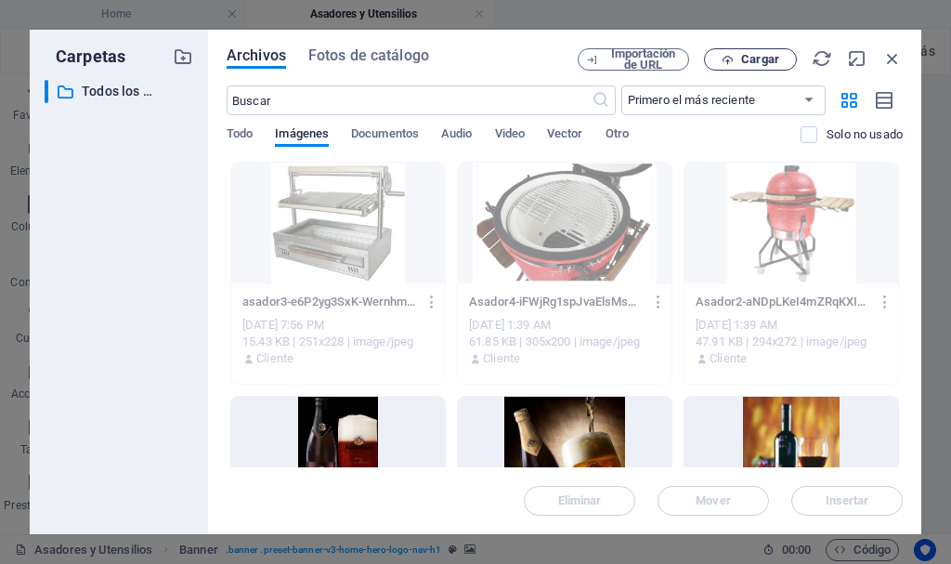
click at [756, 60] on span "Cargar" at bounding box center [760, 59] width 38 height 11
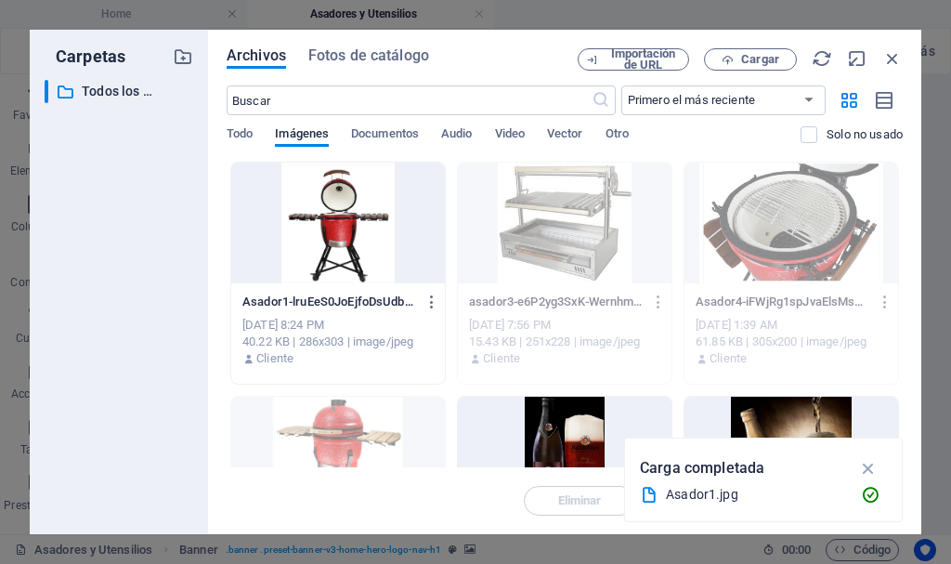
click at [338, 207] on div at bounding box center [338, 222] width 214 height 121
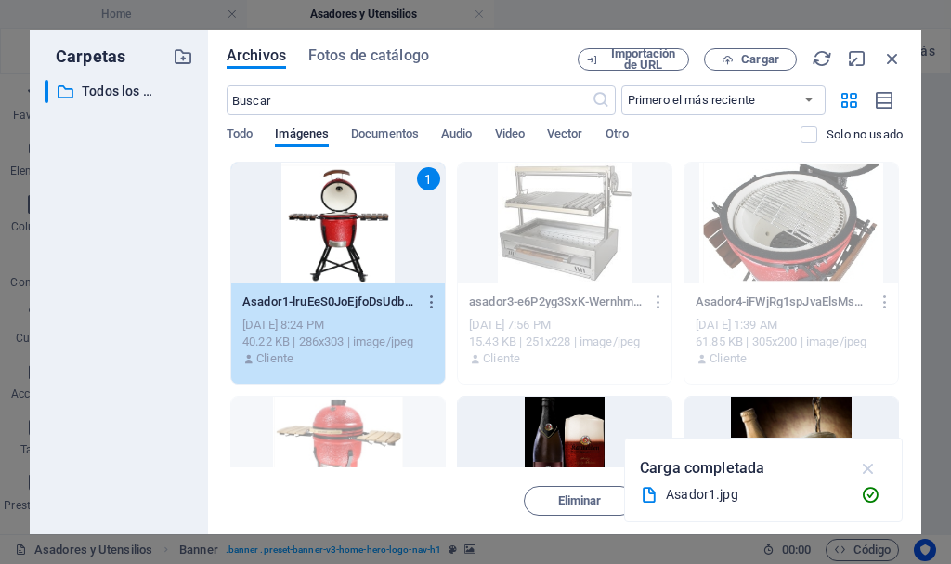
click at [867, 461] on icon "button" at bounding box center [868, 468] width 21 height 20
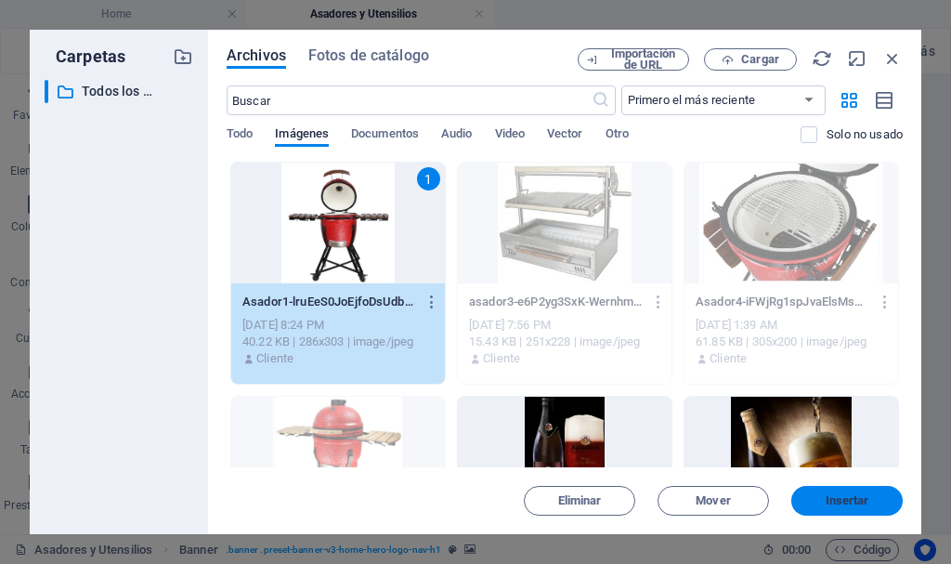
click at [832, 491] on button "Insertar" at bounding box center [846, 501] width 111 height 30
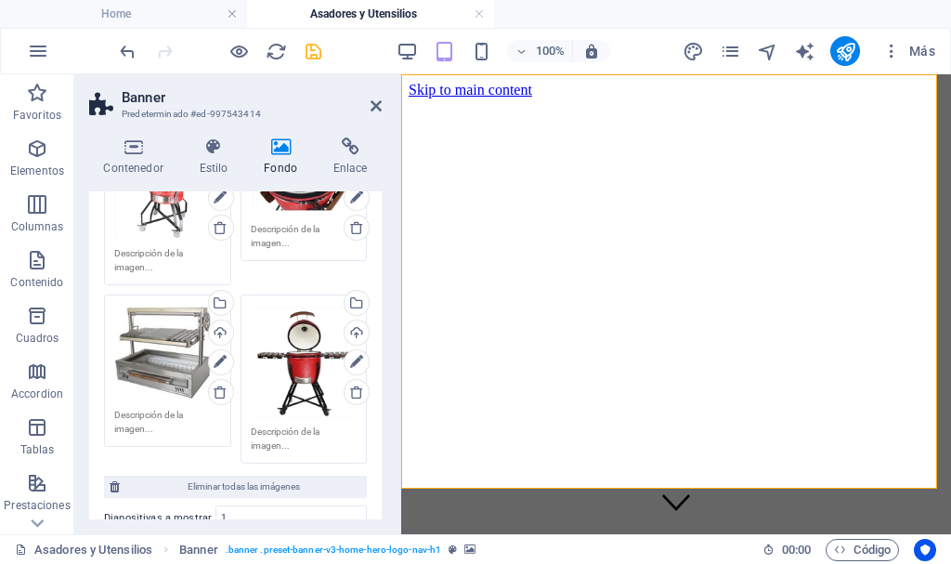
scroll to position [371, 0]
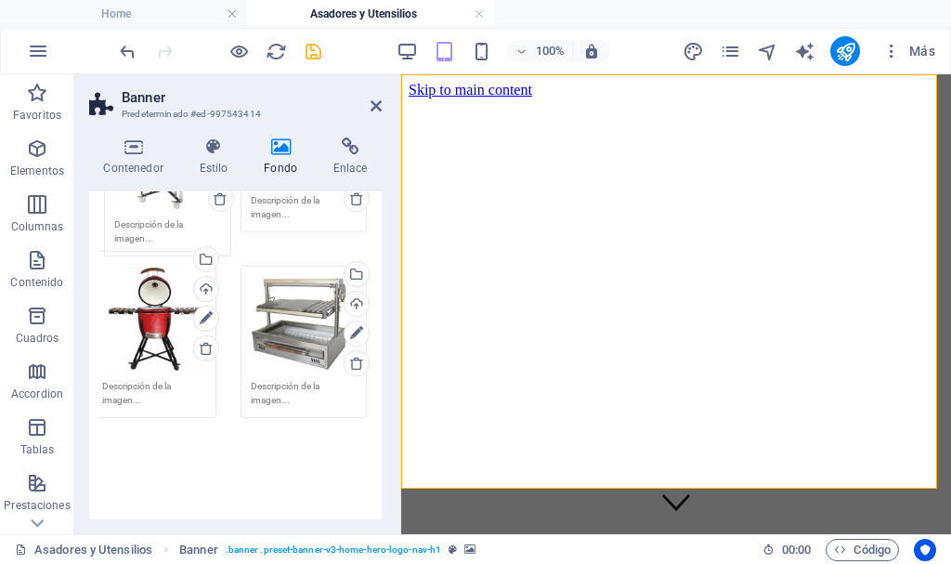
drag, startPoint x: 314, startPoint y: 326, endPoint x: 167, endPoint y: 313, distance: 147.3
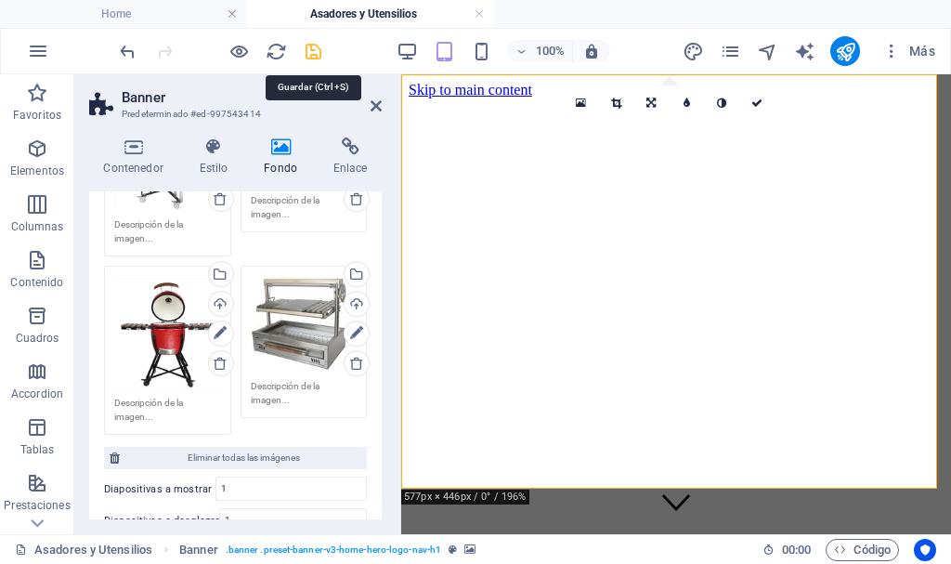
click at [314, 45] on icon "save" at bounding box center [313, 51] width 21 height 21
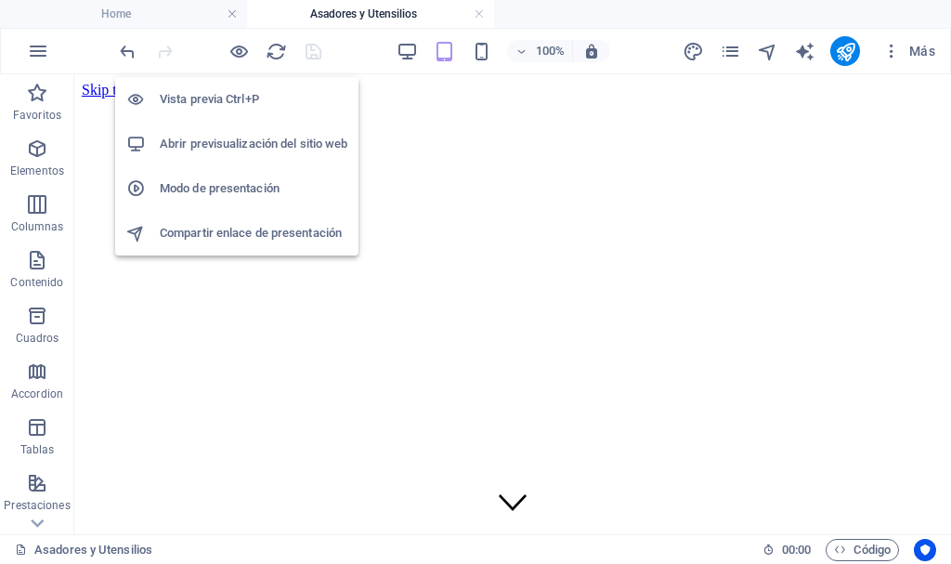
click at [236, 140] on h6 "Abrir previsualización del sitio web" at bounding box center [254, 144] width 188 height 22
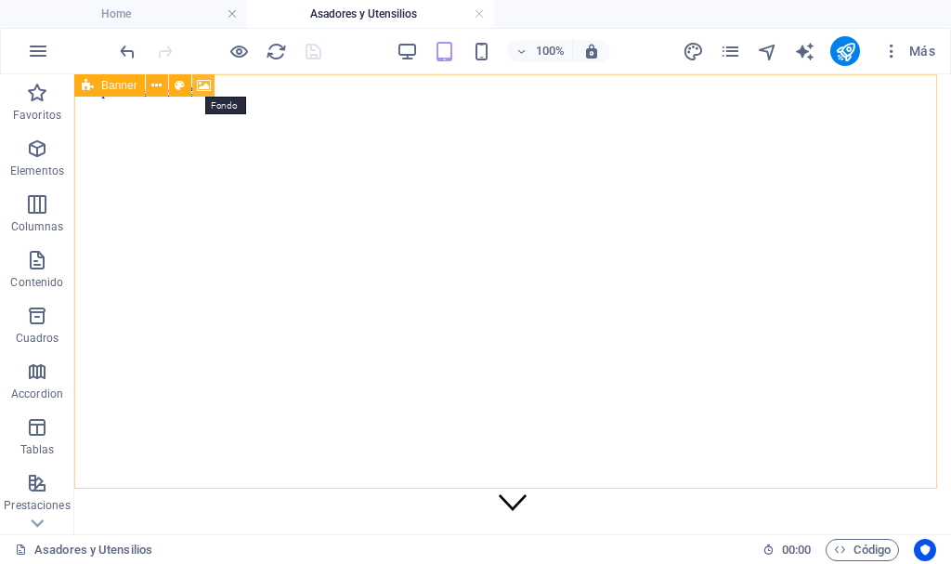
click at [209, 83] on icon at bounding box center [204, 85] width 14 height 19
select select "ms"
select select "s"
select select "progressive"
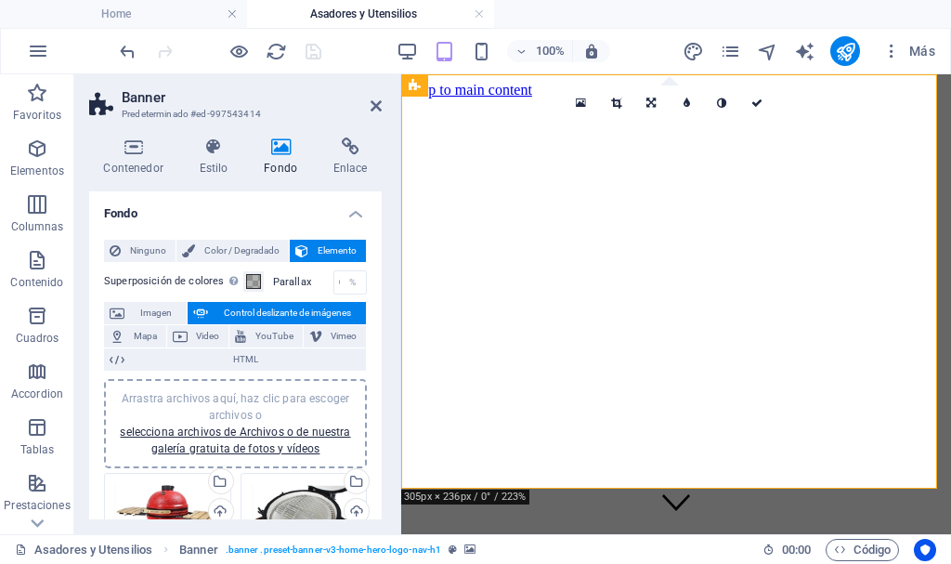
click at [324, 250] on span "Elemento" at bounding box center [337, 251] width 46 height 22
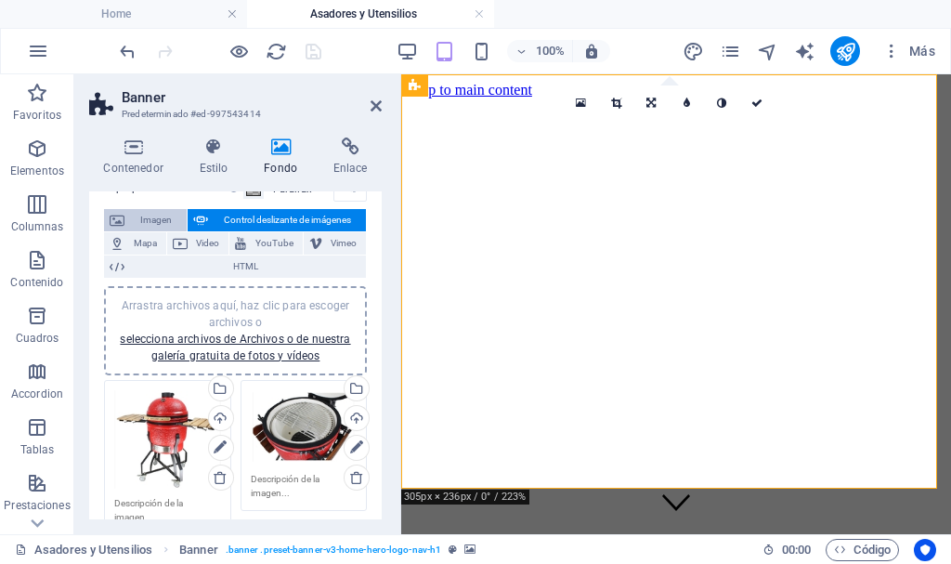
click at [144, 213] on span "Imagen" at bounding box center [155, 220] width 51 height 22
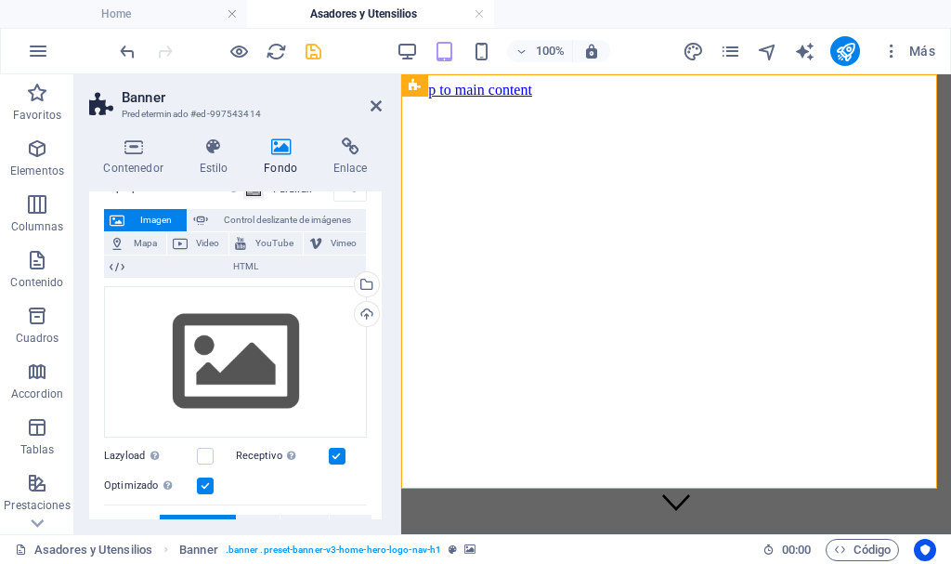
scroll to position [0, 0]
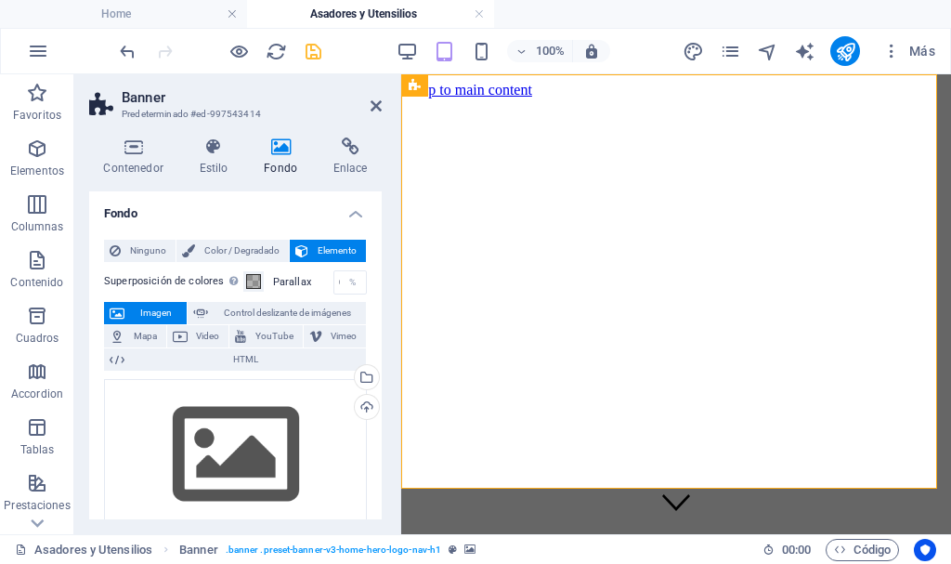
click at [278, 146] on icon at bounding box center [281, 146] width 62 height 19
click at [274, 307] on span "Control deslizante de imágenes" at bounding box center [287, 313] width 147 height 22
select select "ms"
select select "s"
select select "progressive"
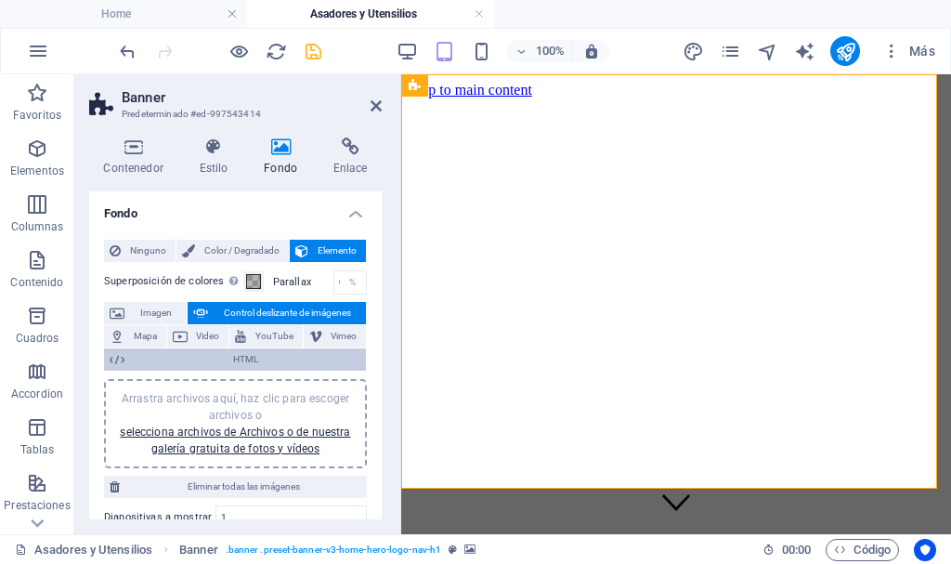
click at [133, 356] on span "HTML" at bounding box center [245, 359] width 230 height 22
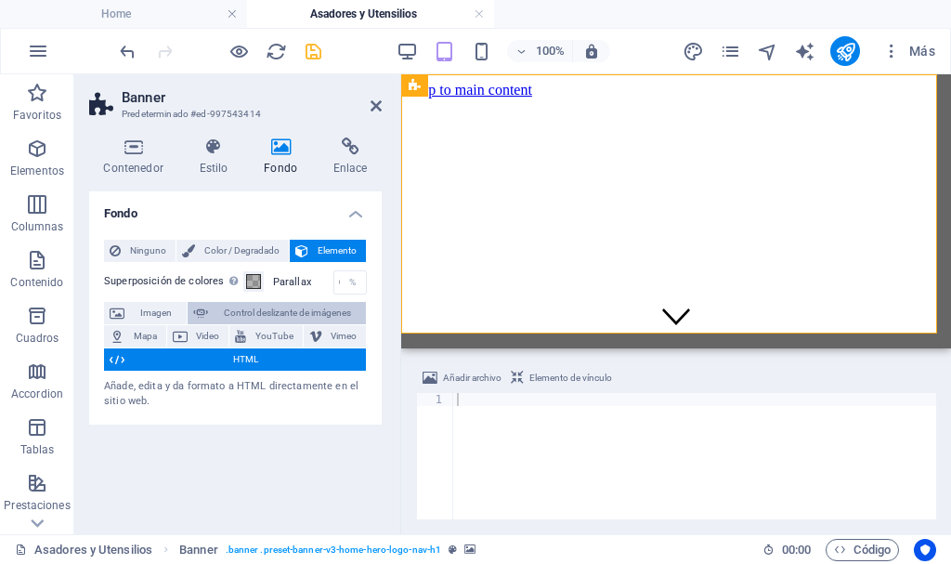
click at [239, 305] on span "Control deslizante de imágenes" at bounding box center [287, 313] width 147 height 22
select select "ms"
select select "s"
select select "progressive"
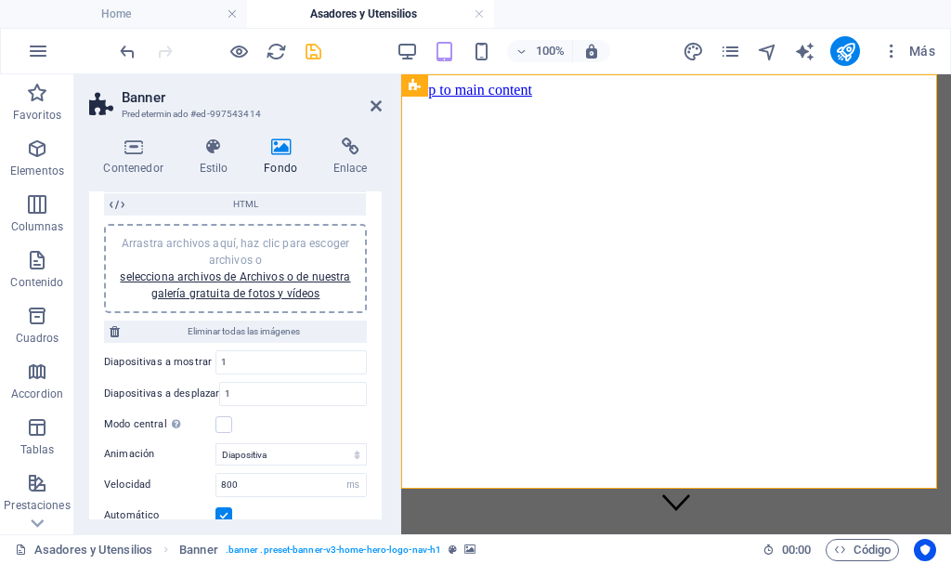
scroll to position [175, 0]
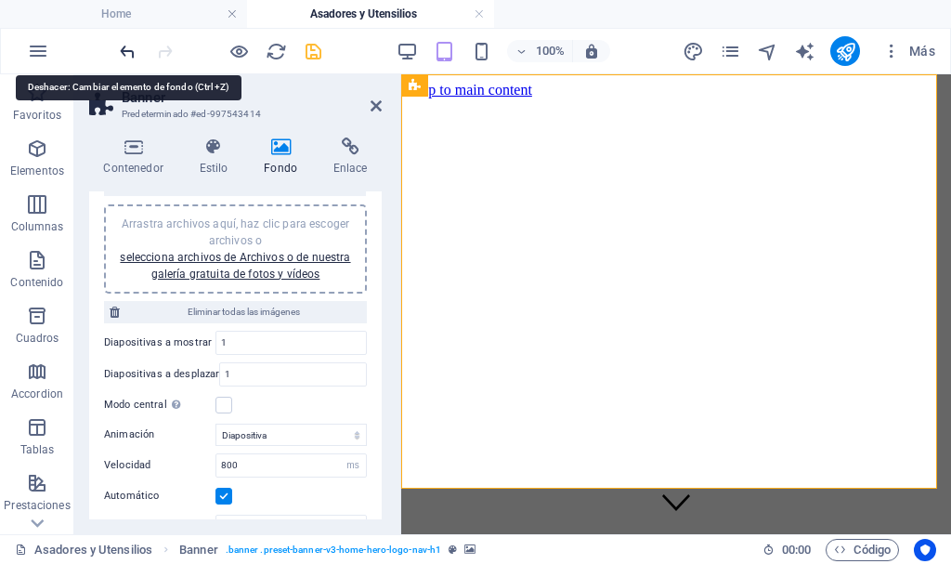
click at [129, 53] on icon "undo" at bounding box center [127, 51] width 21 height 21
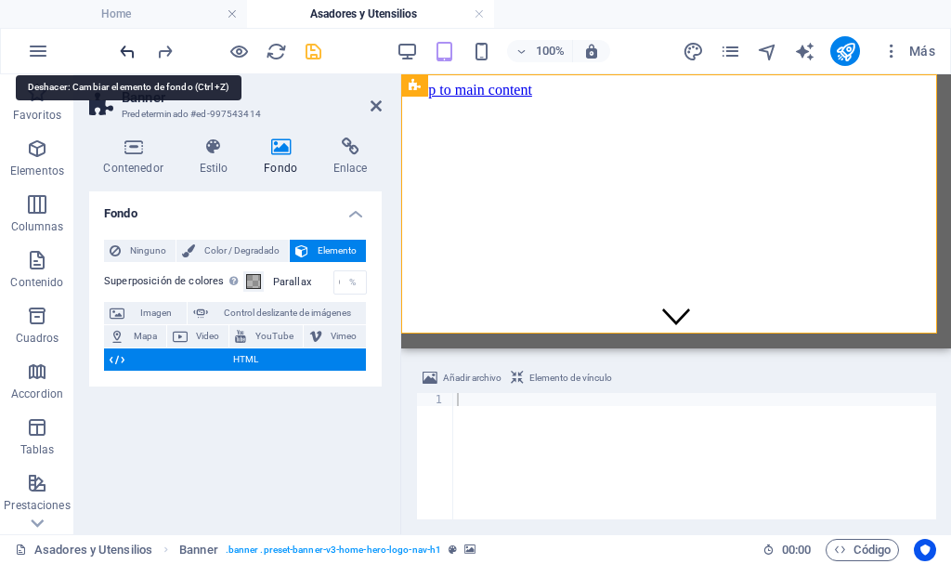
scroll to position [0, 0]
click at [129, 55] on icon "undo" at bounding box center [127, 51] width 21 height 21
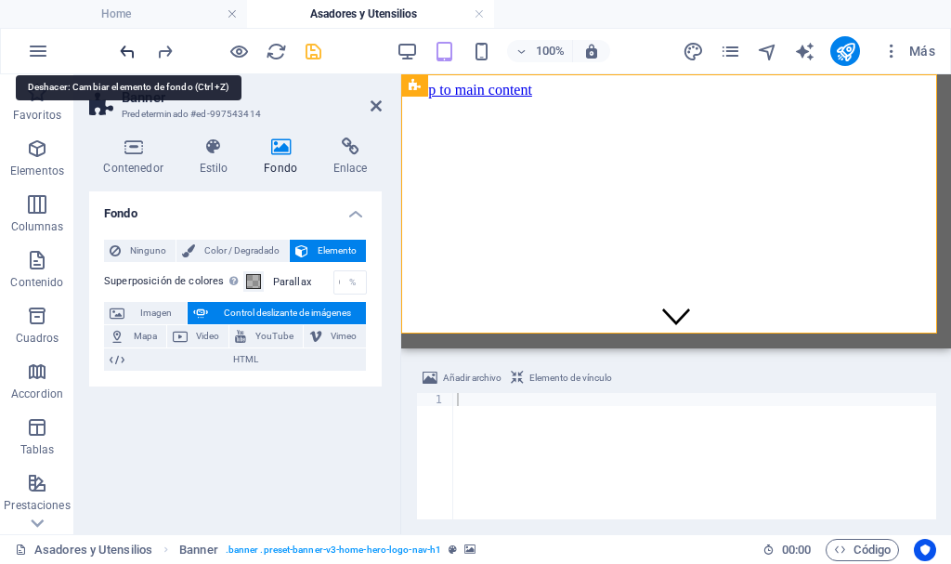
click at [129, 55] on icon "undo" at bounding box center [127, 51] width 21 height 21
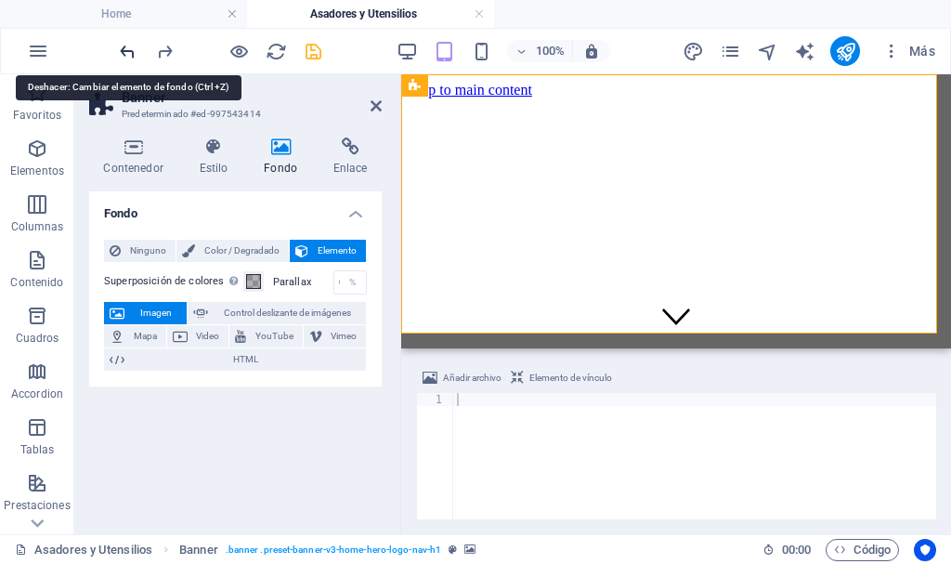
click at [129, 55] on icon "undo" at bounding box center [127, 51] width 21 height 21
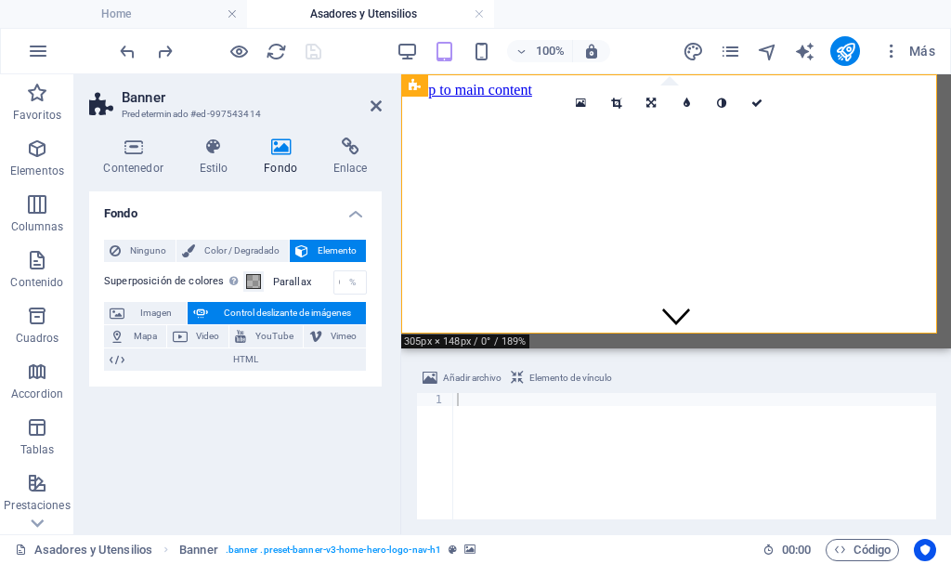
click at [278, 149] on icon at bounding box center [281, 146] width 62 height 19
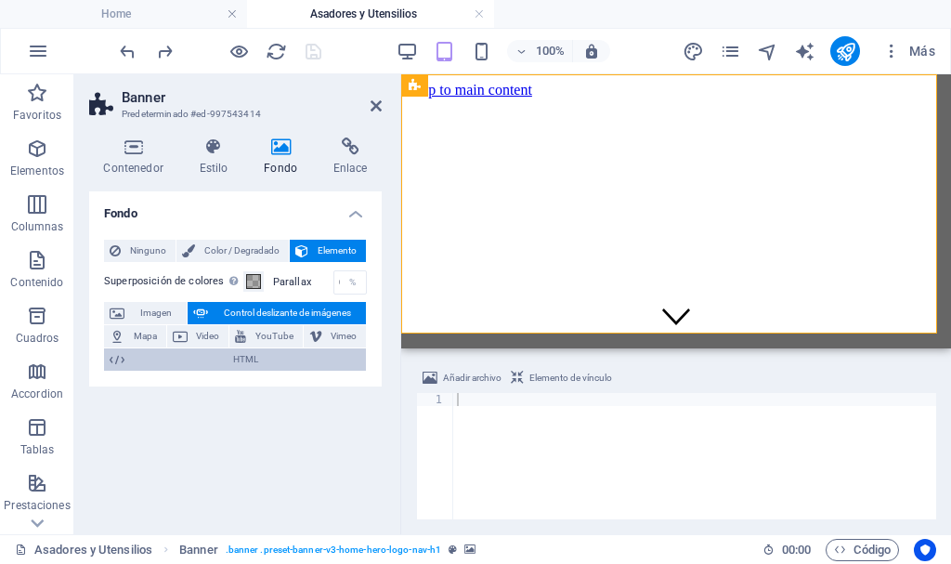
click at [222, 359] on span "HTML" at bounding box center [245, 359] width 230 height 22
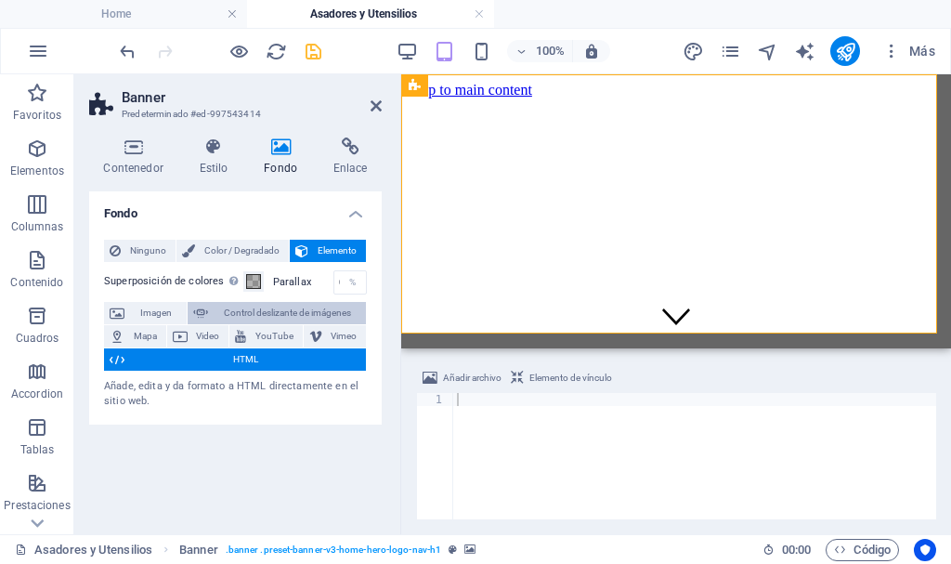
click at [253, 304] on span "Control deslizante de imágenes" at bounding box center [287, 313] width 147 height 22
select select "ms"
select select "s"
select select "progressive"
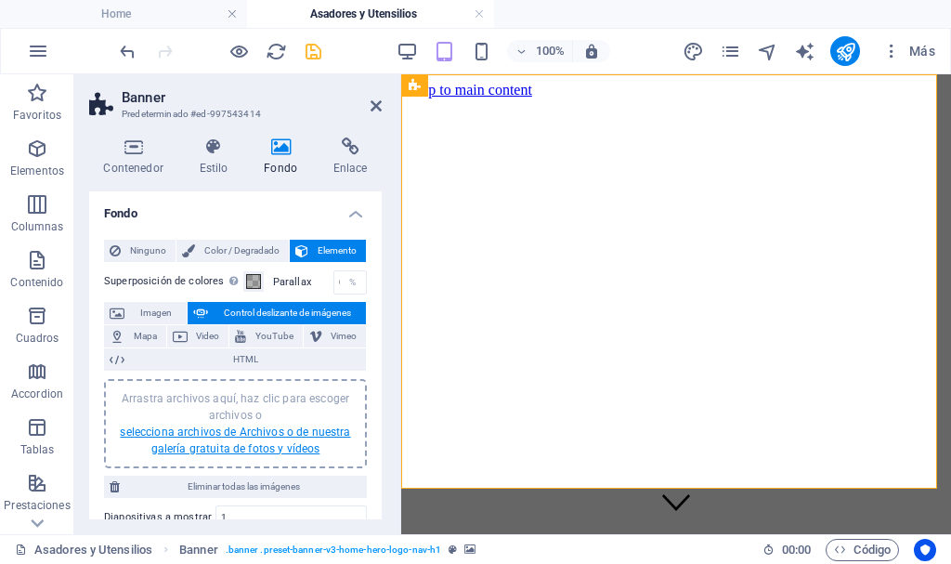
click at [285, 430] on link "selecciona archivos de Archivos o de nuestra galería gratuita de fotos y vídeos" at bounding box center [235, 440] width 230 height 30
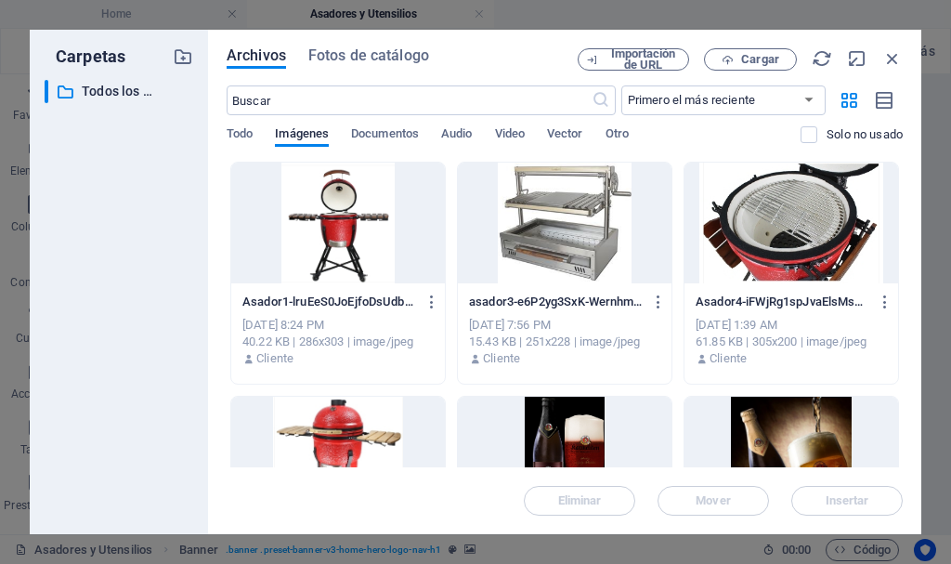
click at [344, 441] on div at bounding box center [338, 456] width 214 height 121
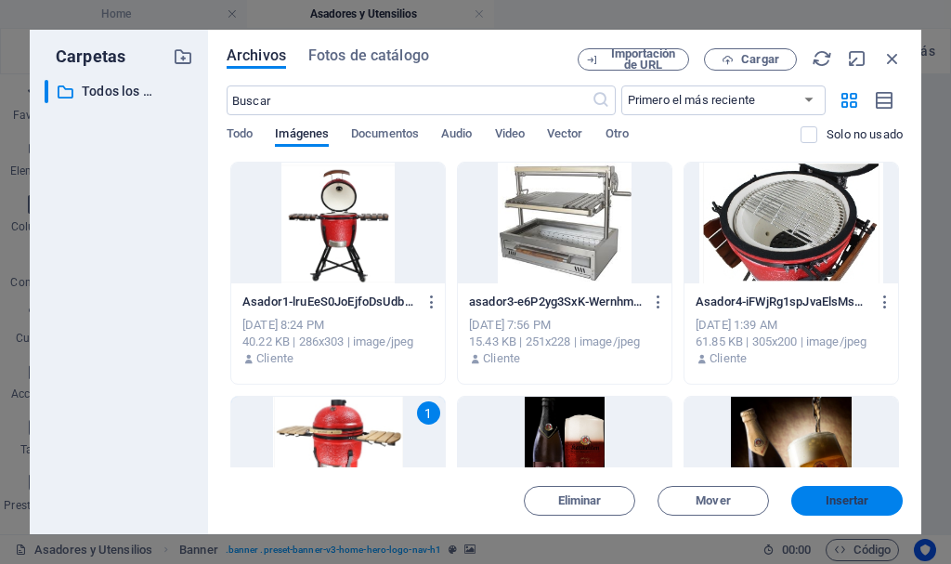
click at [859, 497] on span "Insertar" at bounding box center [847, 500] width 44 height 11
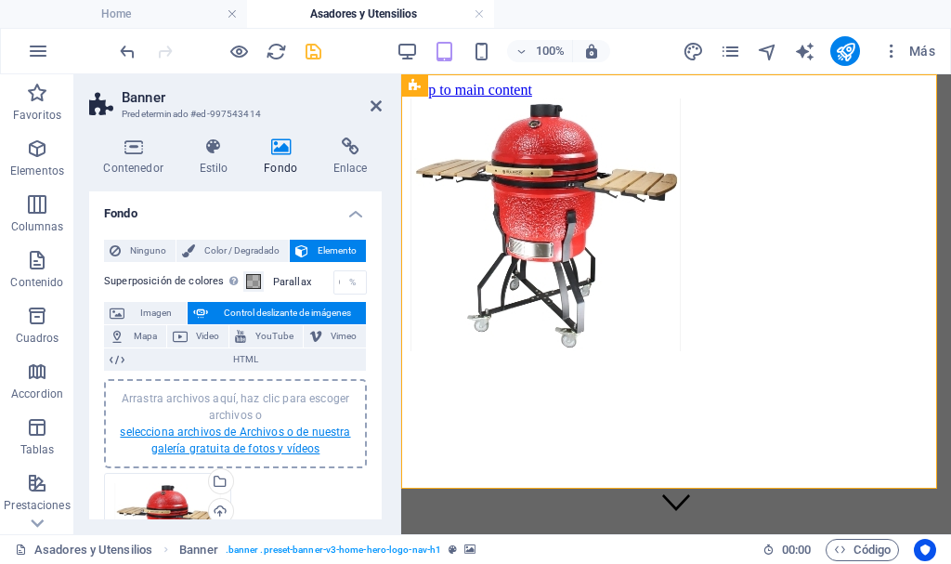
click at [315, 434] on link "selecciona archivos de Archivos o de nuestra galería gratuita de fotos y vídeos" at bounding box center [235, 440] width 230 height 30
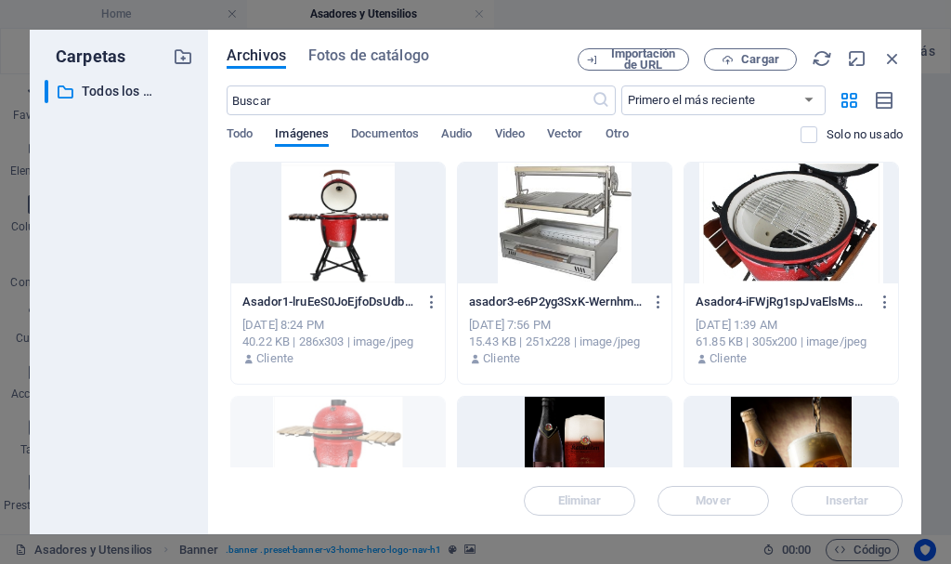
click at [805, 226] on div at bounding box center [791, 222] width 214 height 121
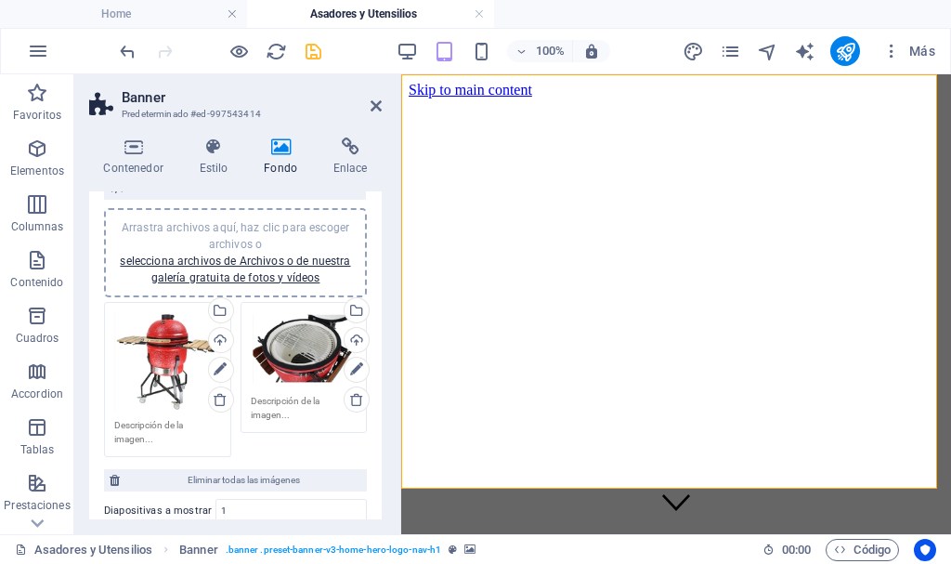
scroll to position [186, 0]
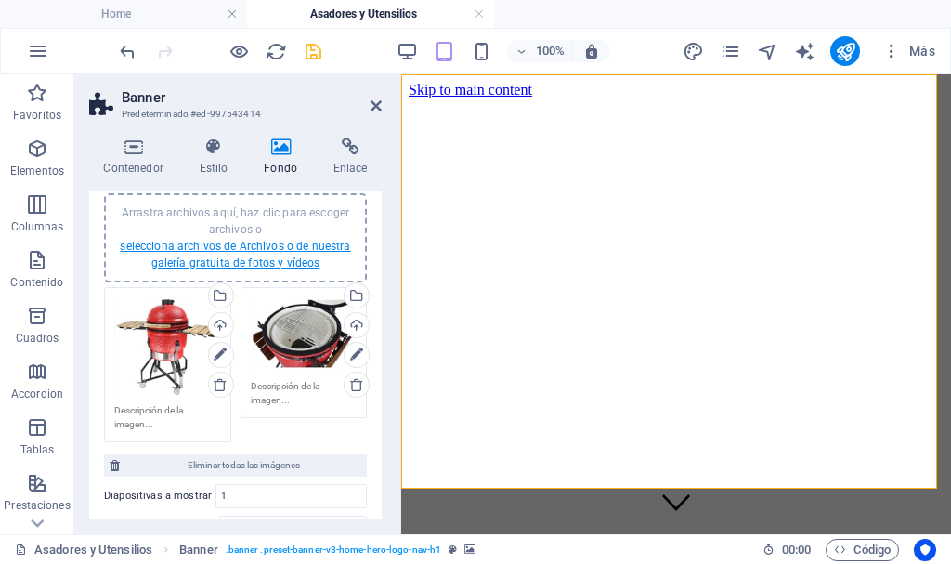
click at [283, 248] on link "selecciona archivos de Archivos o de nuestra galería gratuita de fotos y vídeos" at bounding box center [235, 255] width 230 height 30
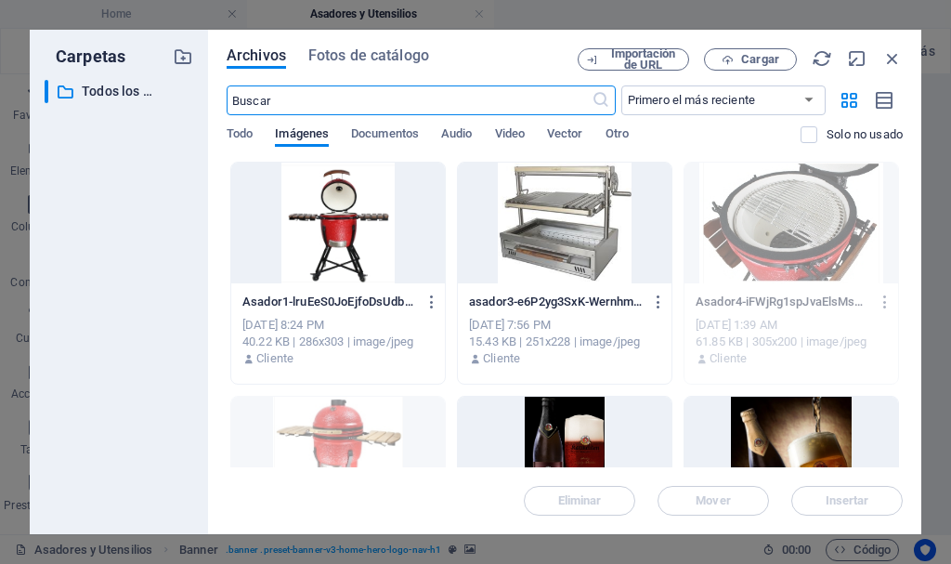
click at [331, 207] on div at bounding box center [338, 222] width 214 height 121
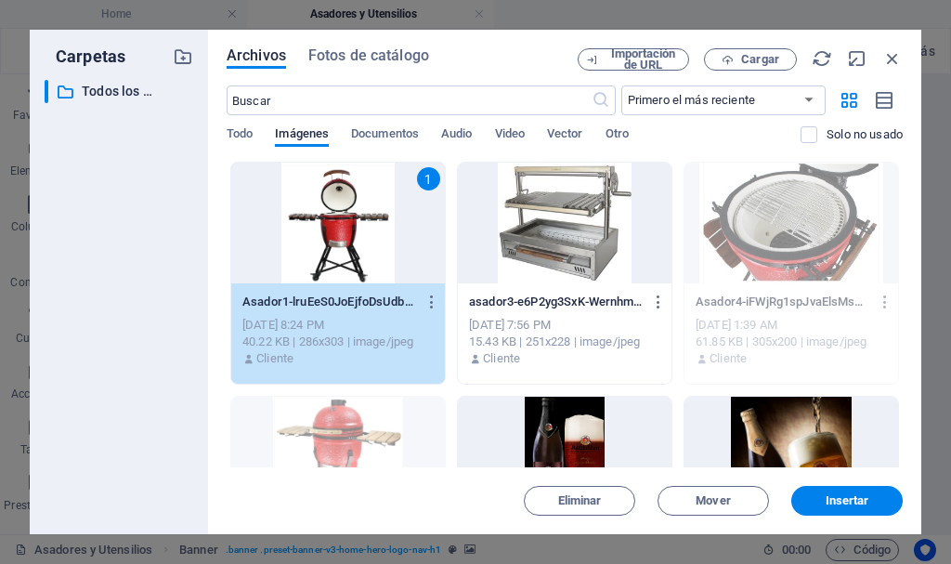
click at [331, 207] on div "1" at bounding box center [338, 222] width 214 height 121
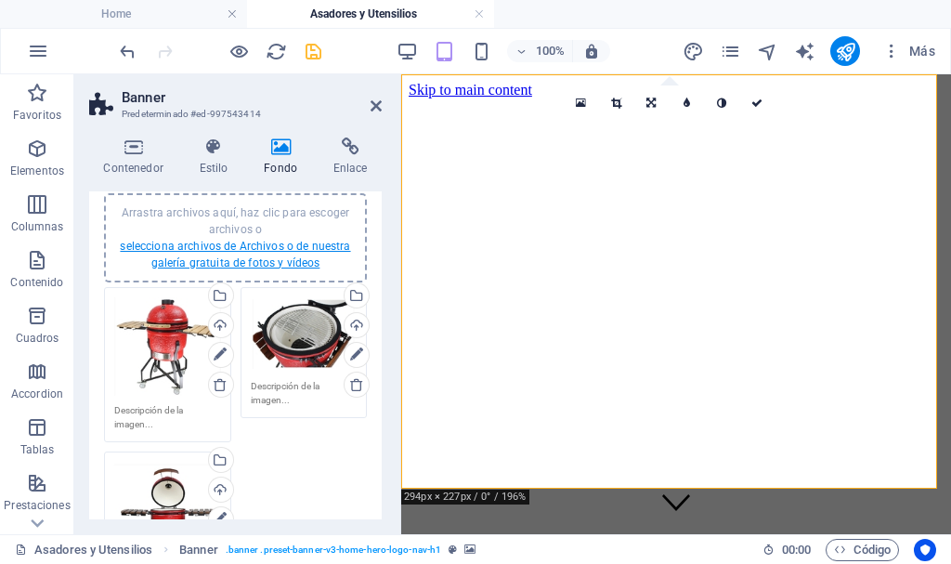
click at [287, 257] on link "selecciona archivos de Archivos o de nuestra galería gratuita de fotos y vídeos" at bounding box center [235, 255] width 230 height 30
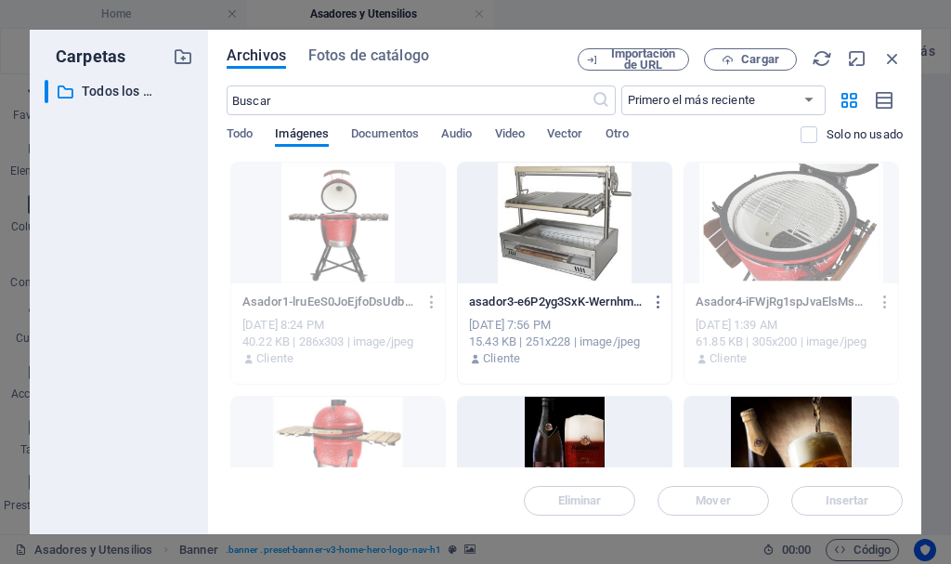
click at [591, 196] on div at bounding box center [565, 222] width 214 height 121
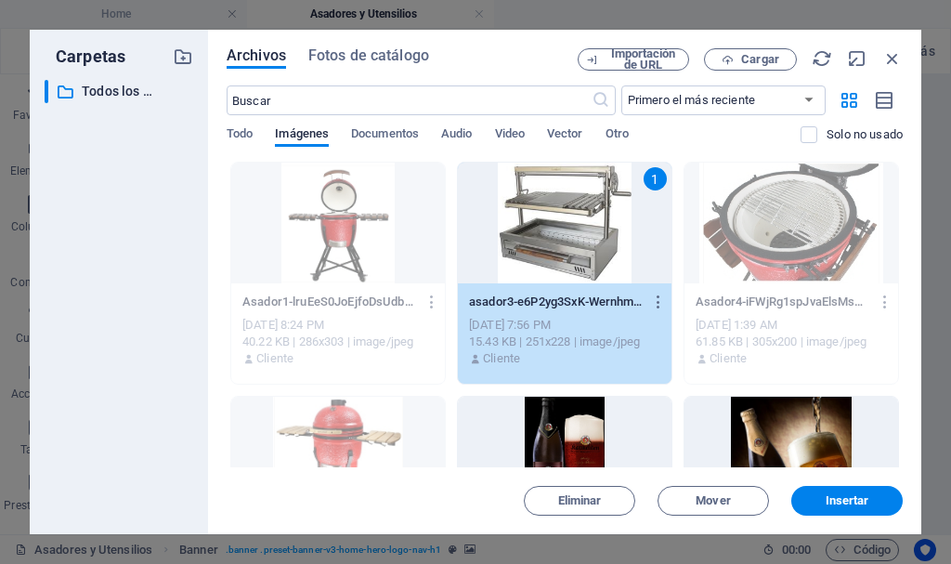
click at [591, 196] on div "1" at bounding box center [565, 222] width 214 height 121
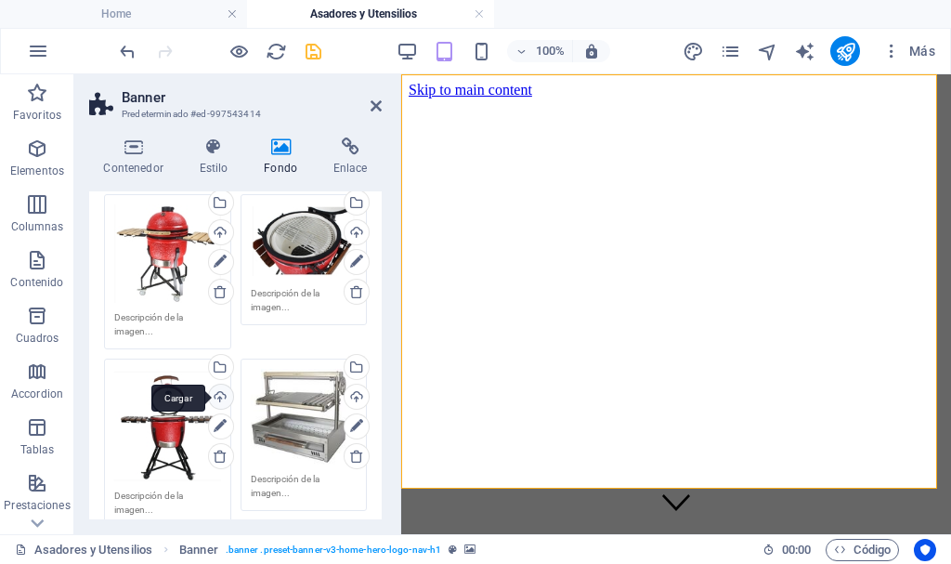
scroll to position [371, 0]
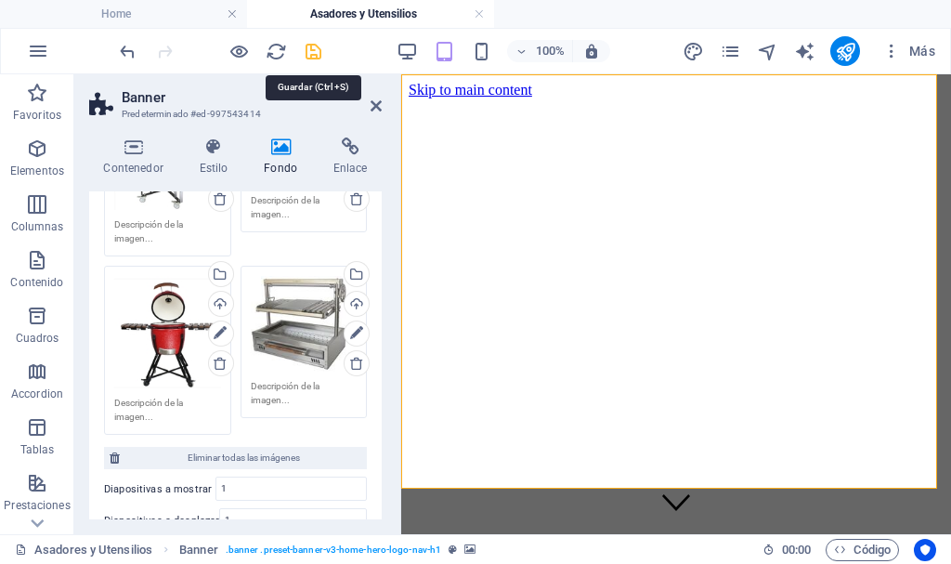
click at [318, 51] on icon "save" at bounding box center [313, 51] width 21 height 21
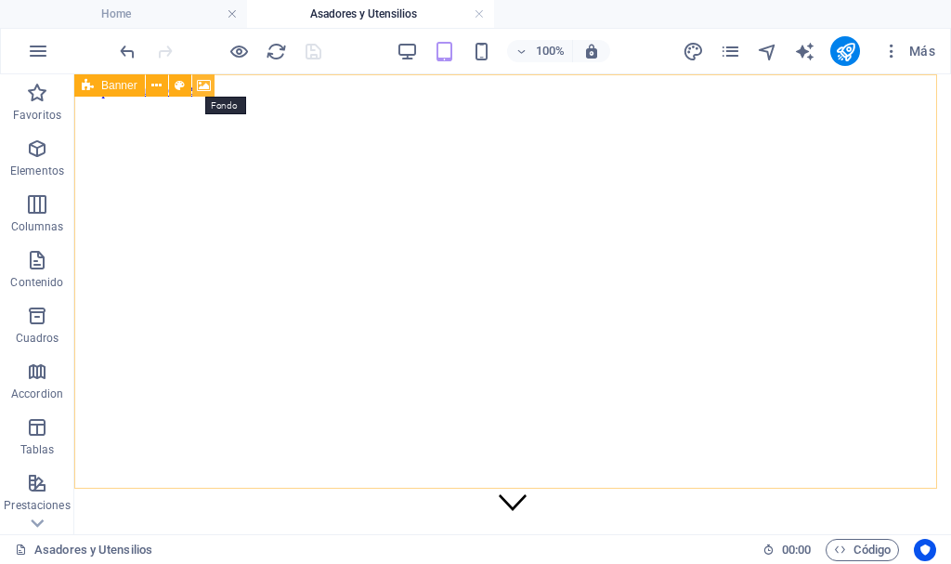
click at [204, 83] on icon at bounding box center [204, 85] width 14 height 19
select select "ms"
select select "s"
select select "progressive"
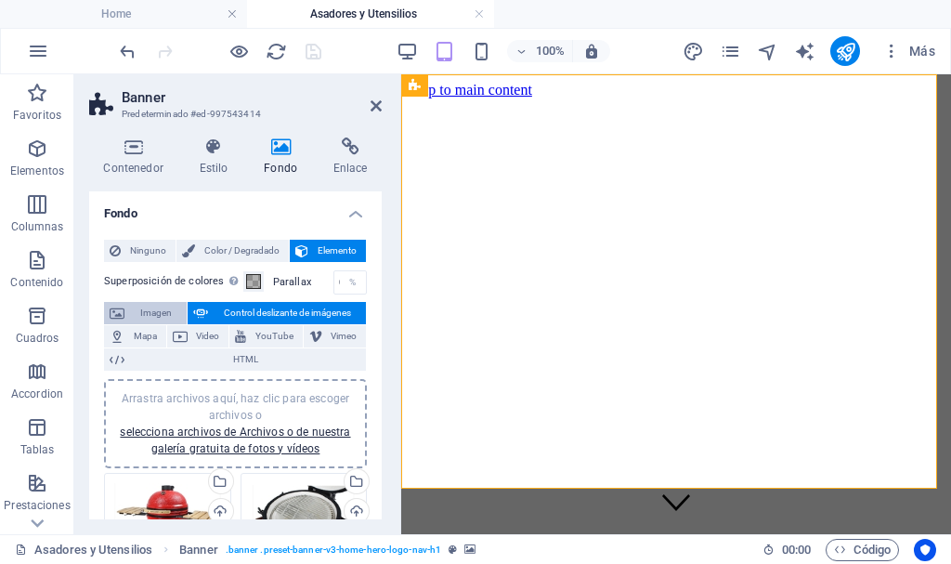
click at [136, 313] on span "Imagen" at bounding box center [155, 313] width 51 height 22
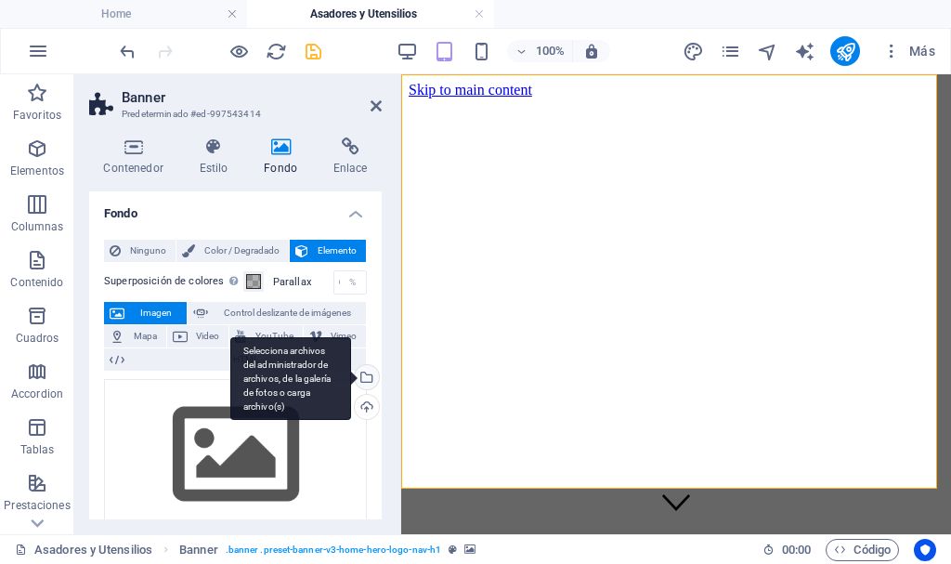
click at [364, 372] on div "Selecciona archivos del administrador de archivos, de la galería de fotos o car…" at bounding box center [365, 379] width 28 height 28
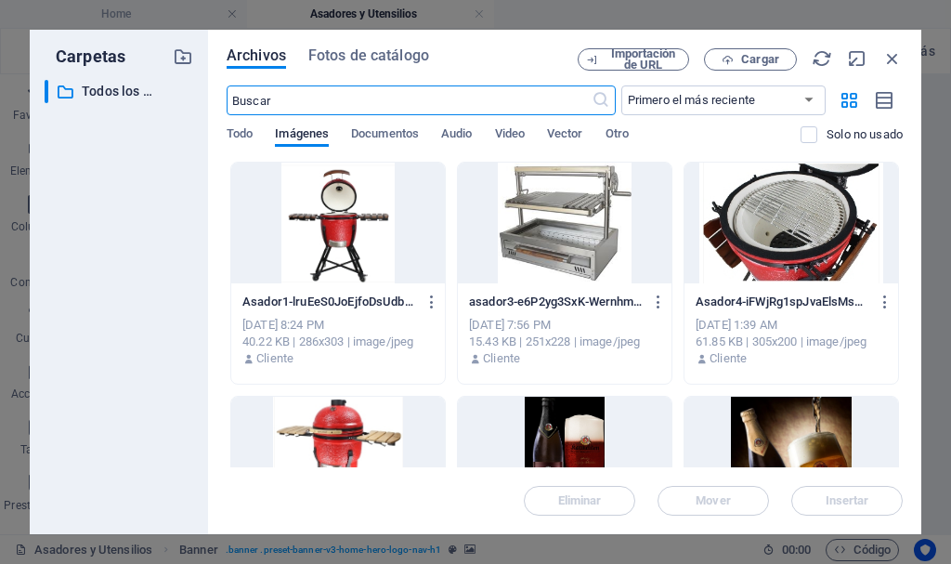
click at [340, 424] on div at bounding box center [338, 456] width 214 height 121
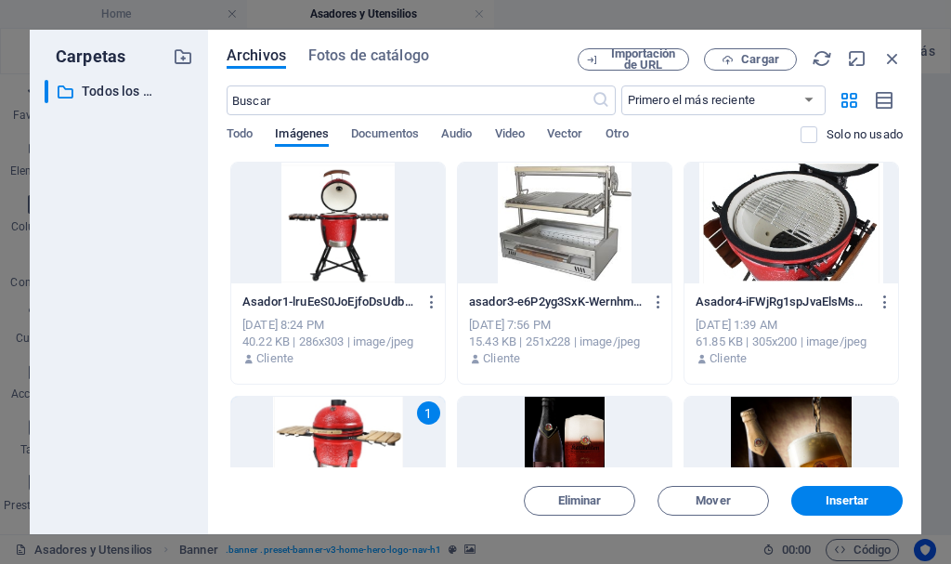
click at [340, 424] on div "1" at bounding box center [338, 456] width 214 height 121
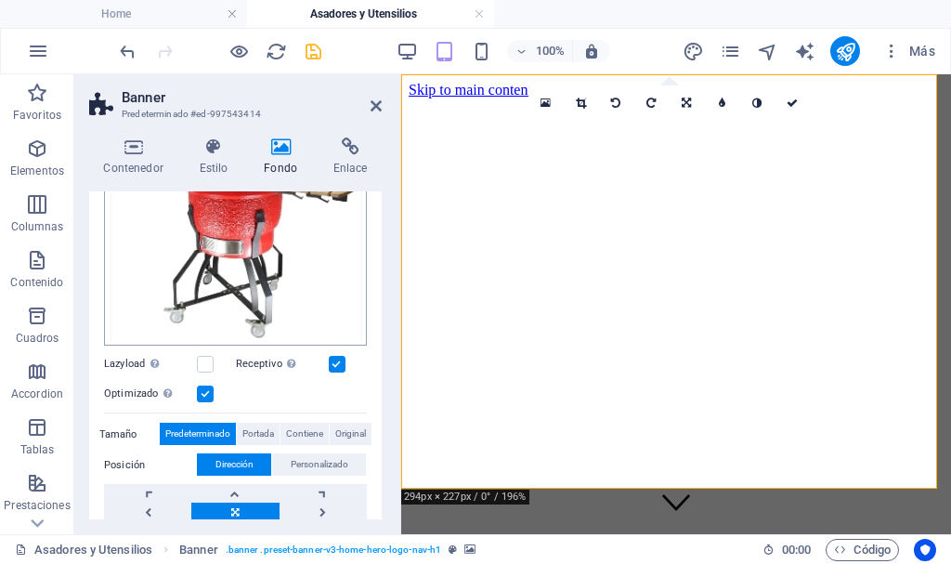
scroll to position [279, 0]
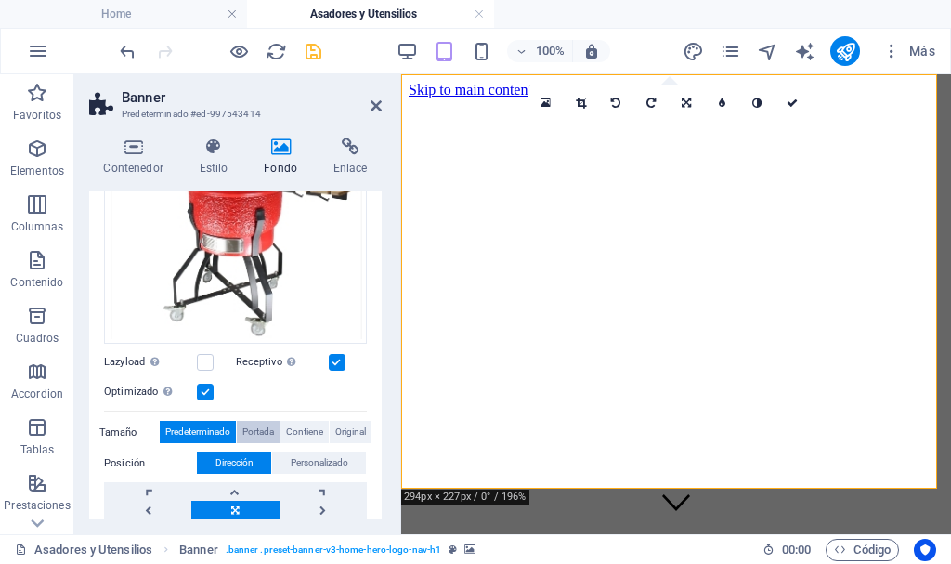
click at [258, 424] on span "Portada" at bounding box center [258, 432] width 32 height 22
click at [305, 424] on span "Contiene" at bounding box center [304, 432] width 37 height 22
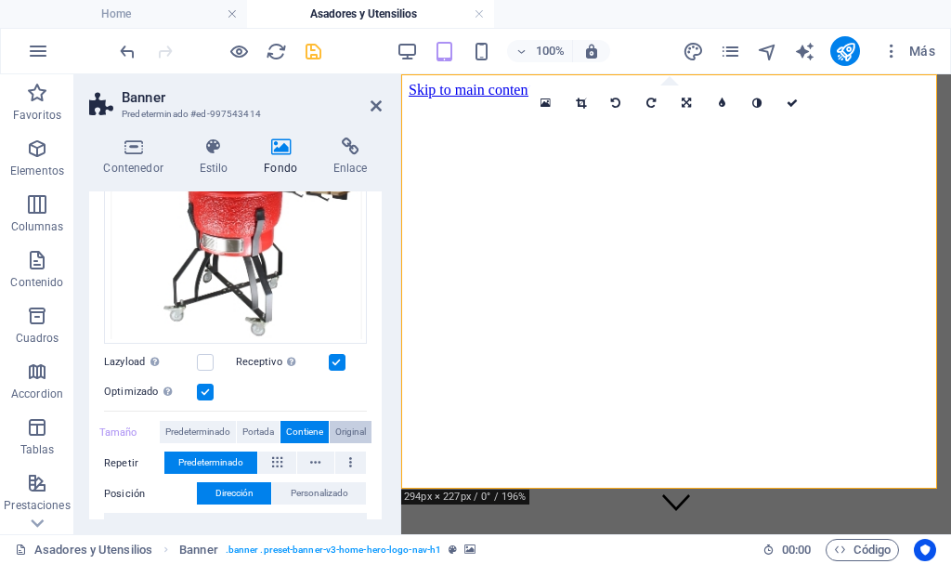
click at [342, 422] on span "Original" at bounding box center [350, 432] width 31 height 22
click at [169, 422] on span "Predeterminado" at bounding box center [197, 432] width 65 height 22
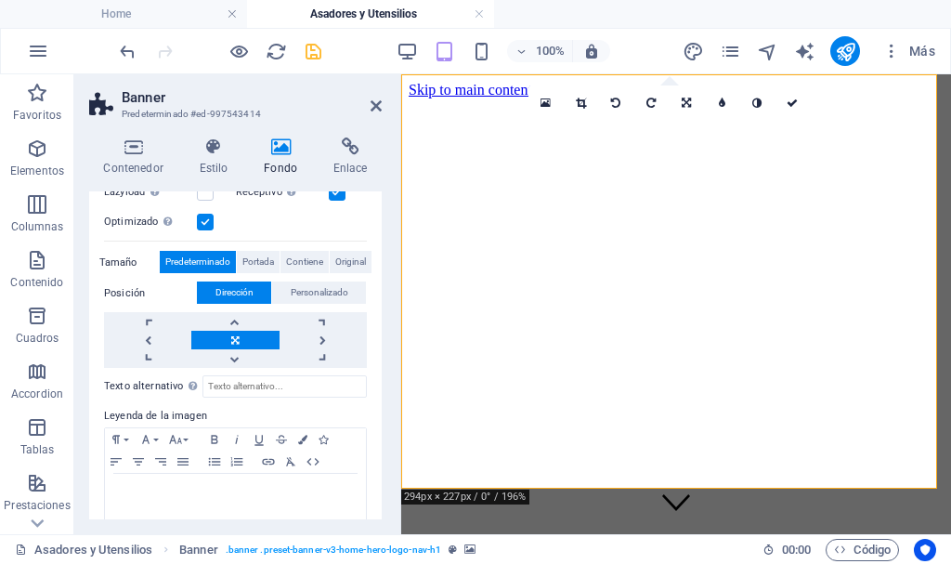
scroll to position [464, 0]
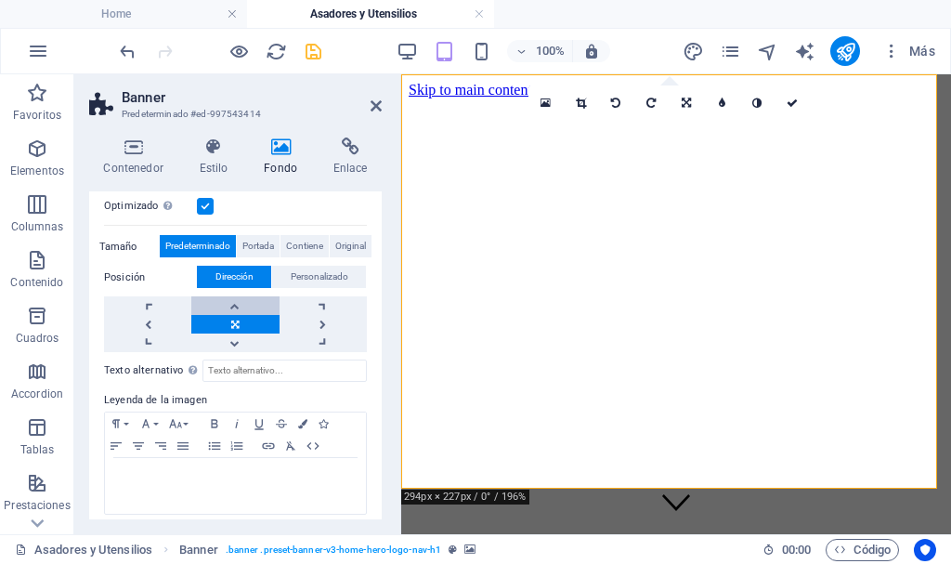
click at [236, 302] on link at bounding box center [234, 305] width 87 height 19
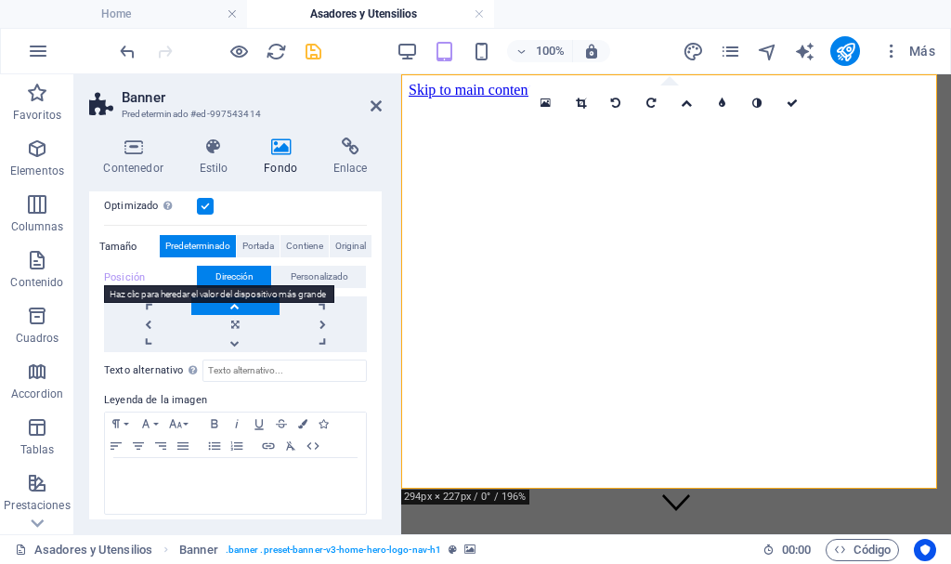
click at [130, 270] on label "Posición" at bounding box center [150, 277] width 93 height 22
click at [236, 278] on span "Dirección" at bounding box center [234, 277] width 38 height 22
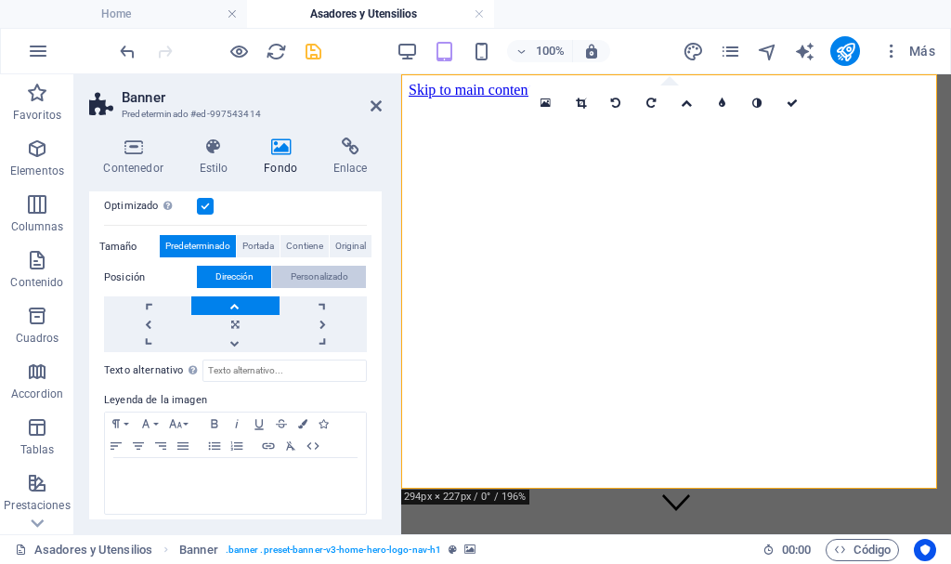
click at [334, 274] on span "Personalizado" at bounding box center [320, 277] width 58 height 22
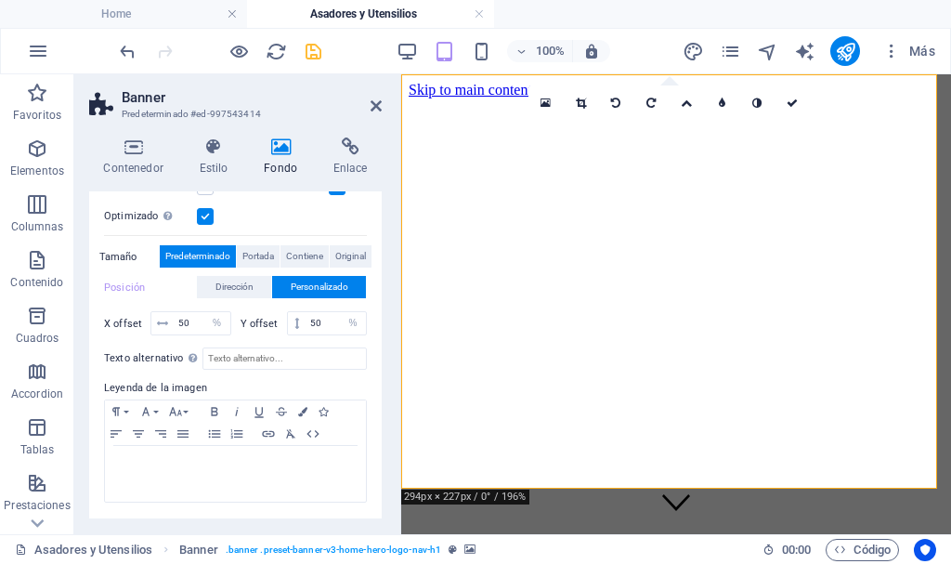
scroll to position [450, 0]
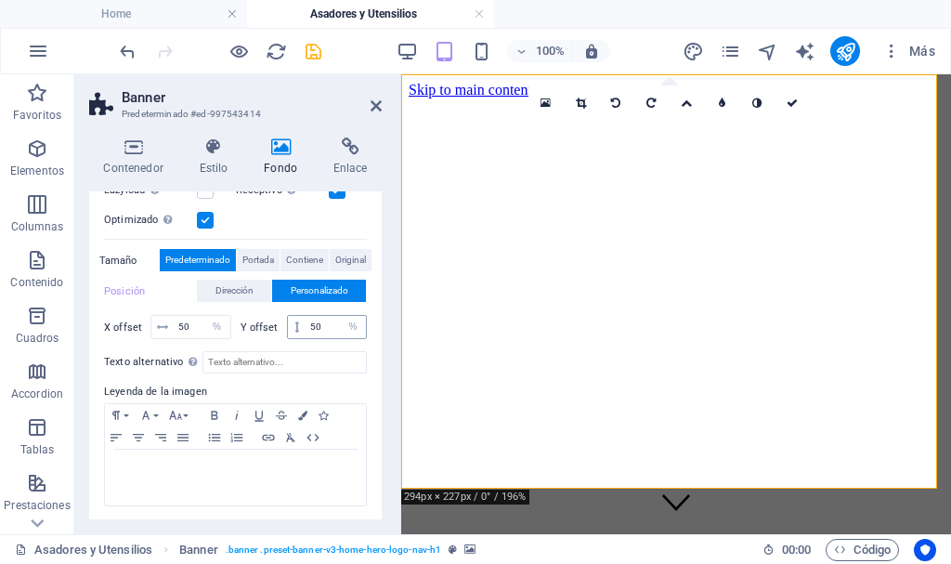
click at [295, 328] on icon at bounding box center [296, 326] width 5 height 11
drag, startPoint x: 334, startPoint y: 317, endPoint x: 288, endPoint y: 320, distance: 46.6
click at [288, 318] on div "50 px rem % vh vw" at bounding box center [327, 327] width 81 height 24
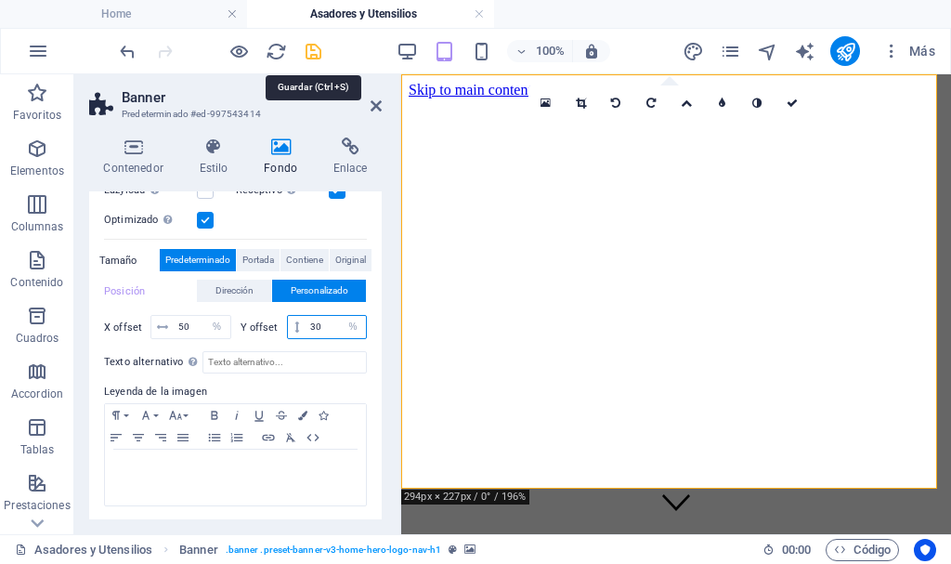
type input "30"
click at [310, 51] on icon "save" at bounding box center [313, 51] width 21 height 21
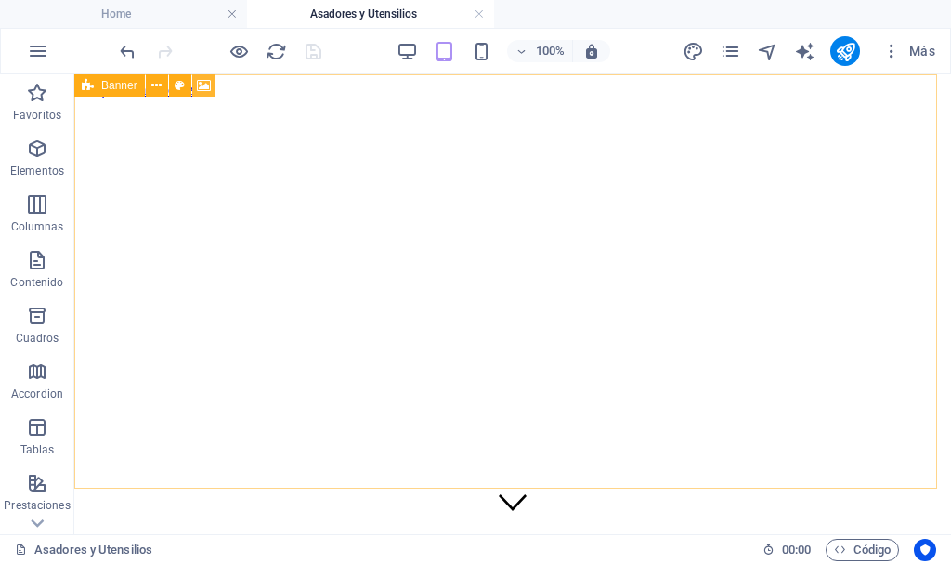
click at [208, 83] on icon at bounding box center [204, 85] width 14 height 19
select select "%"
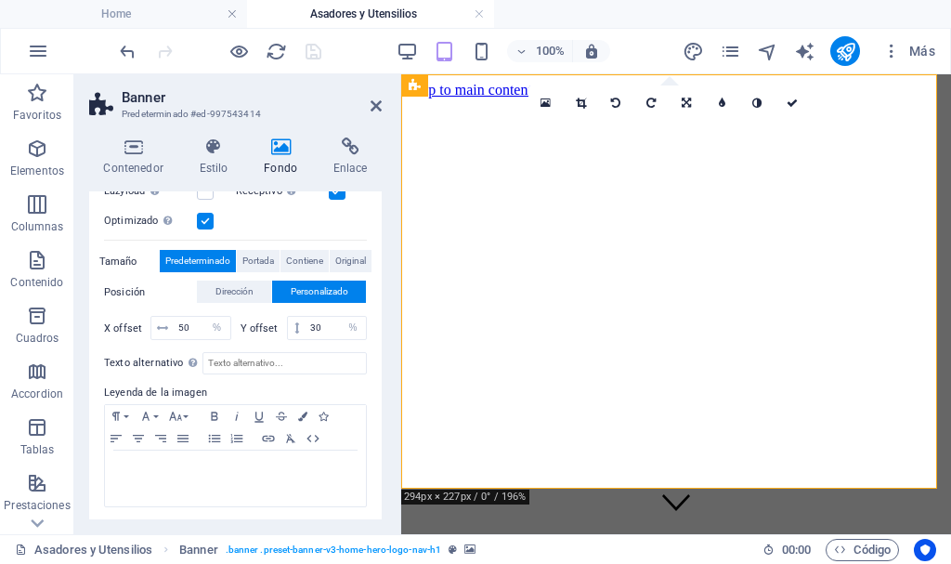
scroll to position [357, 0]
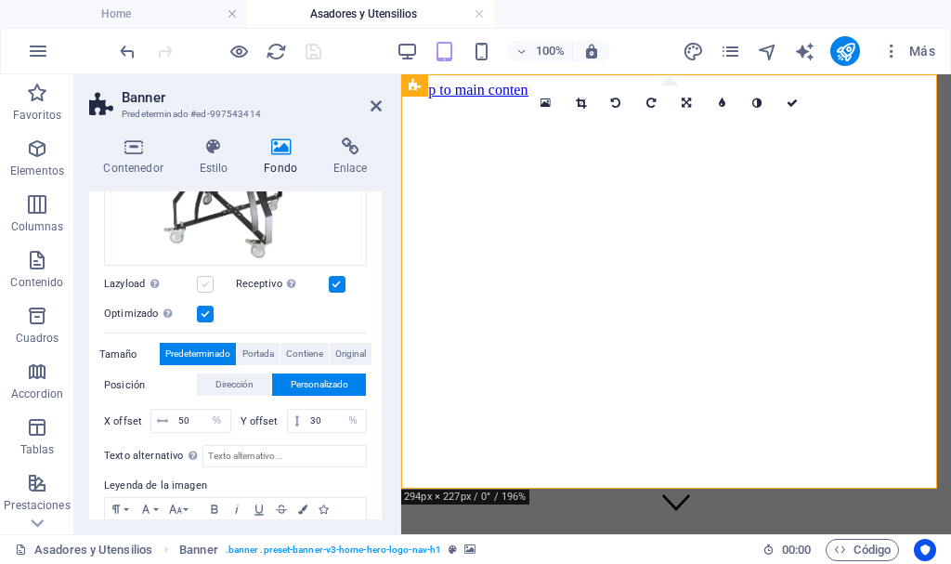
click at [206, 279] on label at bounding box center [205, 284] width 17 height 17
click at [0, 0] on input "Lazyload La carga de imágenes tras la carga de la página mejora la velocidad de…" at bounding box center [0, 0] width 0 height 0
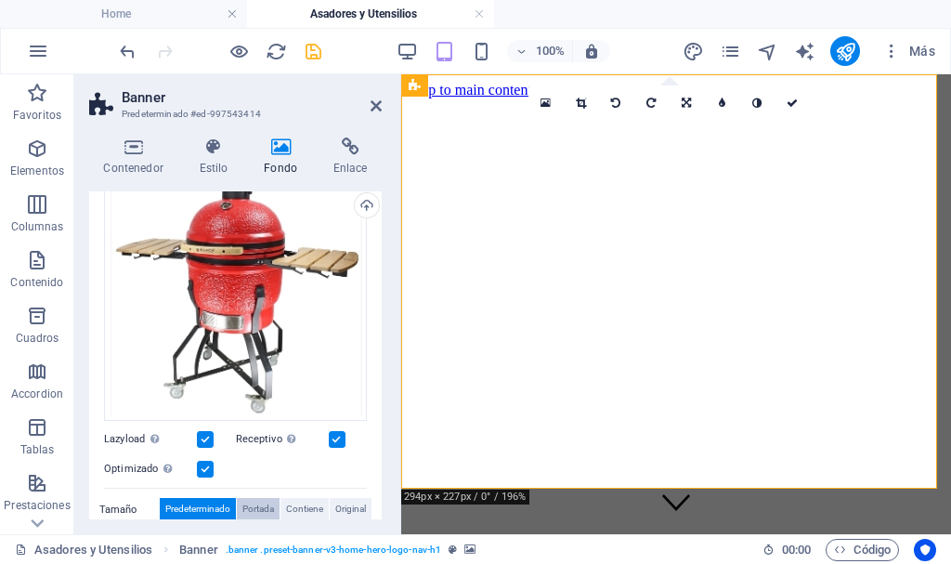
scroll to position [171, 0]
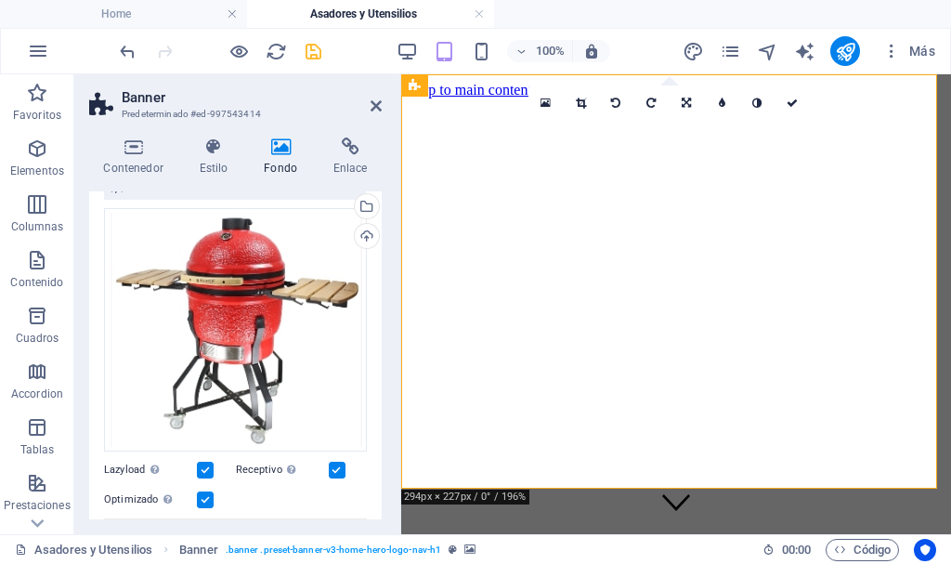
click at [338, 461] on label at bounding box center [337, 469] width 17 height 17
click at [0, 0] on input "Receptivo Automáticamente cargar tamaños optimizados de smartphone e imagen ret…" at bounding box center [0, 0] width 0 height 0
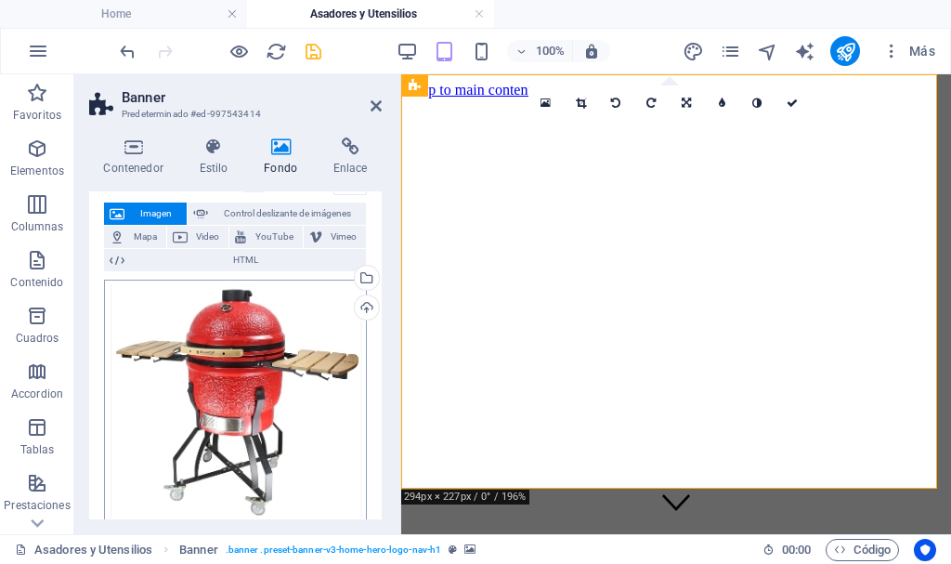
scroll to position [78, 0]
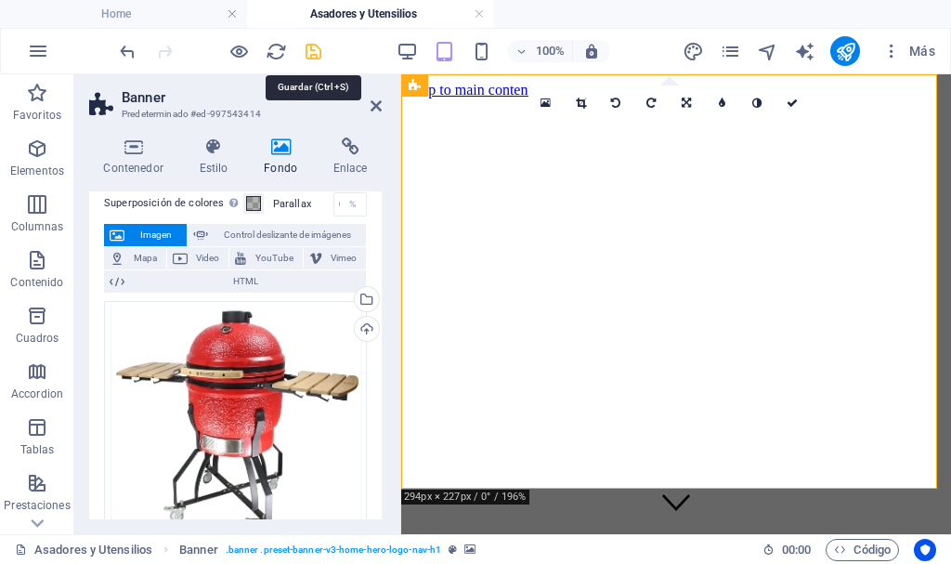
click at [308, 55] on icon "save" at bounding box center [313, 51] width 21 height 21
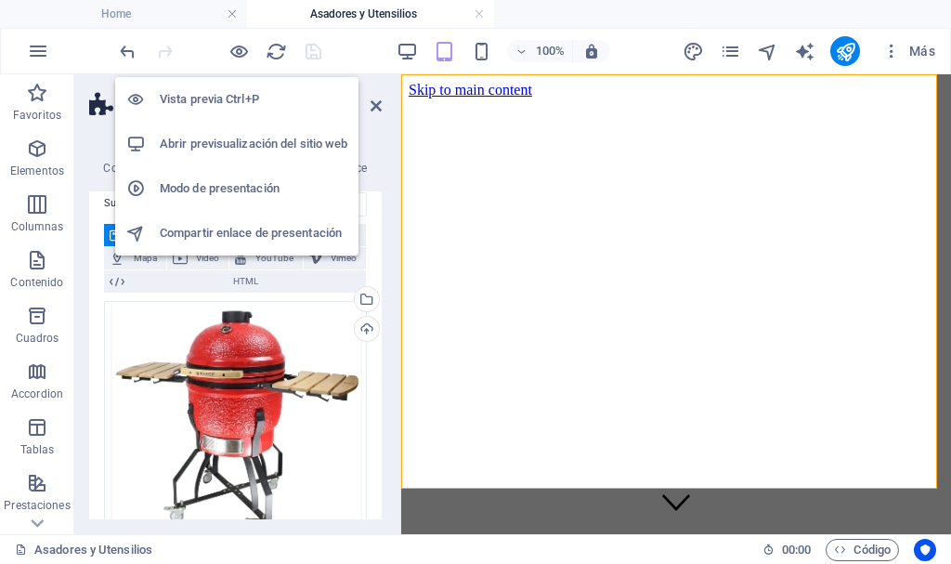
click at [253, 142] on h6 "Abrir previsualización del sitio web" at bounding box center [254, 144] width 188 height 22
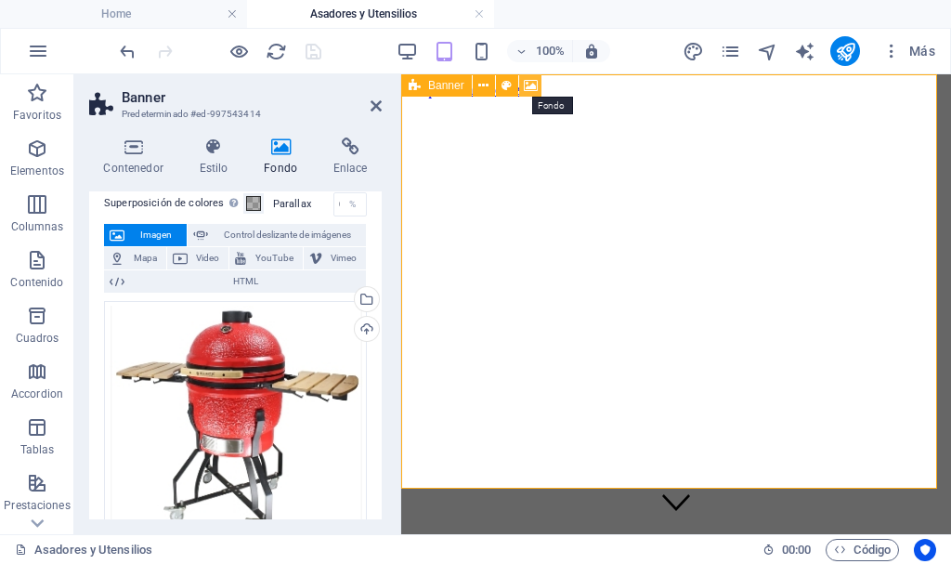
click at [527, 81] on icon at bounding box center [531, 85] width 14 height 19
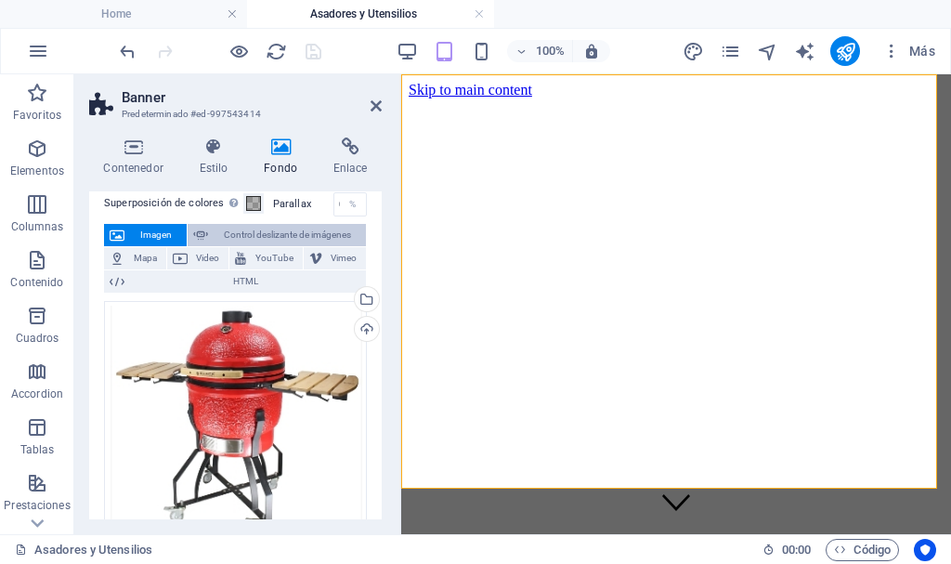
click at [279, 231] on span "Control deslizante de imágenes" at bounding box center [287, 235] width 147 height 22
select select "ms"
select select "s"
select select "progressive"
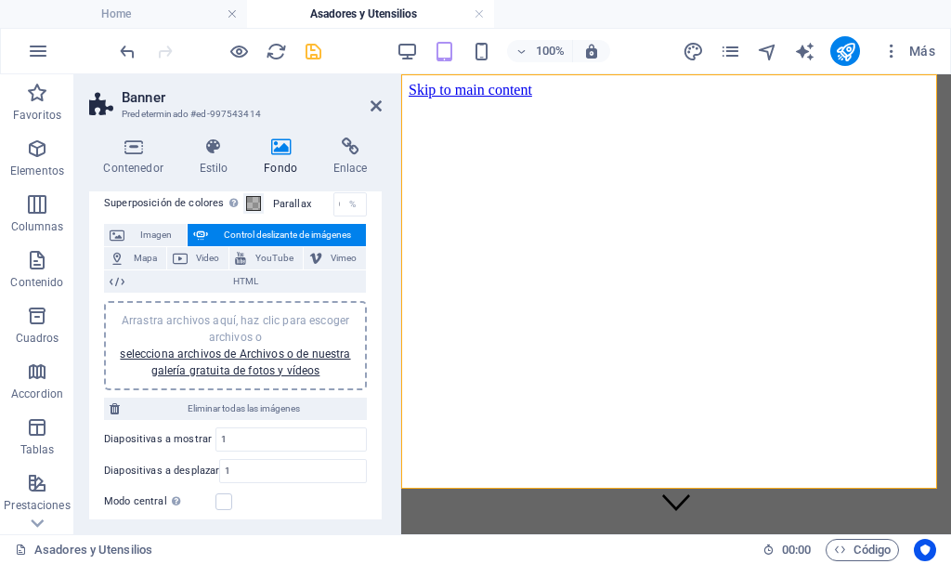
click at [299, 344] on div "Arrastra archivos aquí, haz clic para escoger archivos o selecciona archivos de…" at bounding box center [235, 345] width 240 height 67
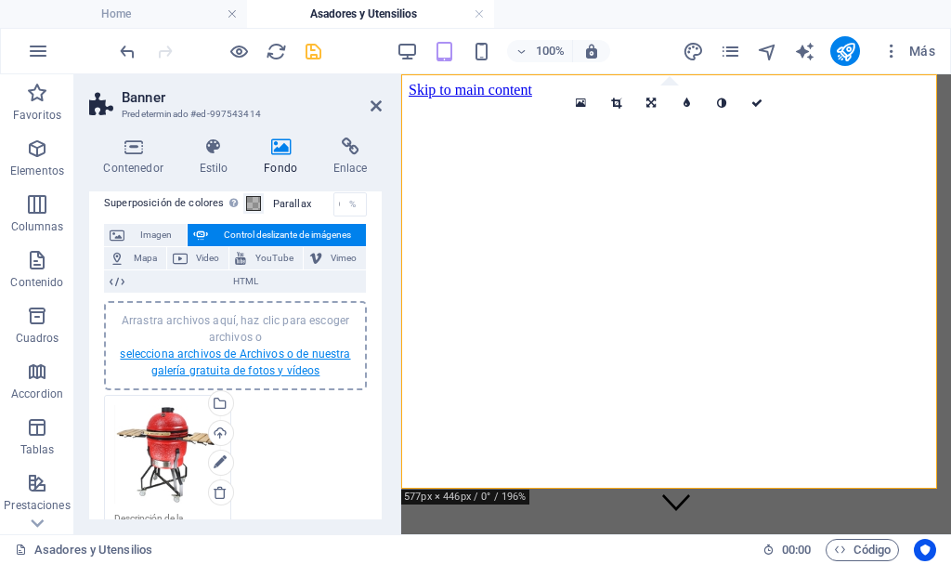
click at [286, 348] on link "selecciona archivos de Archivos o de nuestra galería gratuita de fotos y vídeos" at bounding box center [235, 362] width 230 height 30
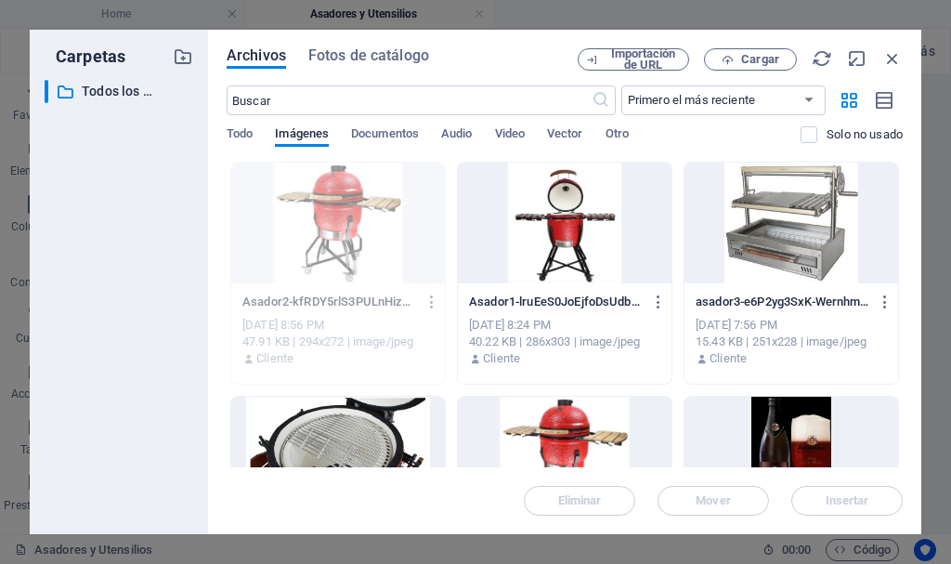
click at [555, 200] on div at bounding box center [565, 222] width 214 height 121
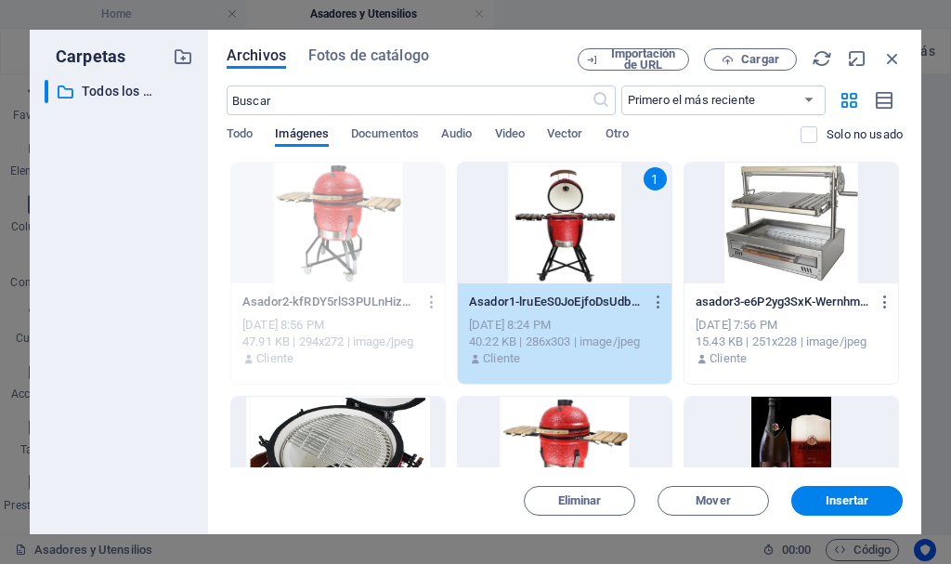
click at [555, 200] on div "1" at bounding box center [565, 222] width 214 height 121
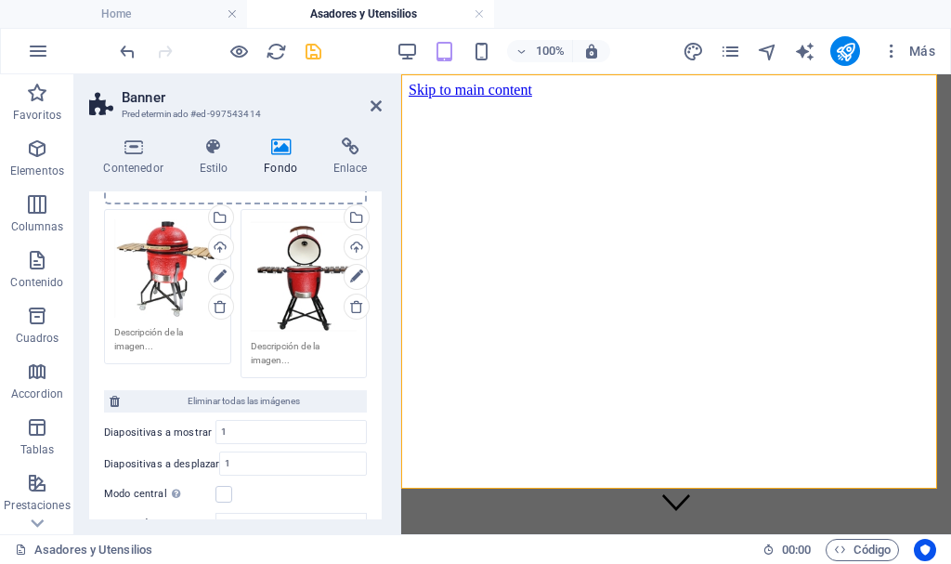
scroll to position [171, 0]
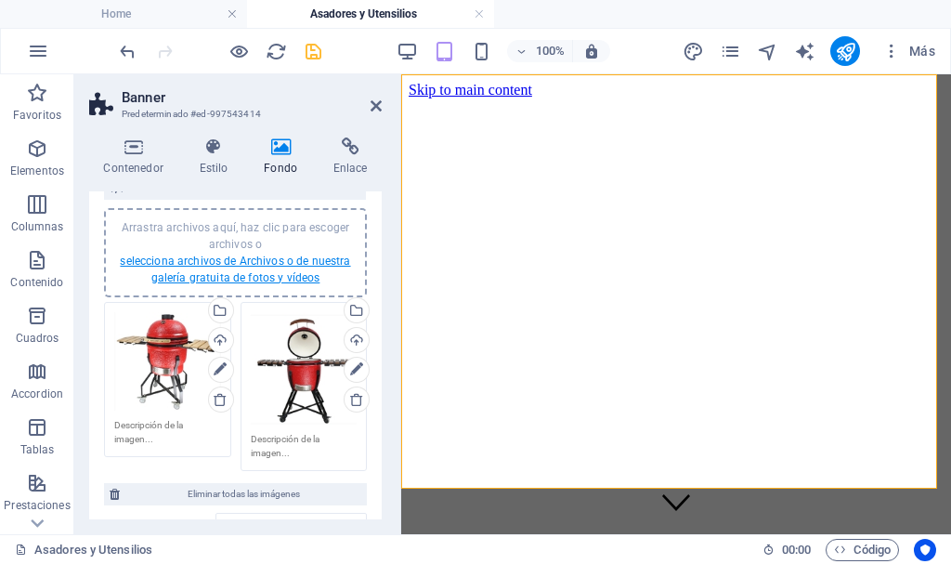
click at [254, 263] on link "selecciona archivos de Archivos o de nuestra galería gratuita de fotos y vídeos" at bounding box center [235, 269] width 230 height 30
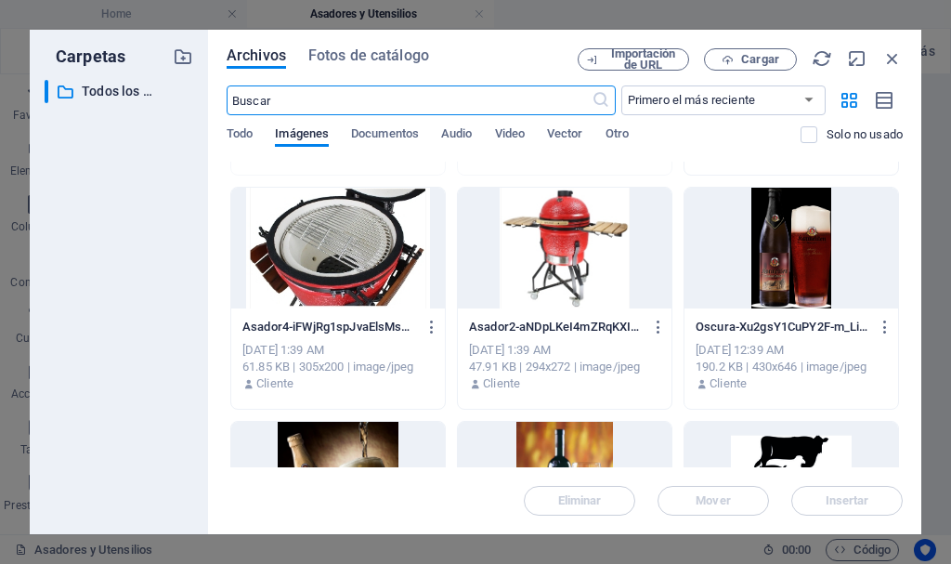
scroll to position [279, 0]
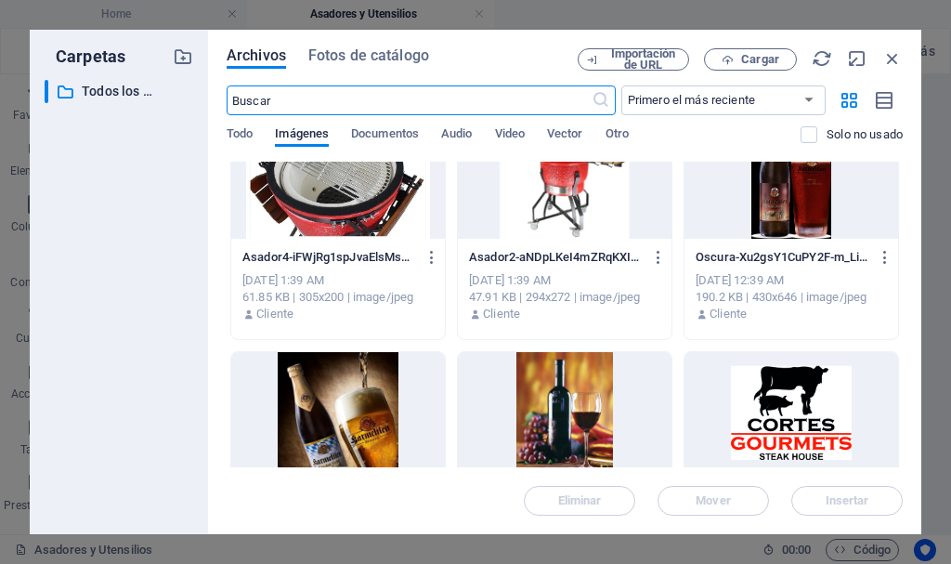
click at [347, 188] on div at bounding box center [338, 178] width 214 height 121
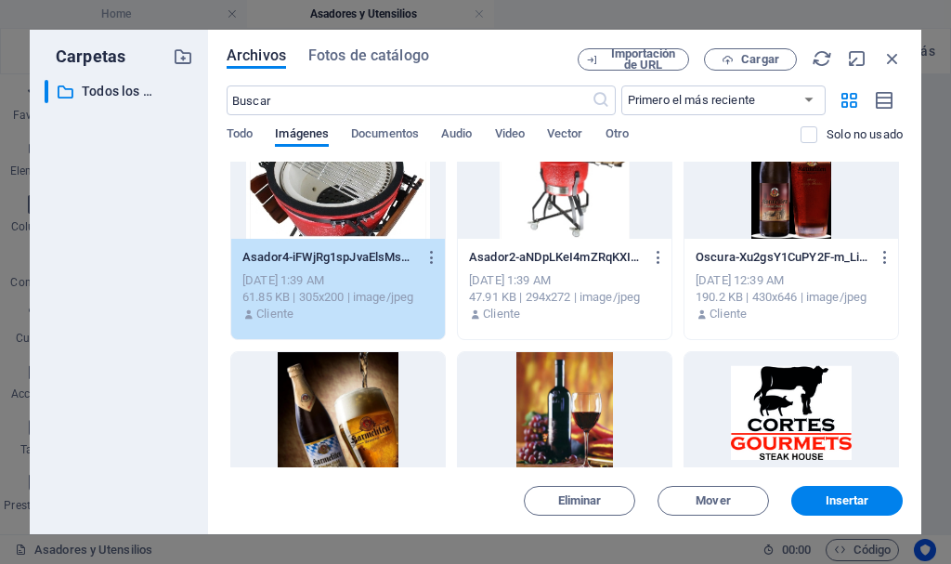
click at [347, 188] on div "1" at bounding box center [338, 178] width 214 height 121
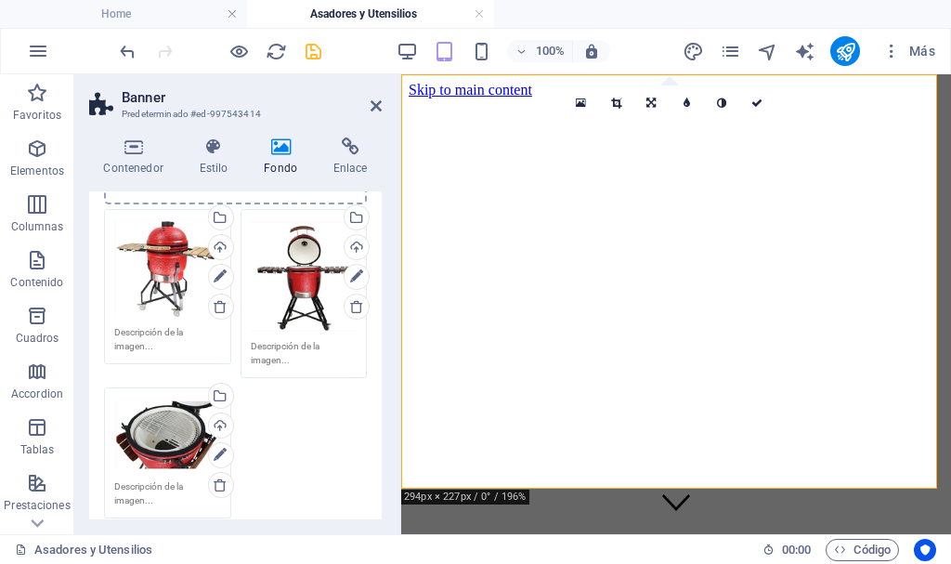
scroll to position [171, 0]
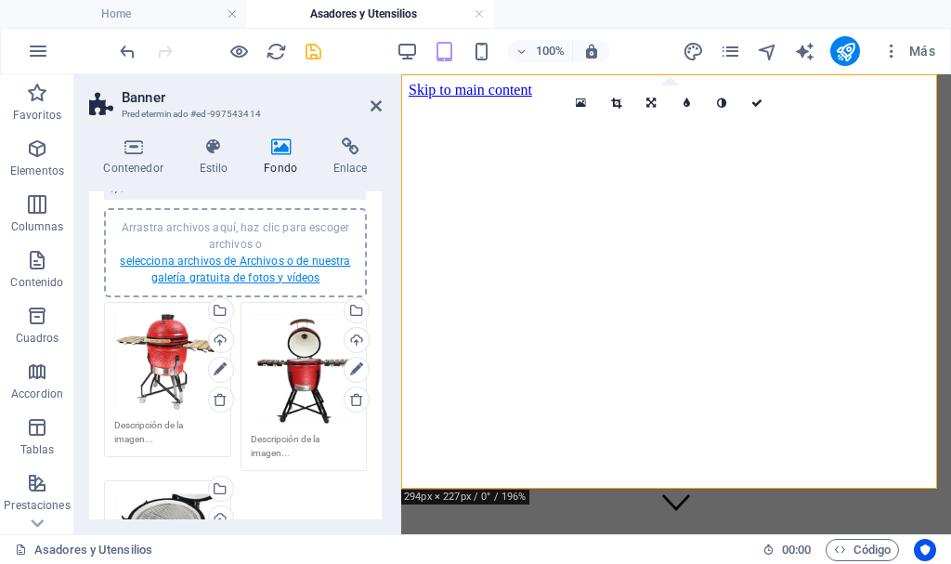
click at [290, 254] on link "selecciona archivos de Archivos o de nuestra galería gratuita de fotos y vídeos" at bounding box center [235, 269] width 230 height 30
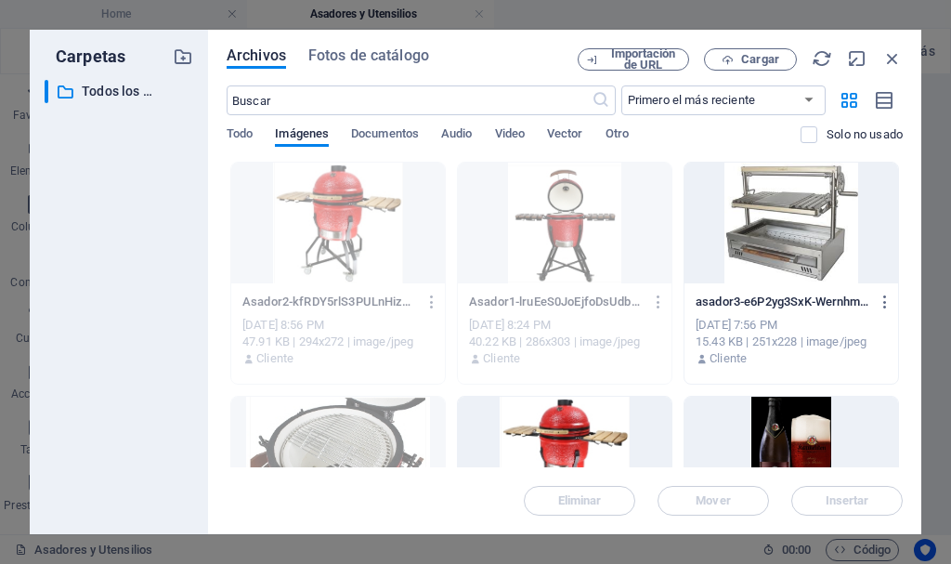
click at [804, 211] on div at bounding box center [791, 222] width 214 height 121
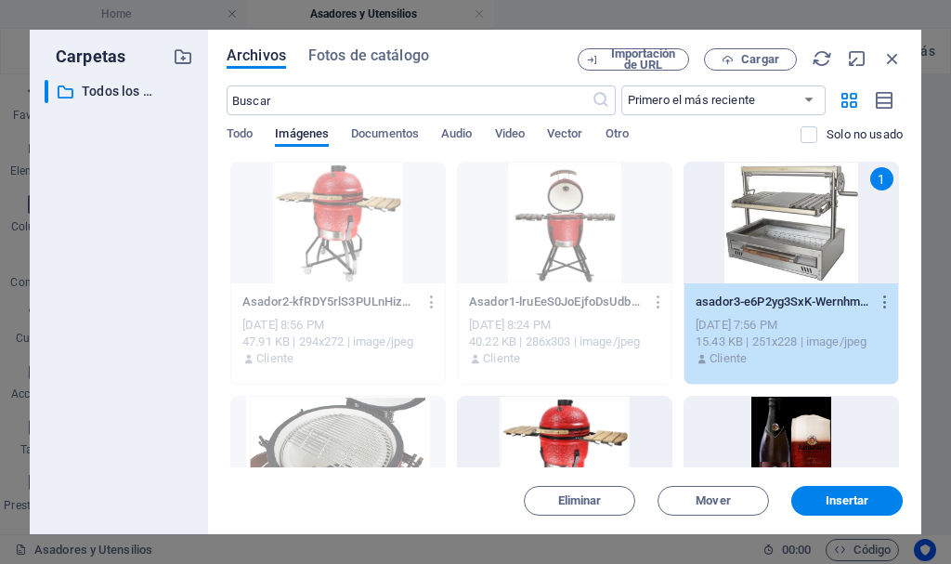
click at [804, 211] on div "1" at bounding box center [791, 222] width 214 height 121
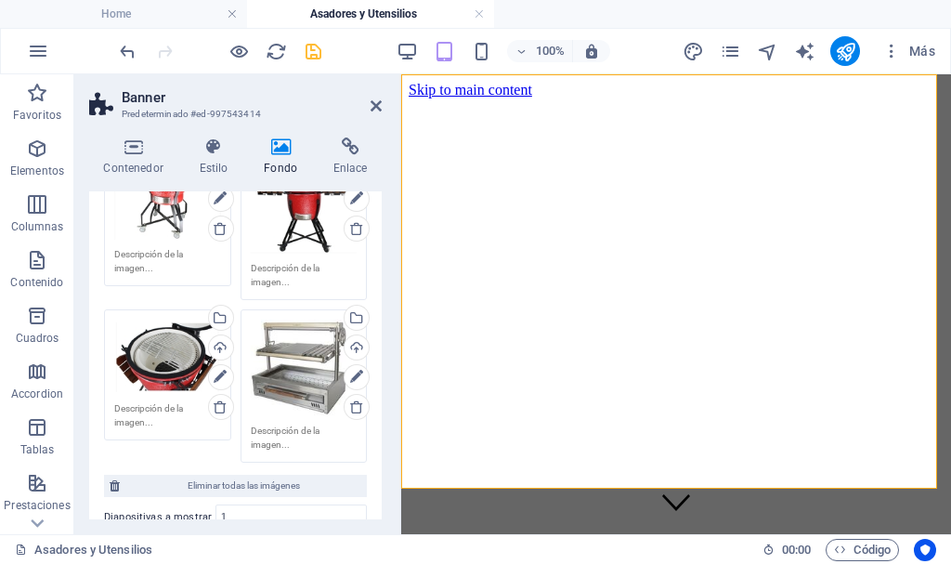
scroll to position [357, 0]
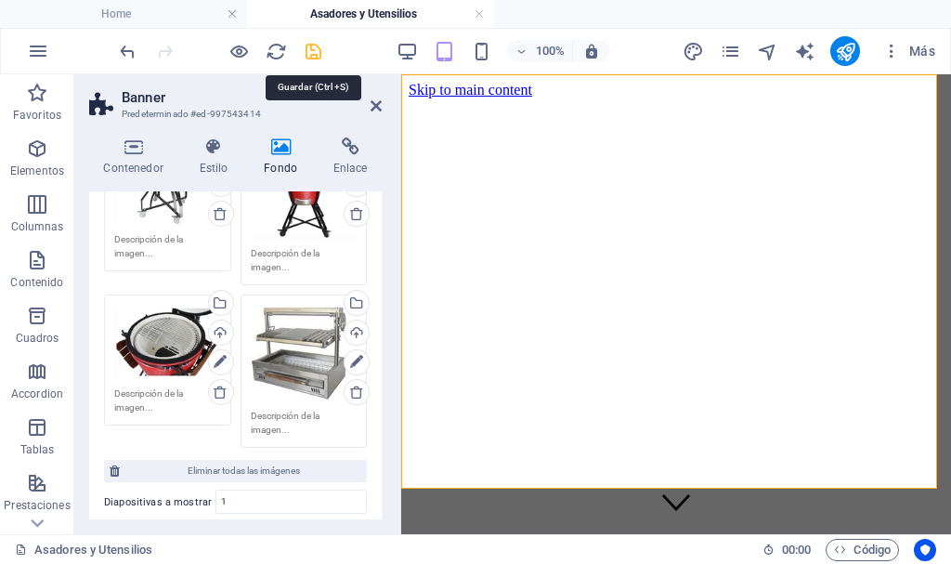
click at [312, 42] on icon "save" at bounding box center [313, 51] width 21 height 21
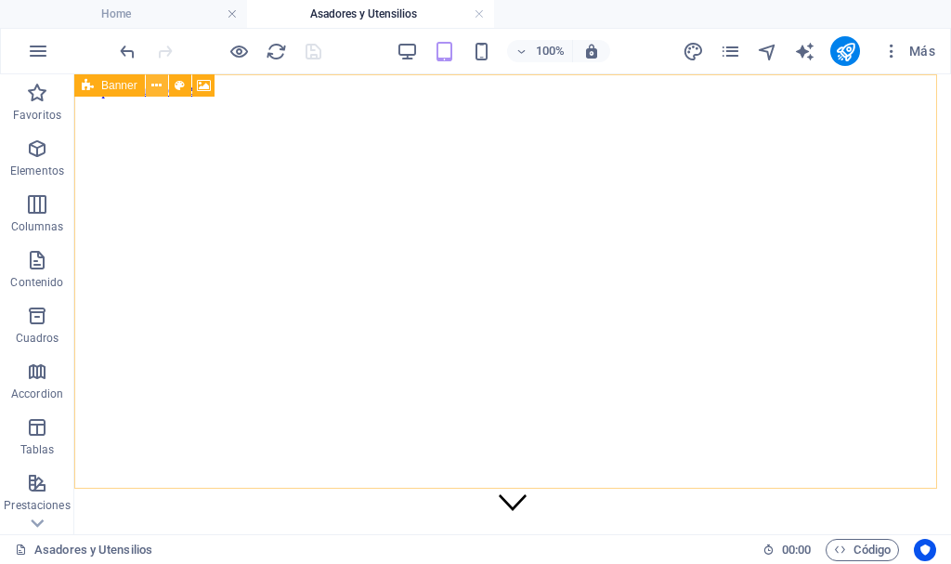
click at [155, 84] on icon at bounding box center [156, 85] width 10 height 19
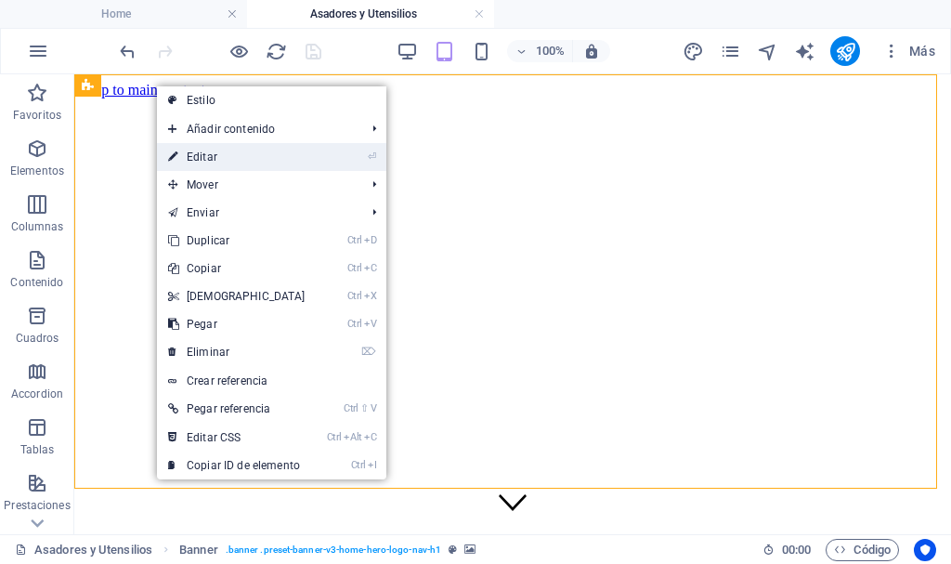
click at [216, 157] on link "⏎ Editar" at bounding box center [237, 157] width 160 height 28
select select "vh"
select select "header"
select select "ms"
select select "s"
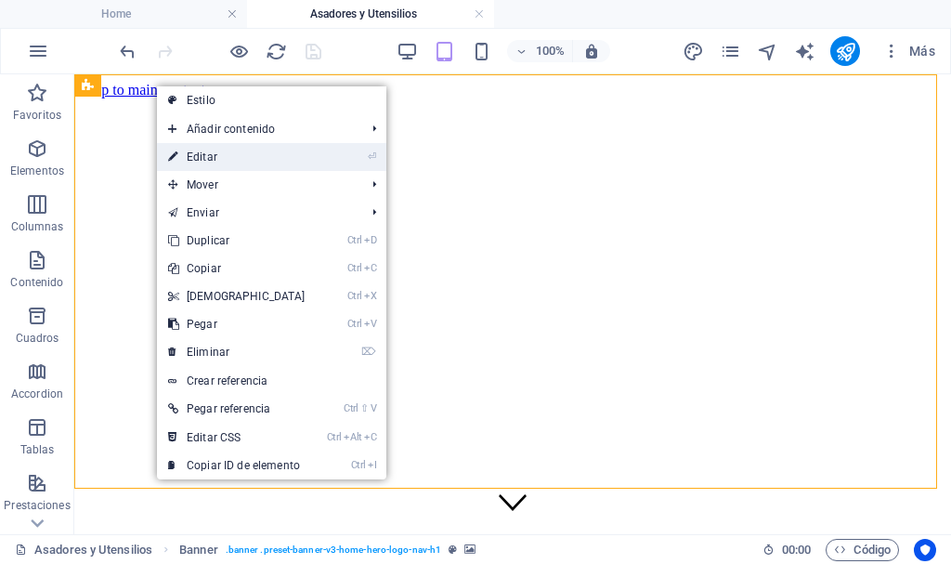
select select "progressive"
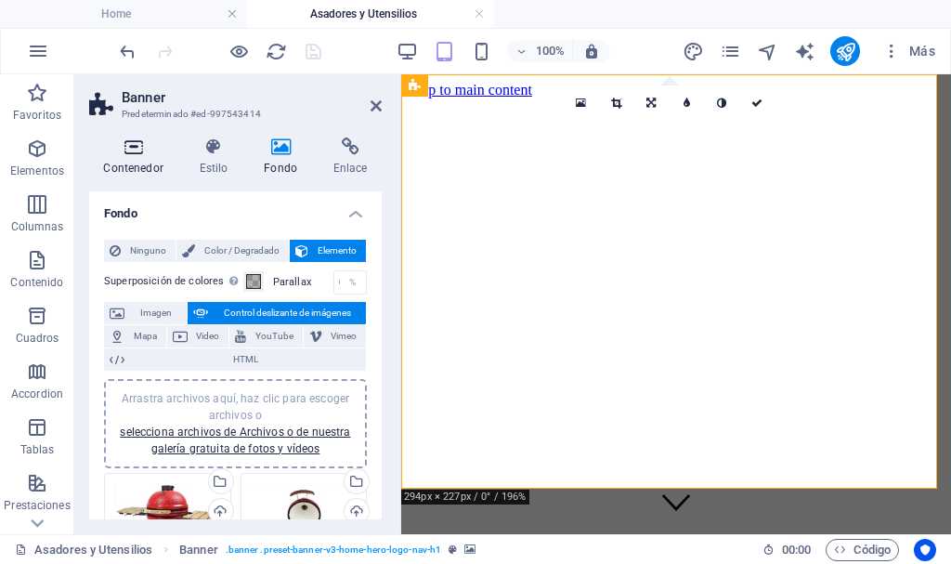
click at [136, 144] on icon at bounding box center [133, 146] width 88 height 19
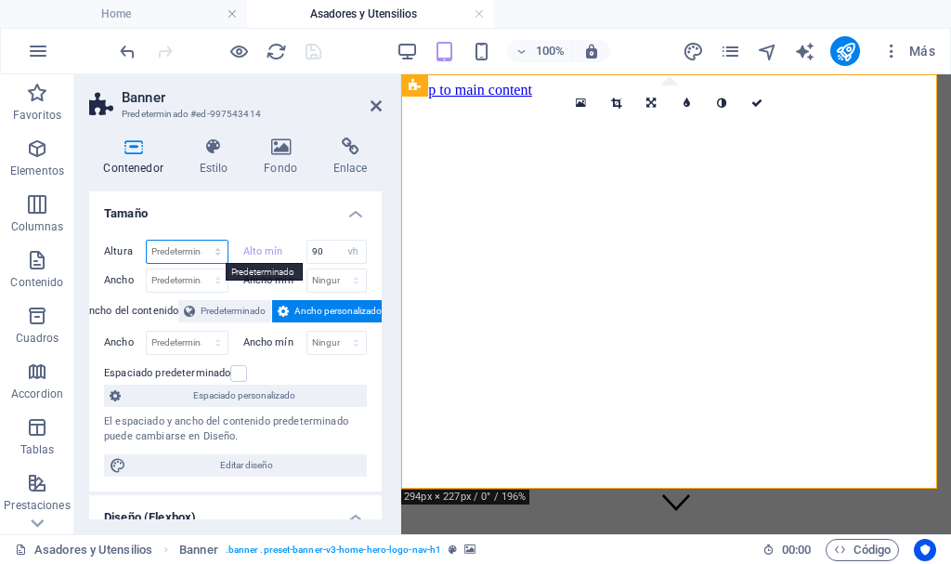
click at [216, 248] on select "Predeterminado px rem % vh vw" at bounding box center [187, 251] width 81 height 22
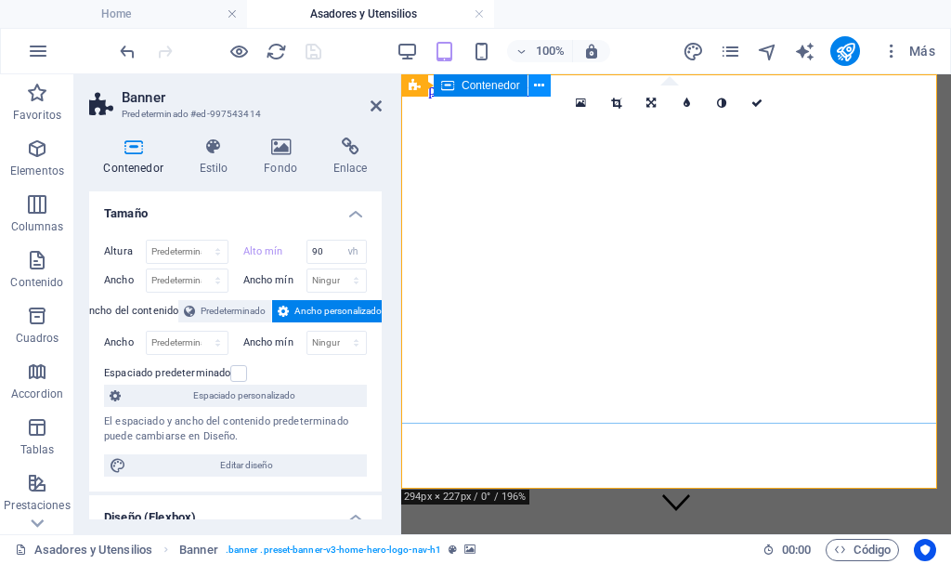
click at [534, 84] on icon at bounding box center [539, 85] width 10 height 19
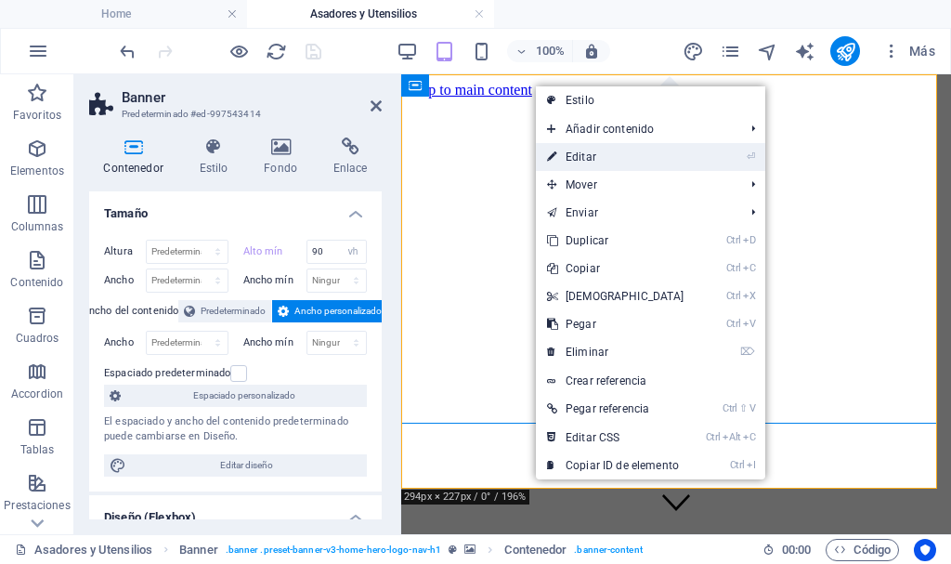
click at [582, 159] on link "⏎ Editar" at bounding box center [616, 157] width 160 height 28
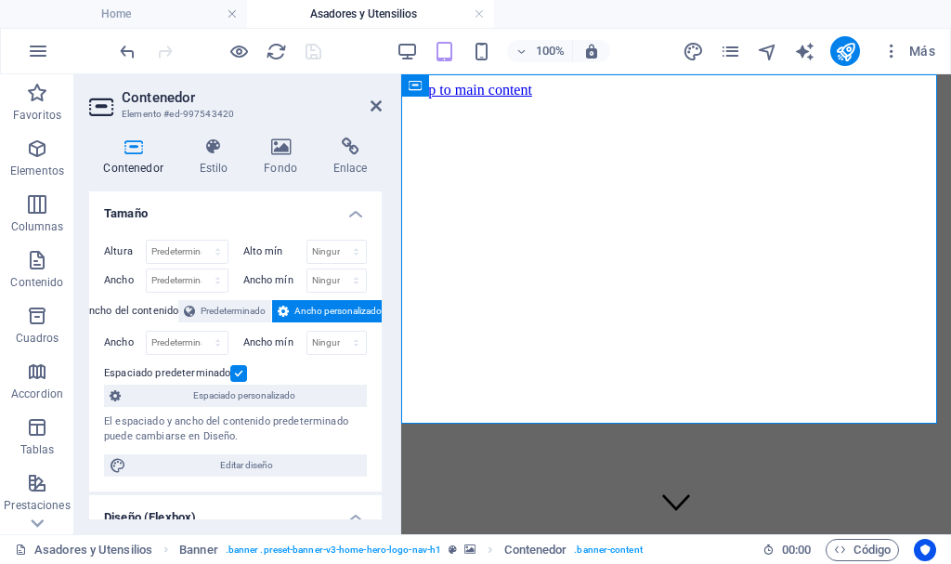
click at [327, 309] on span "Ancho personalizado" at bounding box center [337, 311] width 87 height 22
click at [225, 300] on span "Predeterminado" at bounding box center [233, 311] width 65 height 22
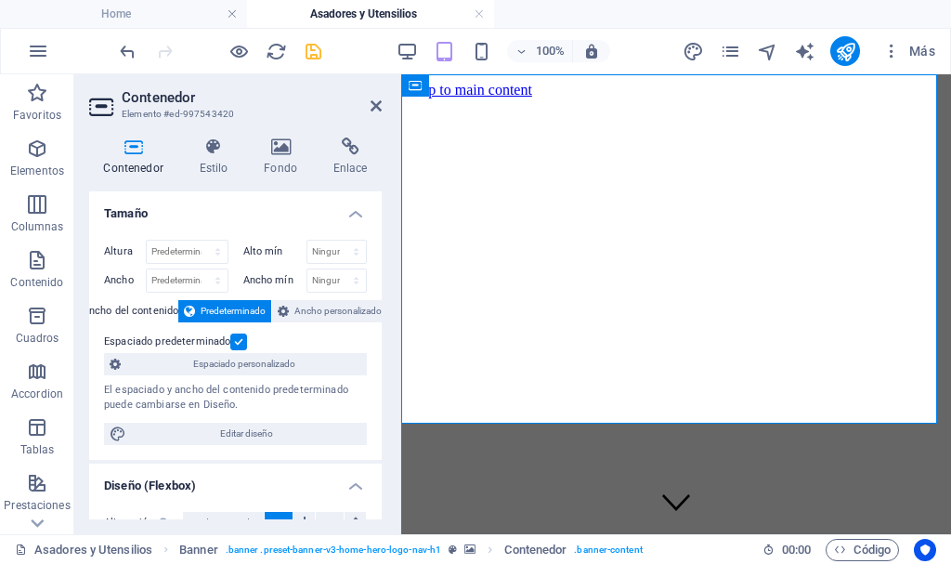
click at [240, 341] on label at bounding box center [238, 341] width 17 height 17
click at [0, 0] on input "Espaciado predeterminado" at bounding box center [0, 0] width 0 height 0
click at [240, 341] on label at bounding box center [238, 341] width 17 height 17
click at [0, 0] on input "Espaciado predeterminado" at bounding box center [0, 0] width 0 height 0
click at [240, 341] on label at bounding box center [238, 341] width 17 height 17
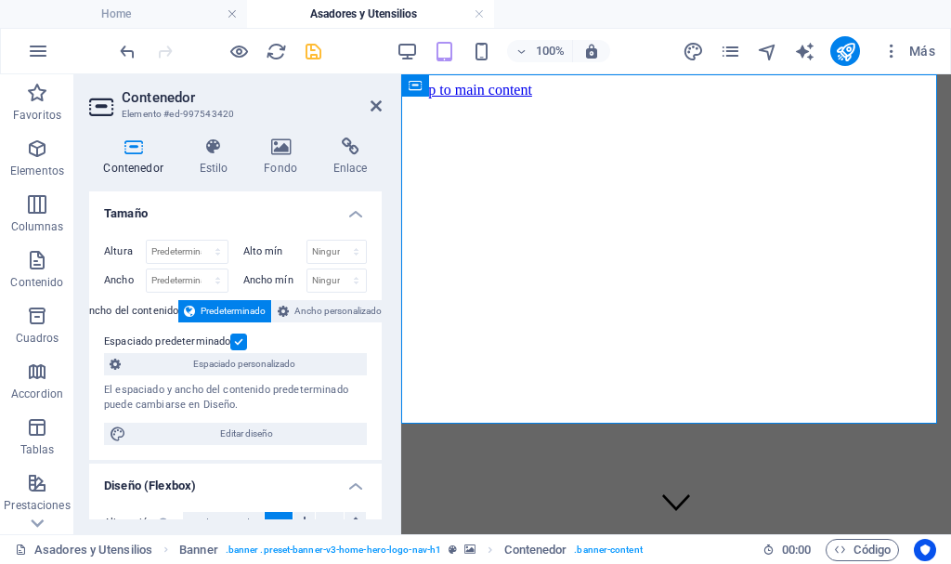
click at [0, 0] on input "Espaciado predeterminado" at bounding box center [0, 0] width 0 height 0
click at [240, 341] on label at bounding box center [238, 341] width 17 height 17
click at [0, 0] on input "Espaciado predeterminado" at bounding box center [0, 0] width 0 height 0
click at [240, 339] on label at bounding box center [238, 341] width 17 height 17
click at [0, 0] on input "Espaciado predeterminado" at bounding box center [0, 0] width 0 height 0
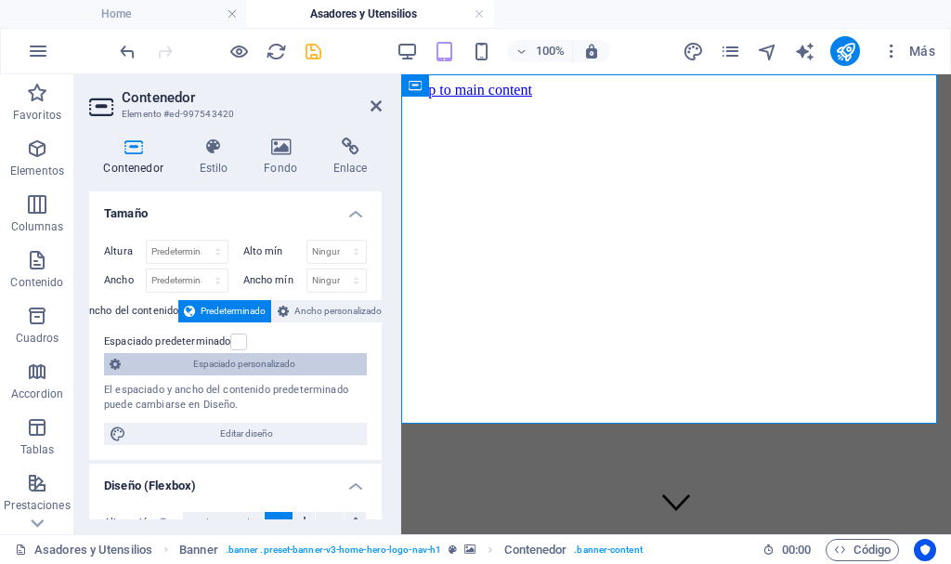
click at [256, 367] on span "Espaciado personalizado" at bounding box center [243, 364] width 235 height 22
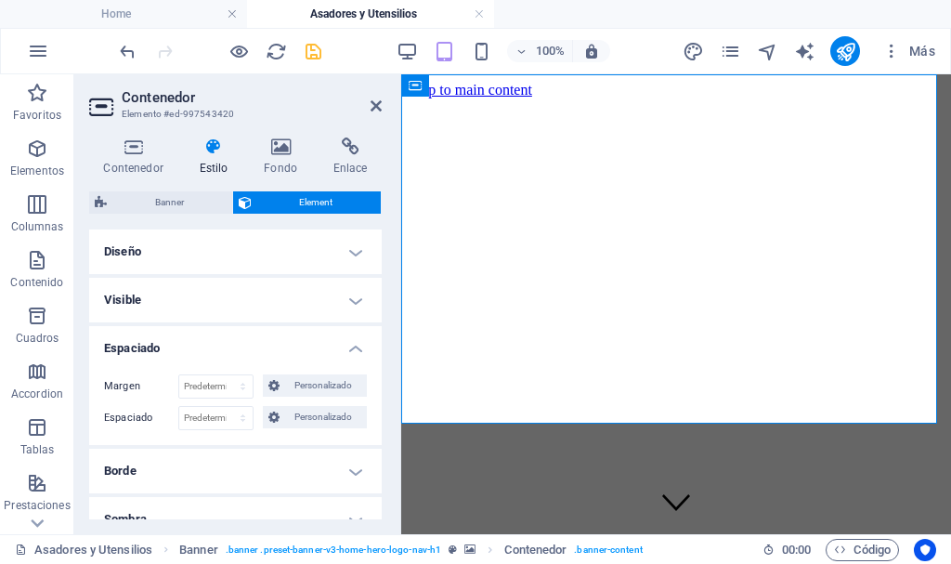
click at [355, 252] on h4 "Diseño" at bounding box center [235, 251] width 292 height 45
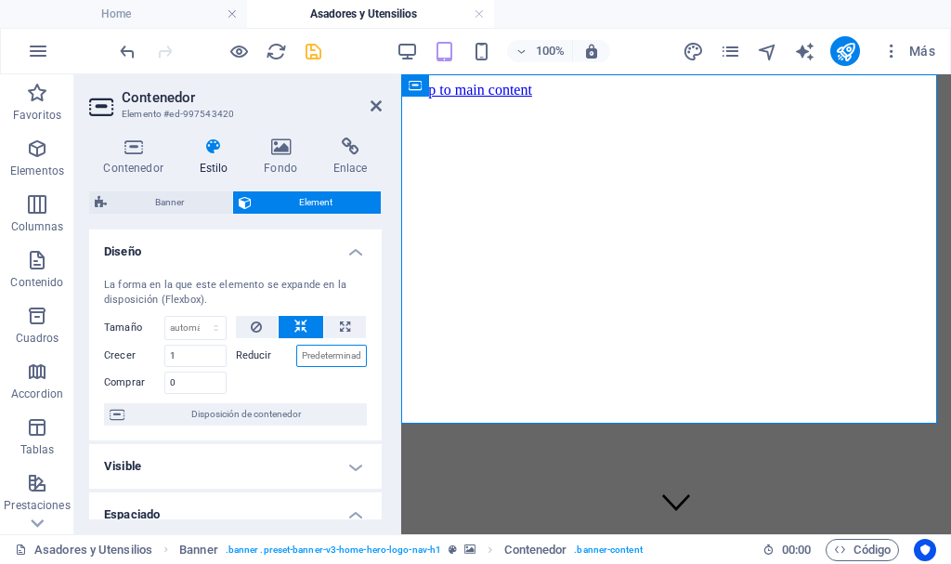
click at [305, 357] on input "Reducir" at bounding box center [331, 355] width 71 height 22
click at [253, 357] on label "Reducir" at bounding box center [266, 355] width 60 height 22
click at [329, 359] on input "Reducir" at bounding box center [331, 355] width 71 height 22
click at [171, 326] on select "Predeterminado automático px % 1/1 1/2 1/3 1/4 1/5 1/6 1/7 1/8 1/9 1/10" at bounding box center [195, 328] width 60 height 22
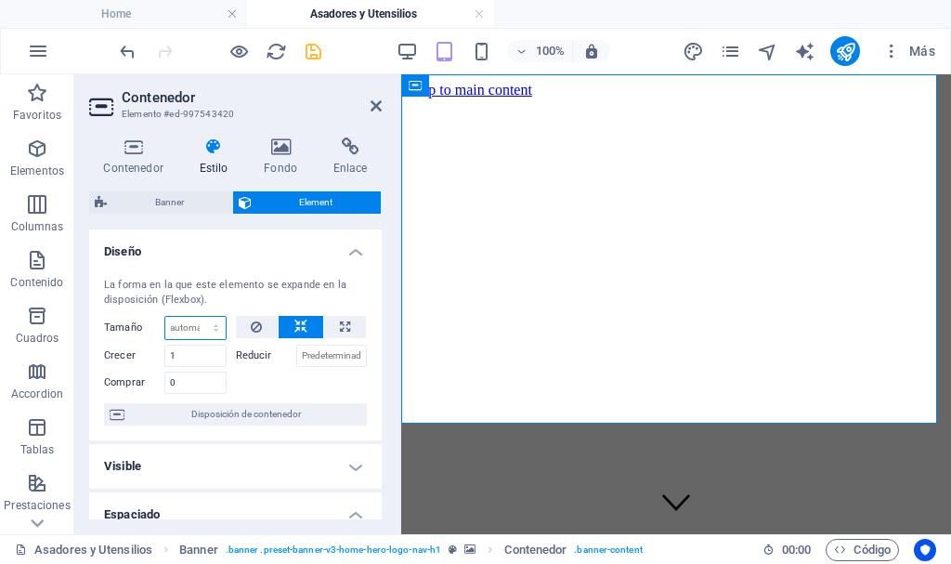
select select "1/4"
click at [197, 317] on select "Predeterminado automático px % 1/1 1/2 1/3 1/4 1/5 1/6 1/7 1/8 1/9 1/10" at bounding box center [195, 328] width 60 height 22
type input "25"
select select "%"
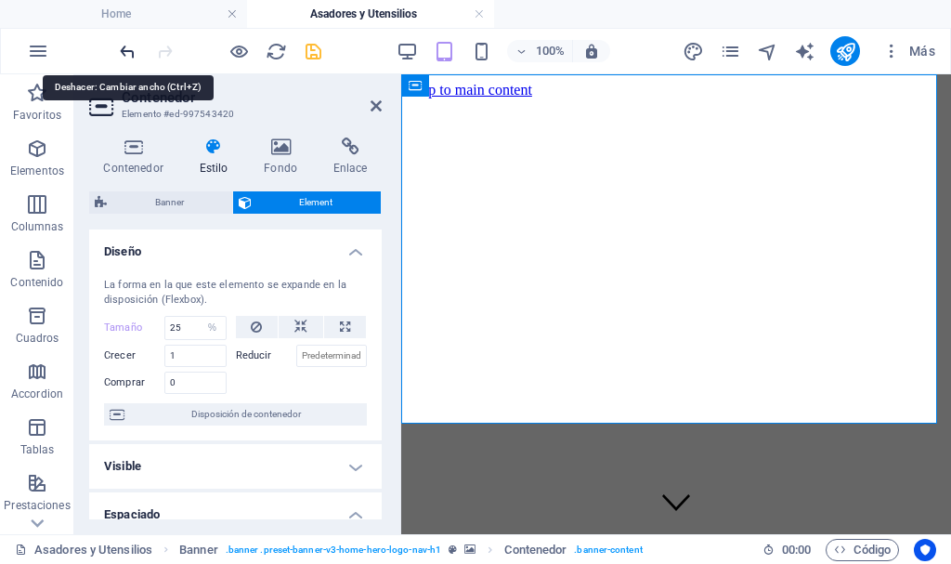
click at [132, 51] on icon "undo" at bounding box center [127, 51] width 21 height 21
select select "DISABLED_OPTION_VALUE"
click at [132, 51] on icon "undo" at bounding box center [127, 51] width 21 height 21
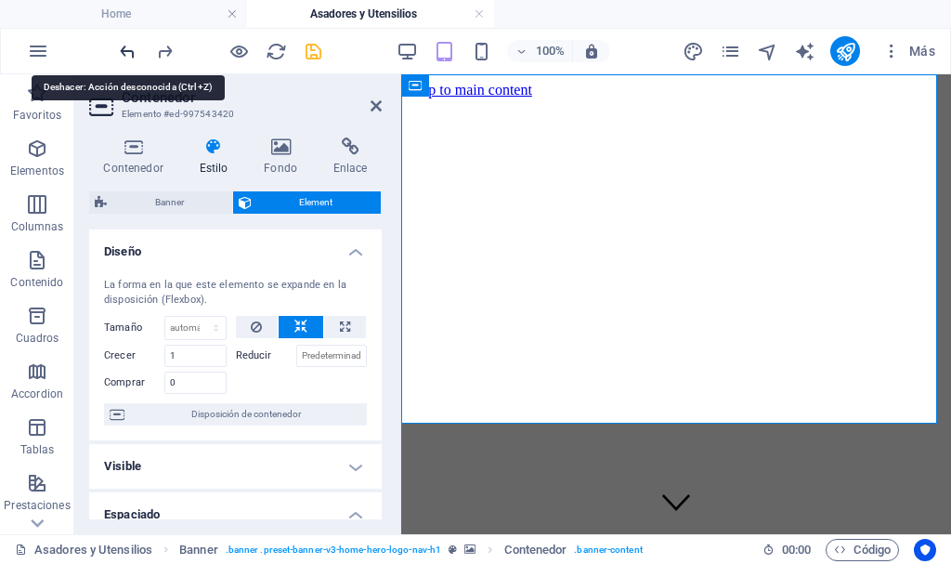
click at [132, 51] on icon "undo" at bounding box center [127, 51] width 21 height 21
